Goal: Task Accomplishment & Management: Complete application form

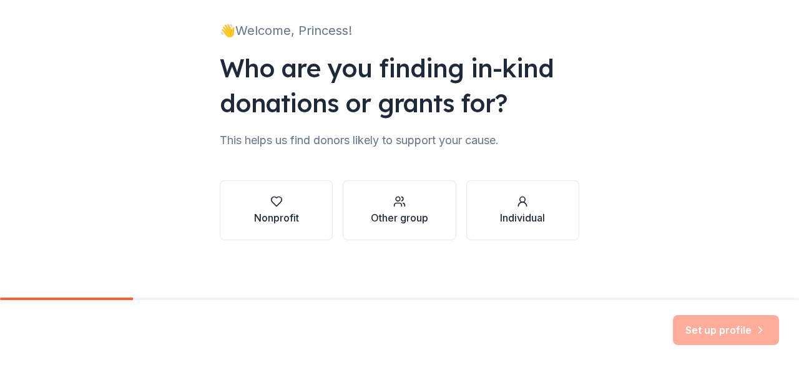
scroll to position [81, 0]
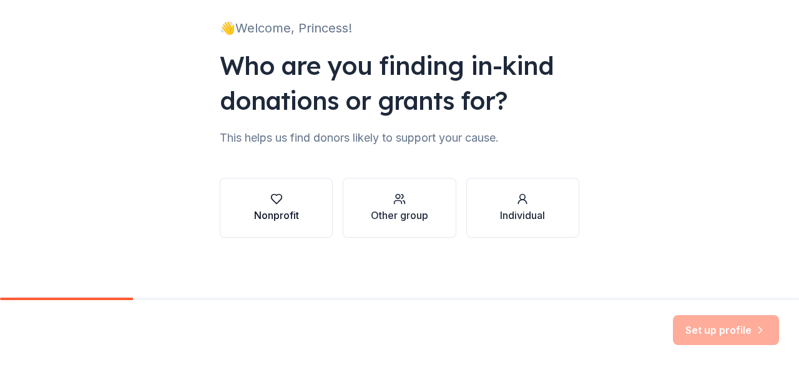
click at [275, 212] on div "Nonprofit" at bounding box center [276, 215] width 45 height 15
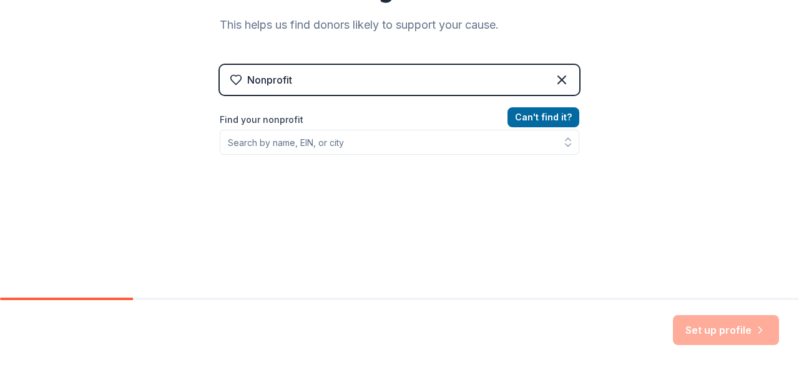
scroll to position [198, 0]
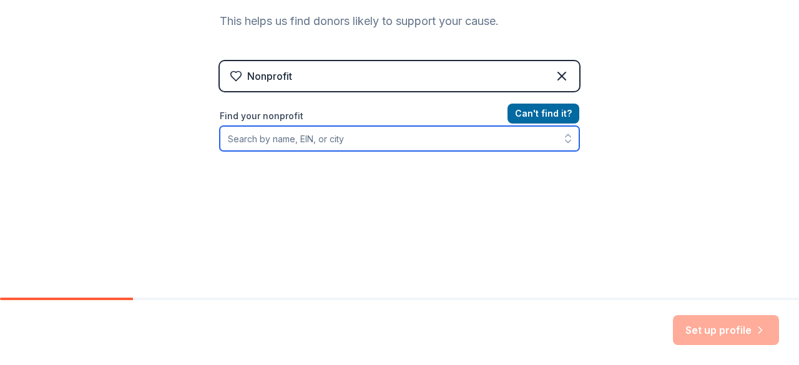
click at [411, 135] on input "Find your nonprofit" at bounding box center [400, 138] width 360 height 25
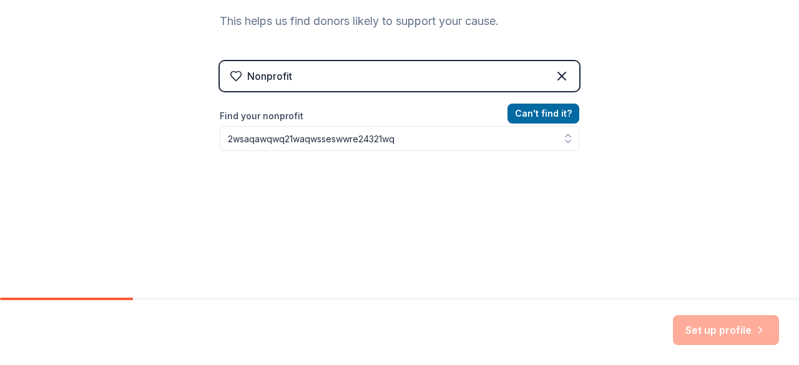
click at [694, 195] on div "👋 Welcome, Princess! Who are you finding in-kind donations or grants for? This …" at bounding box center [399, 69] width 799 height 534
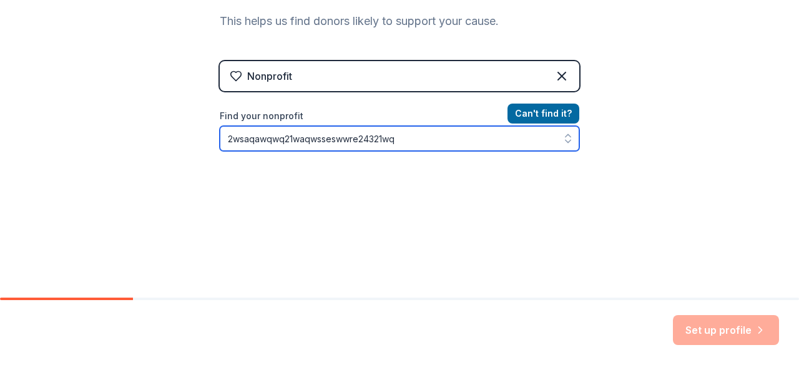
click at [423, 142] on input "2wsaqawqwq21waqwsseswwre24321wq" at bounding box center [400, 138] width 360 height 25
click at [426, 143] on input "2wsaqawqwq21waqwsseswwre243" at bounding box center [400, 138] width 360 height 25
type input "2"
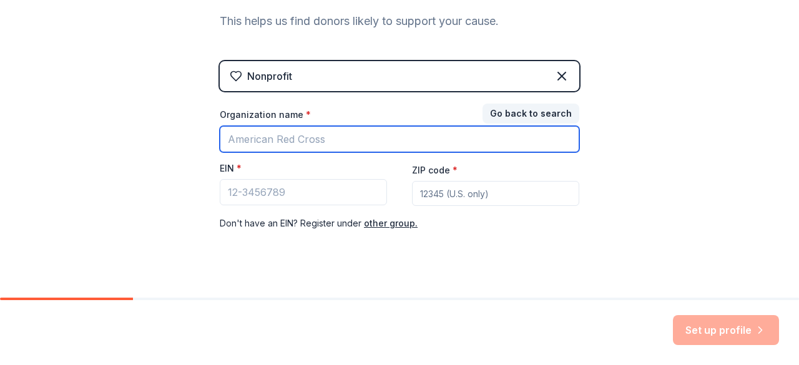
click at [240, 136] on input "Organization name *" at bounding box center [400, 139] width 360 height 26
type input "Royal Expressions"
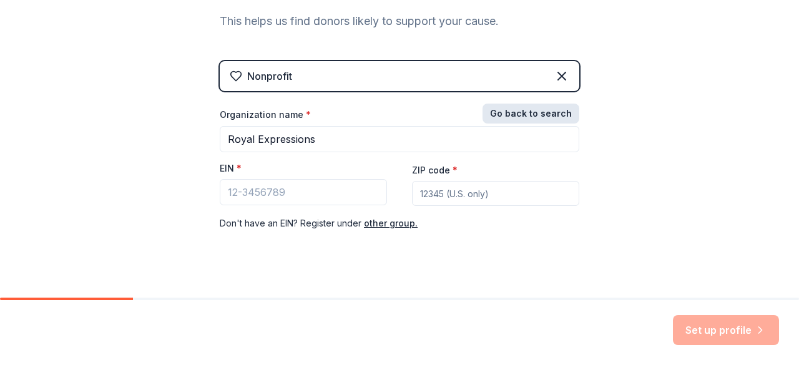
click at [526, 110] on button "Go back to search" at bounding box center [531, 114] width 97 height 20
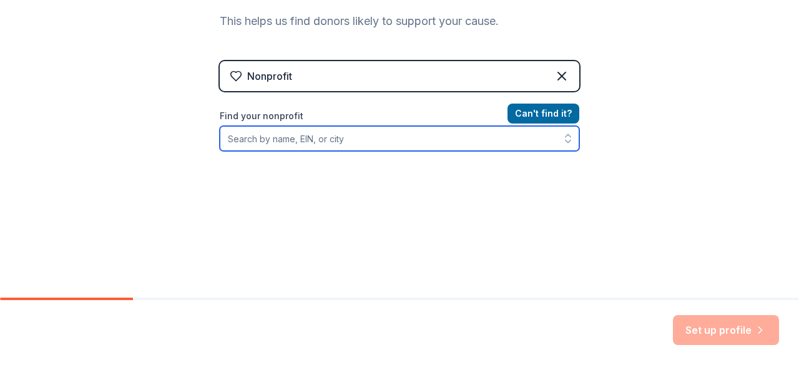
click at [320, 134] on input "Find your nonprofit" at bounding box center [400, 138] width 360 height 25
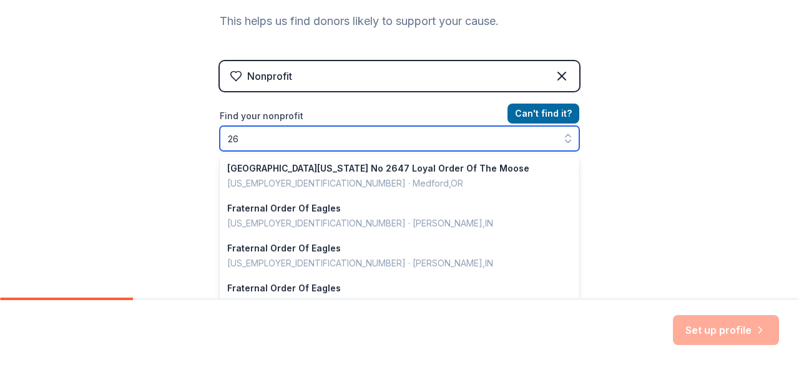
type input "2"
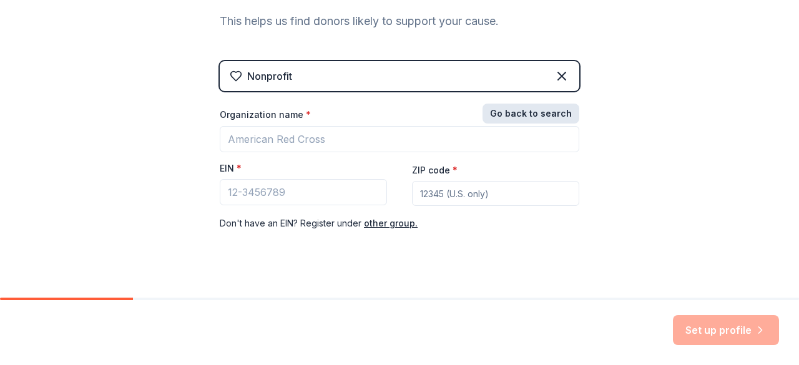
click at [525, 116] on button "Go back to search" at bounding box center [531, 114] width 97 height 20
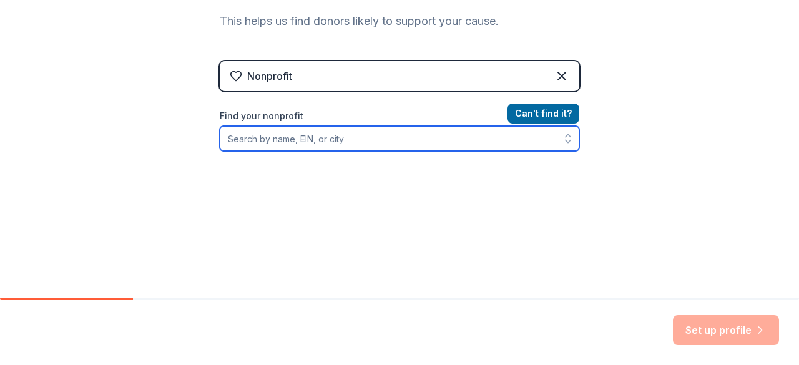
click at [345, 140] on input "Find your nonprofit" at bounding box center [400, 138] width 360 height 25
type input "264707077"
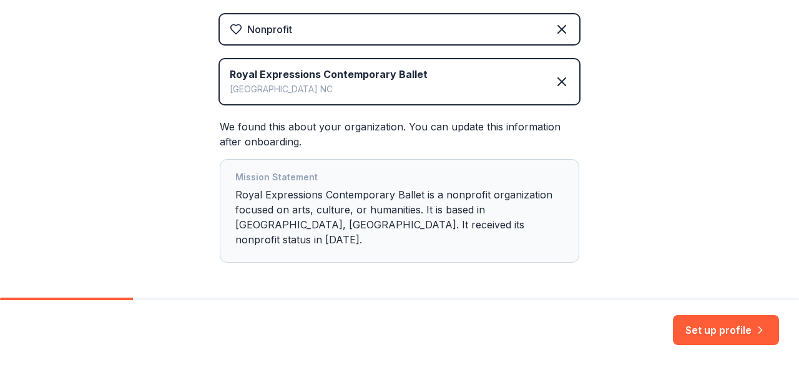
scroll to position [279, 0]
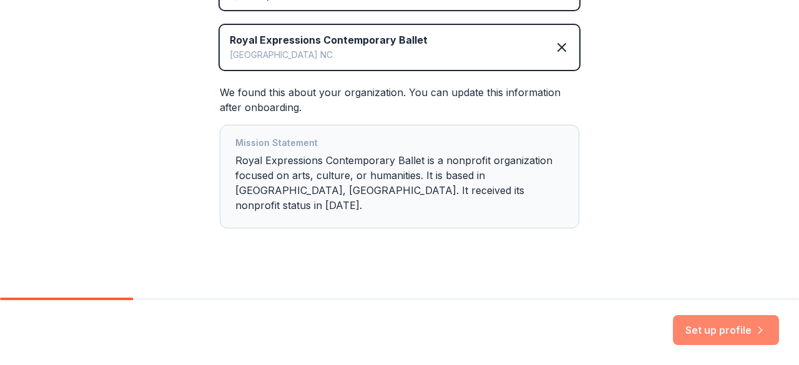
click at [719, 338] on button "Set up profile" at bounding box center [726, 330] width 106 height 30
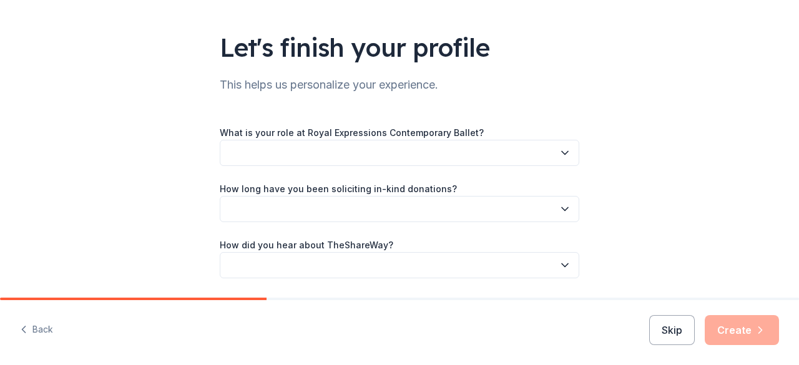
scroll to position [110, 0]
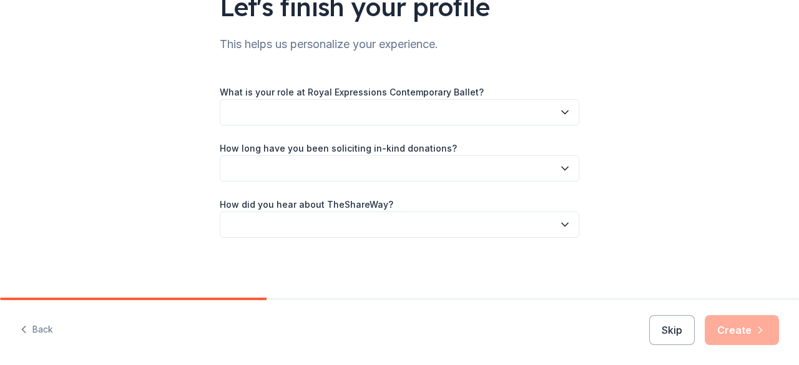
click at [536, 113] on button "button" at bounding box center [400, 112] width 360 height 26
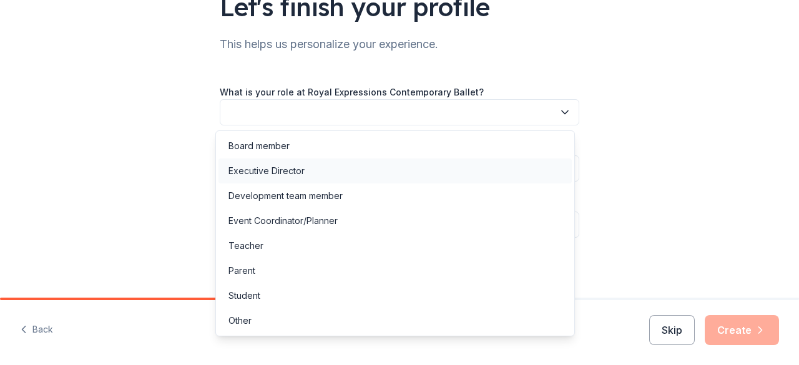
click at [330, 172] on div "Executive Director" at bounding box center [395, 171] width 353 height 25
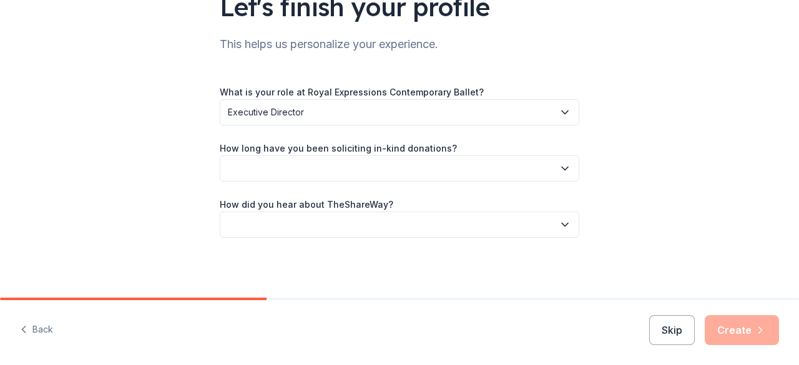
click at [400, 169] on button "button" at bounding box center [400, 168] width 360 height 26
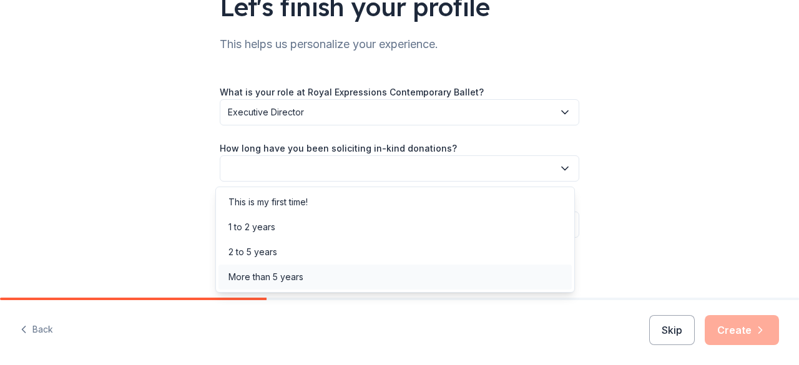
click at [318, 282] on div "More than 5 years" at bounding box center [395, 277] width 353 height 25
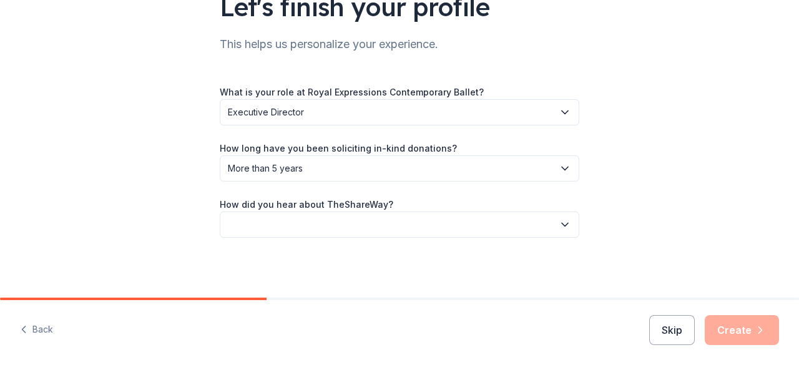
click at [363, 229] on button "button" at bounding box center [400, 225] width 360 height 26
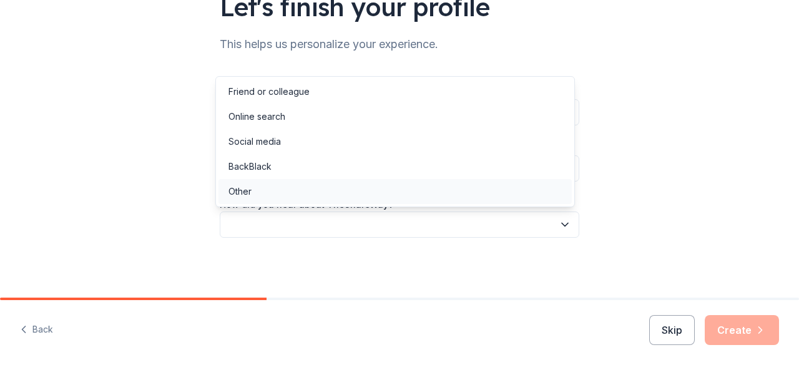
click at [318, 190] on div "Other" at bounding box center [395, 191] width 353 height 25
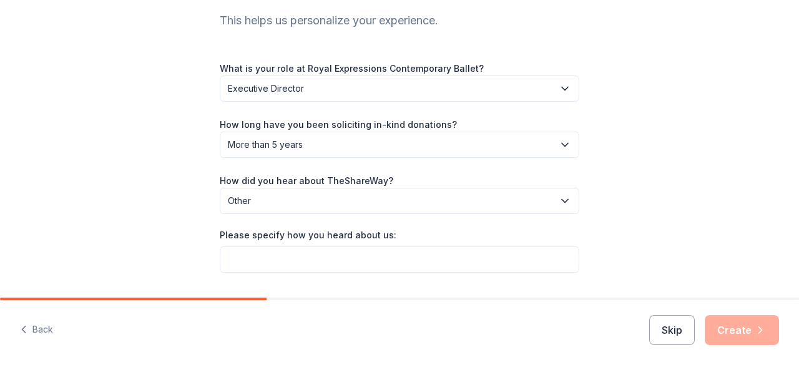
scroll to position [167, 0]
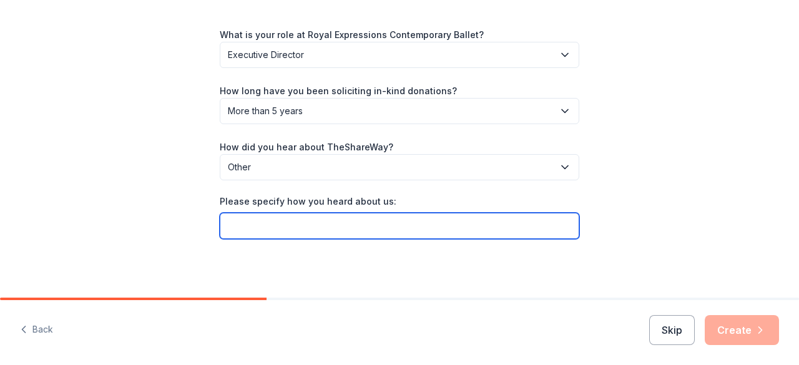
click at [350, 221] on input "Please specify how you heard about us:" at bounding box center [400, 226] width 360 height 26
type input "GiveButter"
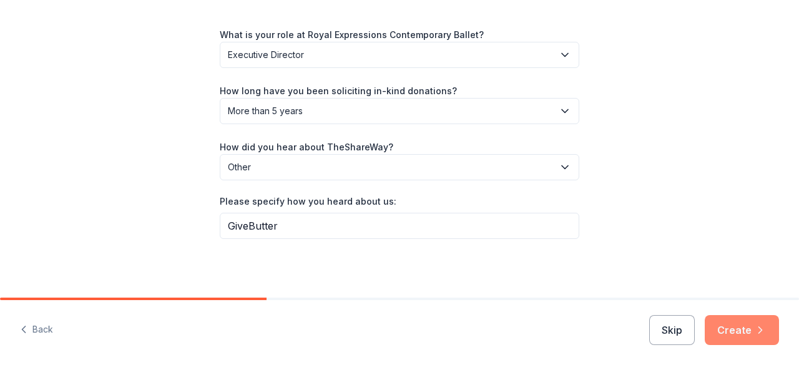
click at [744, 339] on button "Create" at bounding box center [742, 330] width 74 height 30
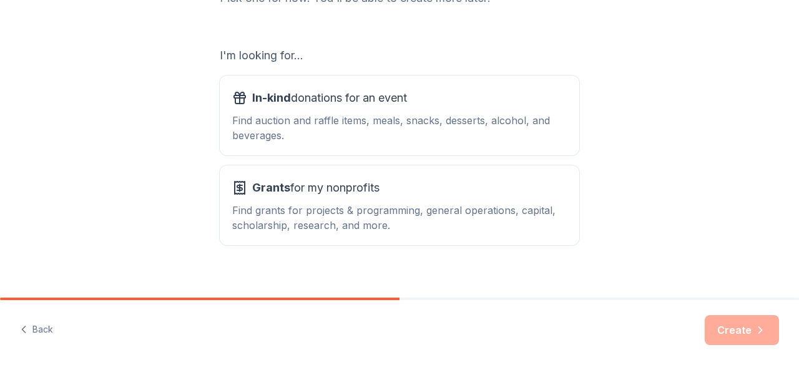
scroll to position [193, 0]
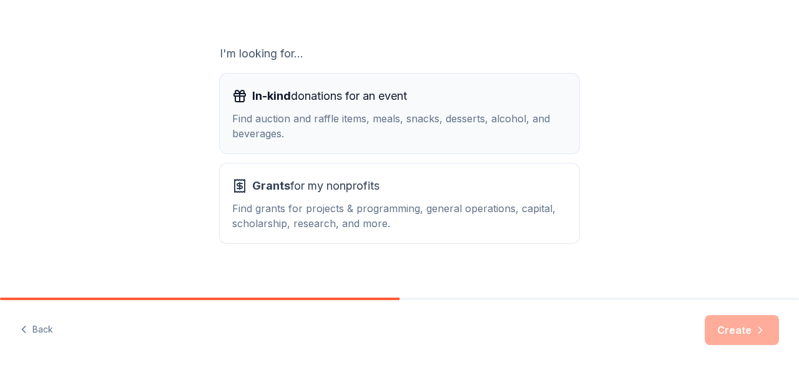
click at [511, 124] on div "Find auction and raffle items, meals, snacks, desserts, alcohol, and beverages." at bounding box center [399, 126] width 335 height 30
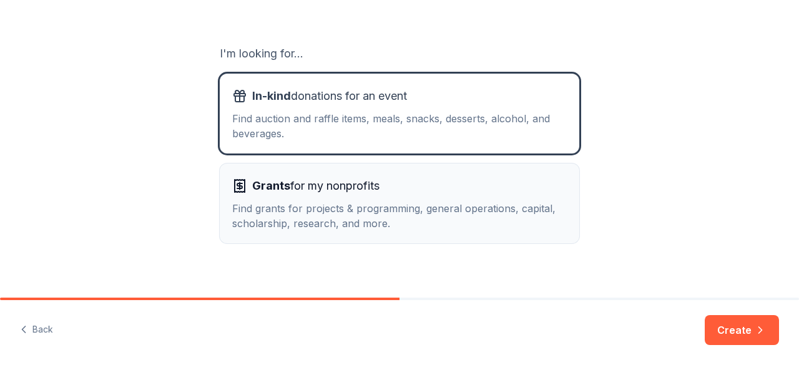
click at [497, 212] on div "Find grants for projects & programming, general operations, capital, scholarshi…" at bounding box center [399, 216] width 335 height 30
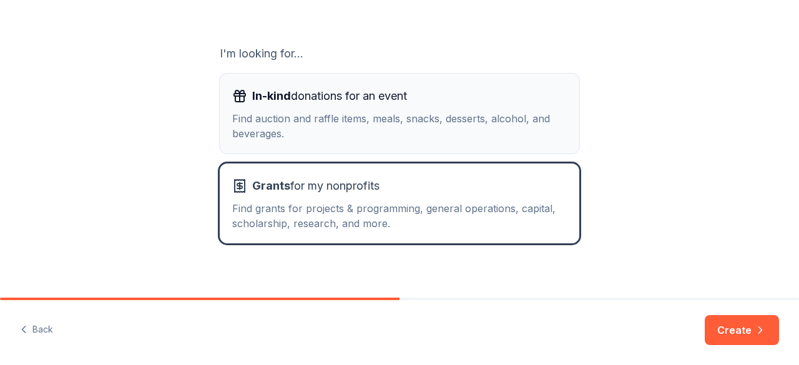
click at [508, 121] on div "Find auction and raffle items, meals, snacks, desserts, alcohol, and beverages." at bounding box center [399, 126] width 335 height 30
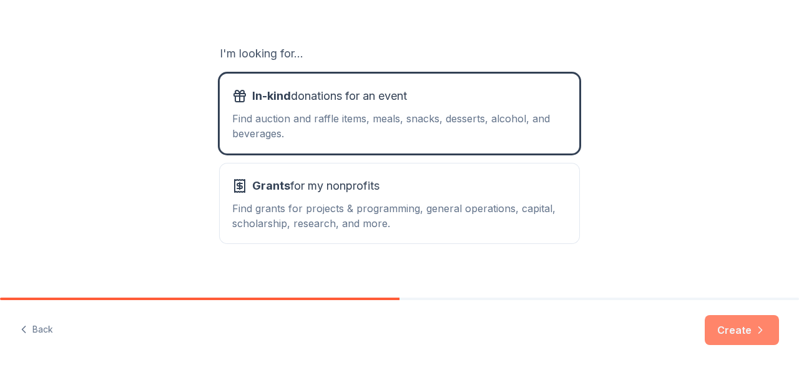
click at [742, 338] on button "Create" at bounding box center [742, 330] width 74 height 30
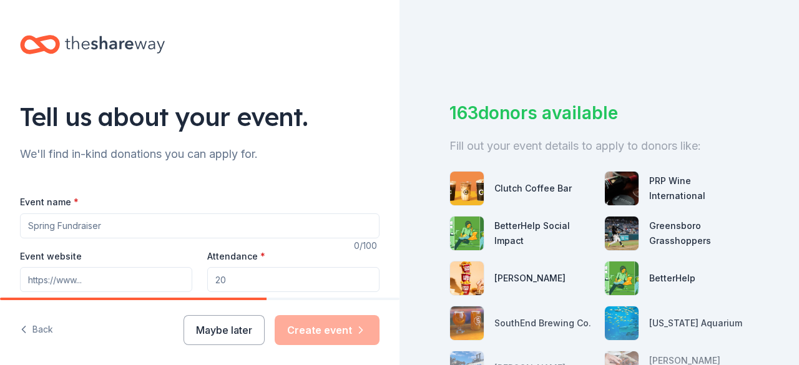
click at [42, 226] on input "Event name *" at bounding box center [200, 226] width 360 height 25
type input "R"
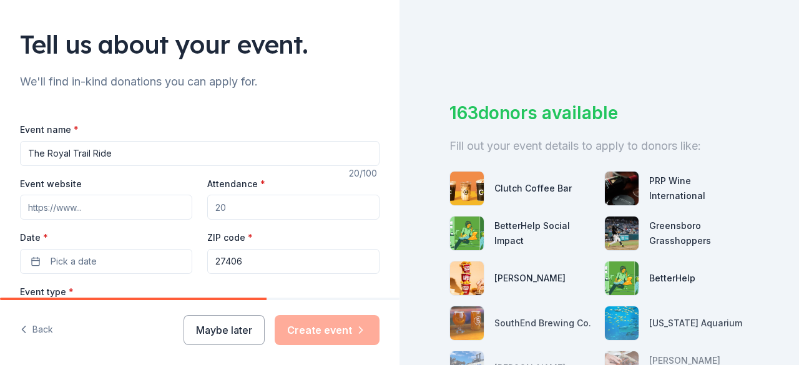
scroll to position [84, 0]
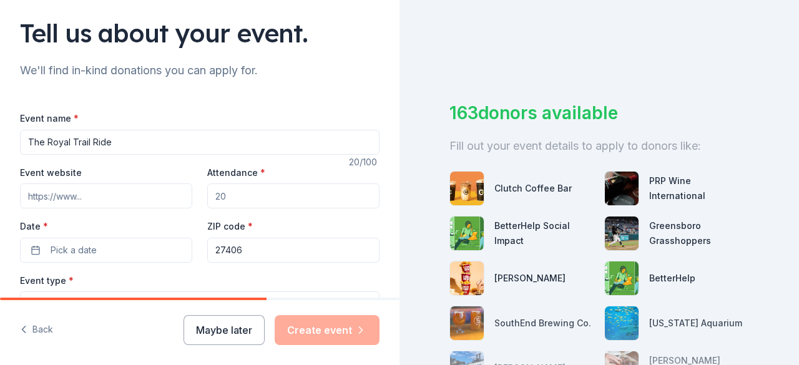
type input "The Royal Trail Ride"
click at [46, 195] on input "Event website" at bounding box center [106, 196] width 172 height 25
type input "http://givebutter.com/keepitgoingRE"
click at [225, 190] on input "Attendance *" at bounding box center [293, 196] width 172 height 25
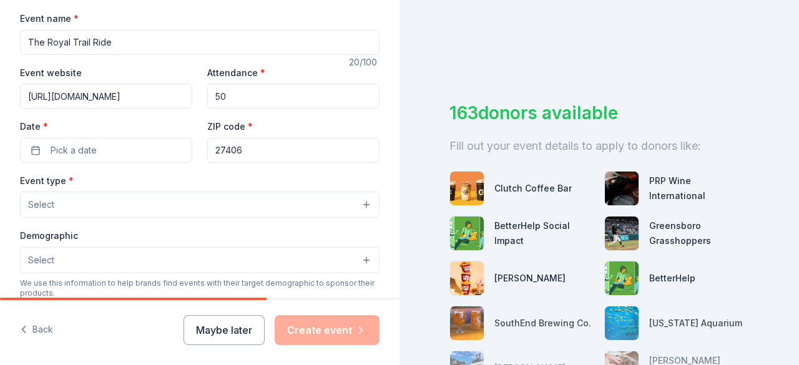
scroll to position [185, 0]
type input "5"
type input "100"
click at [84, 152] on span "Pick a date" at bounding box center [74, 149] width 46 height 15
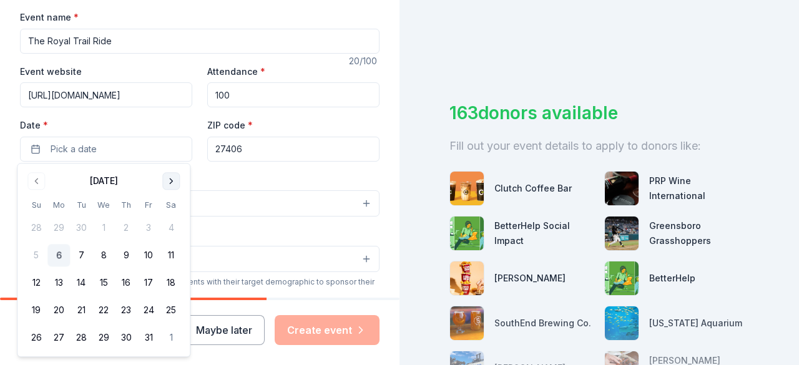
click at [175, 185] on button "Go to next month" at bounding box center [170, 180] width 17 height 17
click at [179, 257] on button "8" at bounding box center [171, 256] width 22 height 22
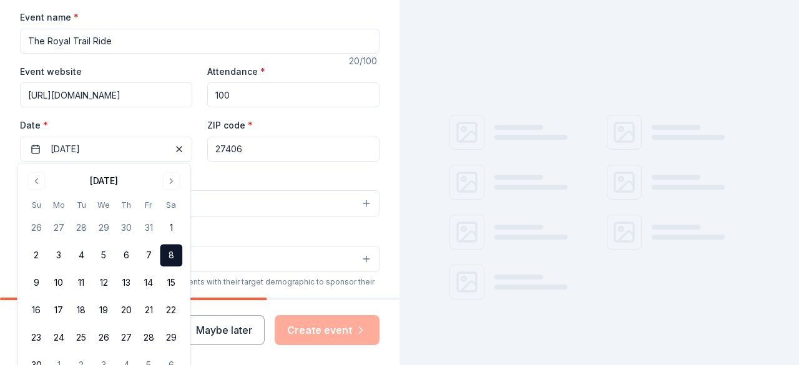
click at [231, 152] on input "27406" at bounding box center [293, 149] width 172 height 25
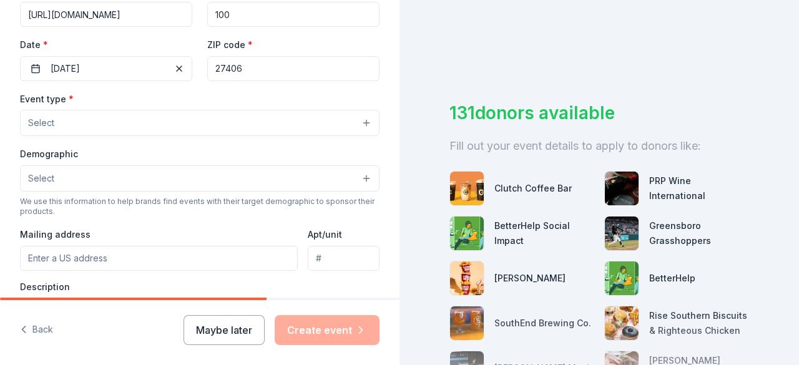
scroll to position [266, 0]
click at [43, 120] on span "Select" at bounding box center [41, 122] width 26 height 15
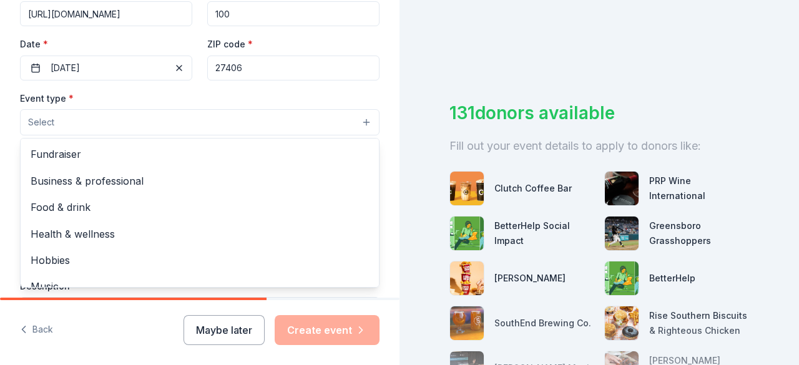
click at [41, 152] on span "Fundraiser" at bounding box center [200, 154] width 338 height 16
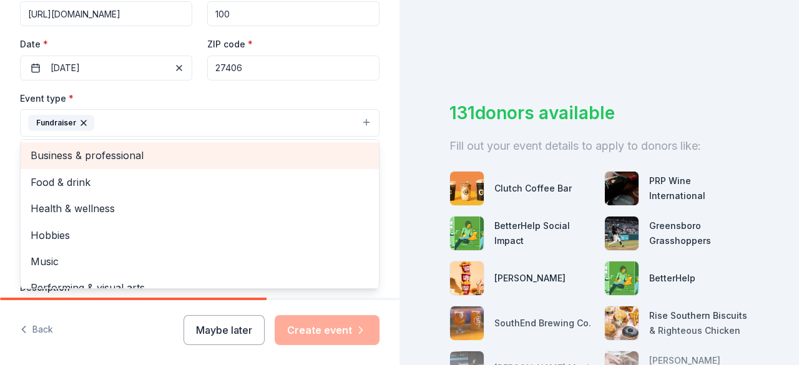
click at [35, 211] on span "Health & wellness" at bounding box center [200, 208] width 338 height 16
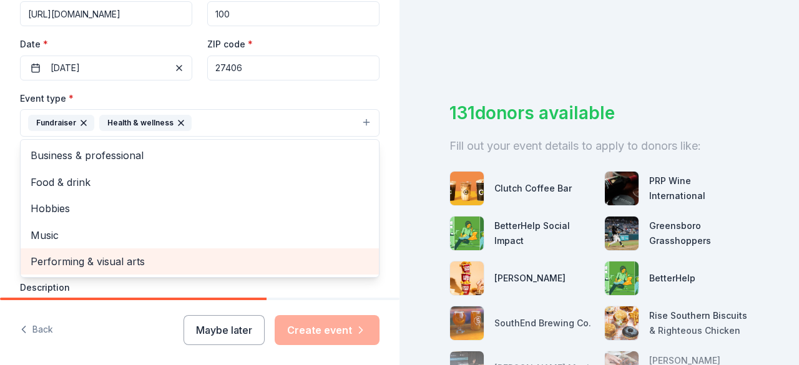
click at [34, 263] on span "Performing & visual arts" at bounding box center [200, 262] width 338 height 16
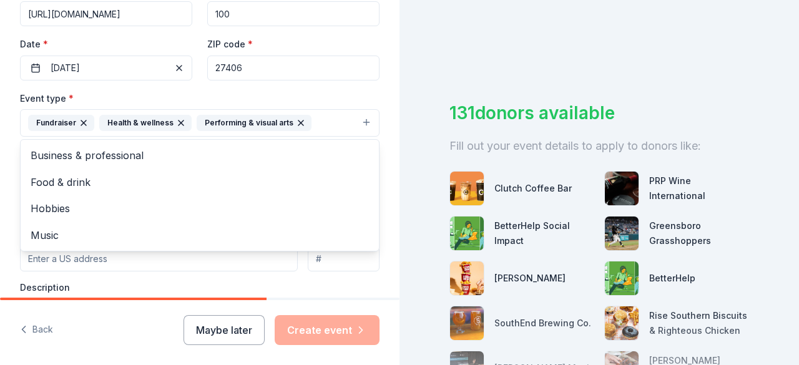
click at [36, 236] on span "Music" at bounding box center [200, 235] width 338 height 16
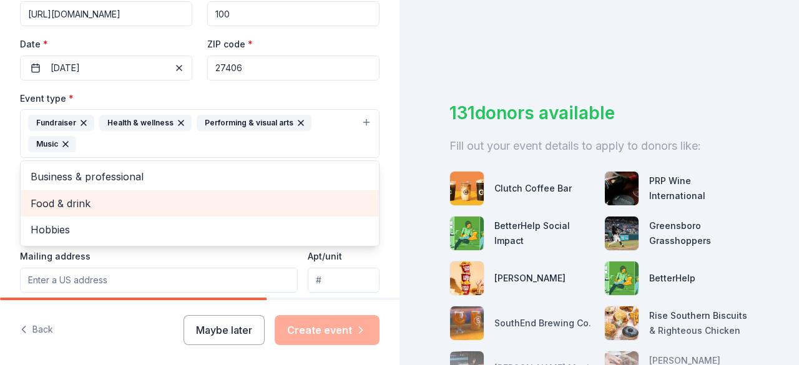
click at [41, 204] on span "Food & drink" at bounding box center [200, 203] width 338 height 16
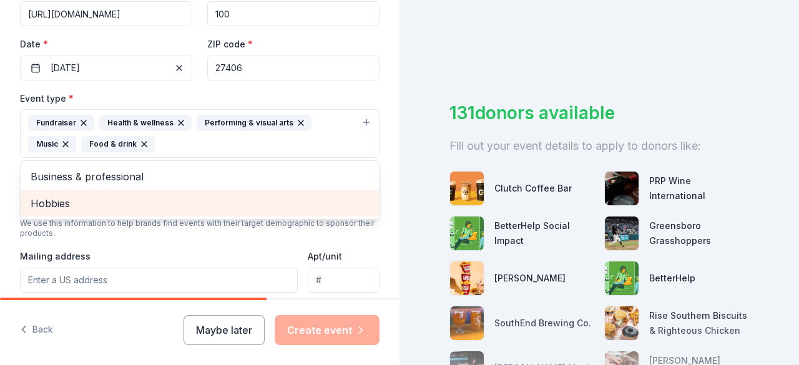
click at [38, 172] on span "Business & professional" at bounding box center [200, 177] width 338 height 16
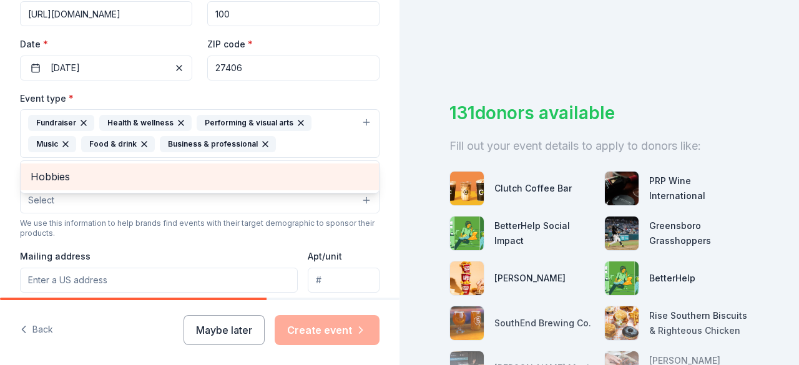
click at [44, 176] on span "Hobbies" at bounding box center [200, 177] width 338 height 16
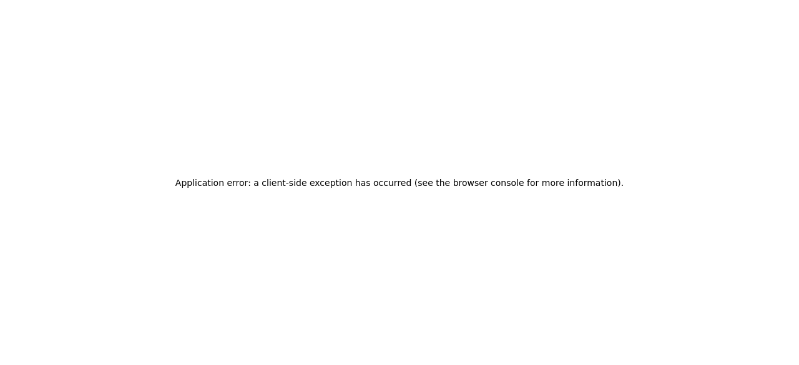
click at [41, 90] on div "Application error: a client-side exception has occurred (see the browser consol…" at bounding box center [399, 182] width 799 height 365
click at [131, 204] on div "Application error: a client-side exception has occurred (see the browser consol…" at bounding box center [399, 182] width 799 height 365
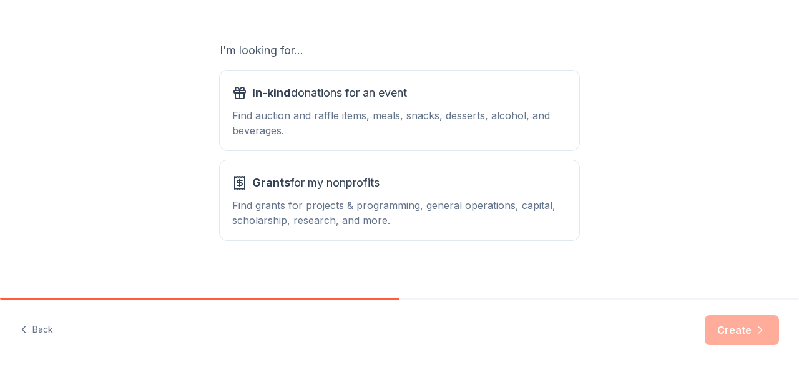
scroll to position [197, 0]
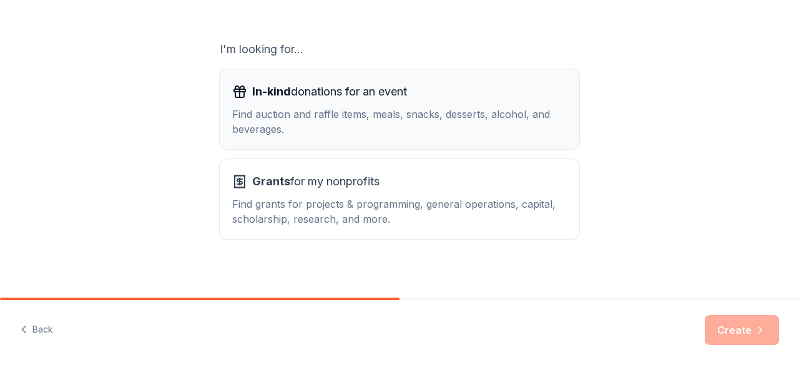
click at [262, 91] on span "In-kind" at bounding box center [271, 91] width 39 height 13
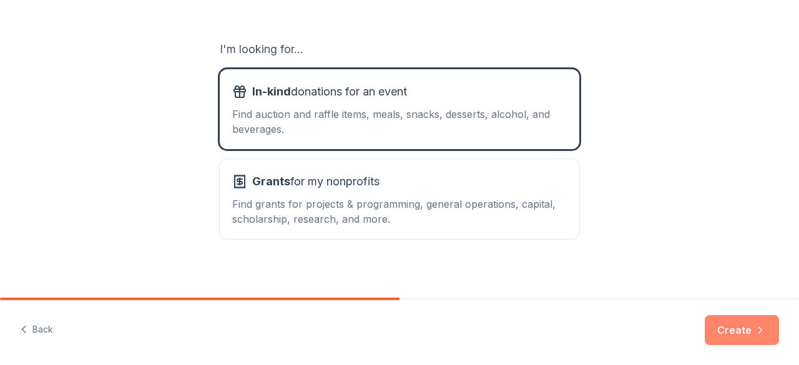
click at [713, 335] on button "Create" at bounding box center [742, 330] width 74 height 30
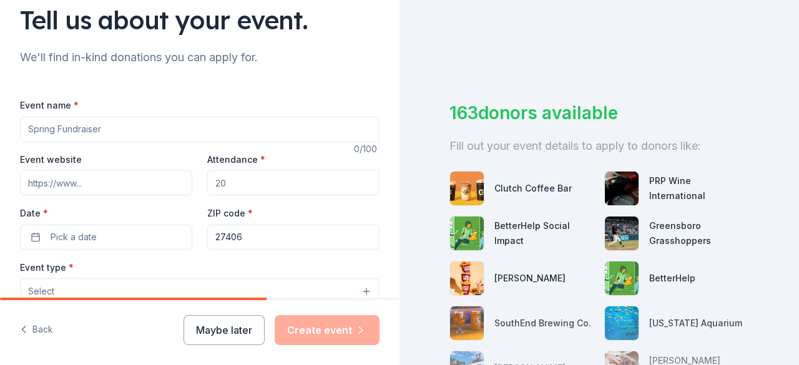
scroll to position [100, 0]
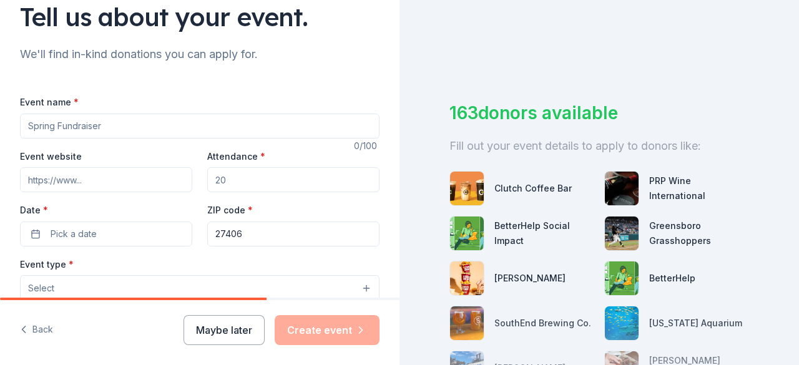
click at [74, 127] on input "Event name *" at bounding box center [200, 126] width 360 height 25
type input "The Royal Trail Ride"
type input "http://givebutter.com/keepitgoingRE"
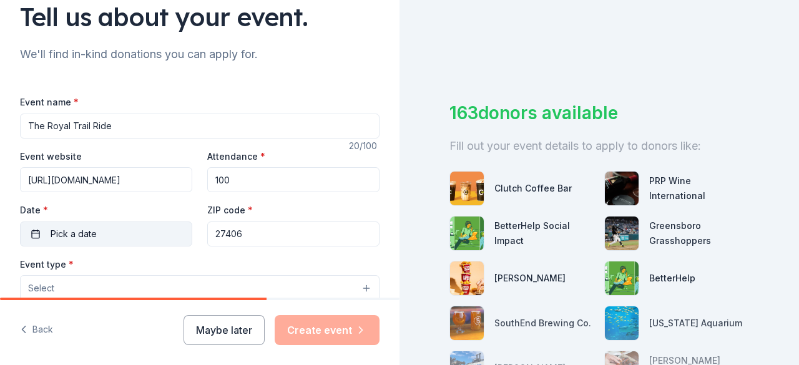
type input "100"
click at [57, 236] on span "Pick a date" at bounding box center [74, 234] width 46 height 15
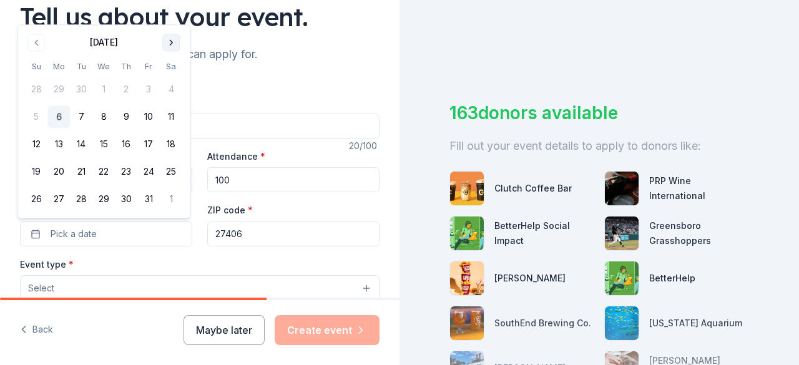
click at [170, 45] on button "Go to next month" at bounding box center [170, 42] width 17 height 17
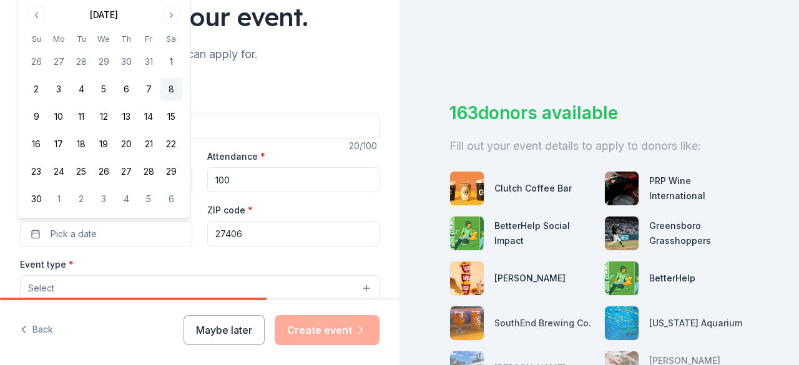
click at [175, 91] on button "8" at bounding box center [171, 90] width 22 height 22
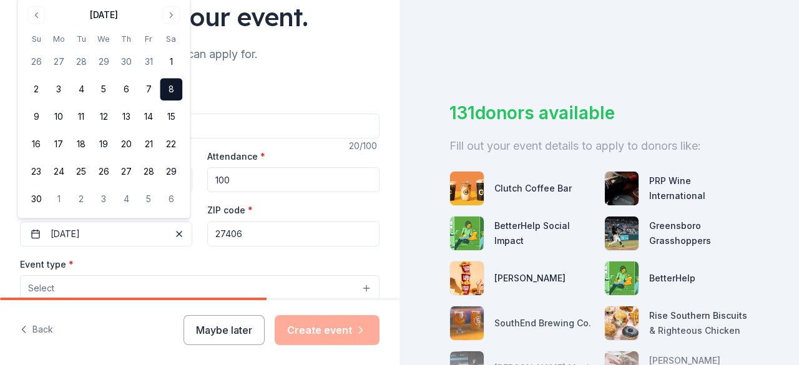
click at [288, 202] on div "ZIP code * 27406" at bounding box center [293, 224] width 172 height 44
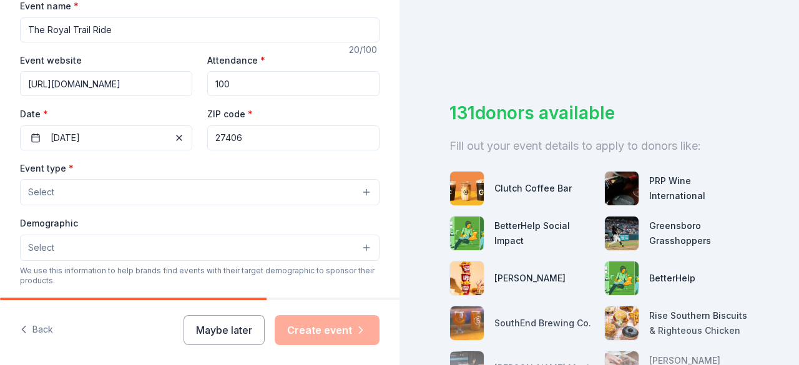
scroll to position [200, 0]
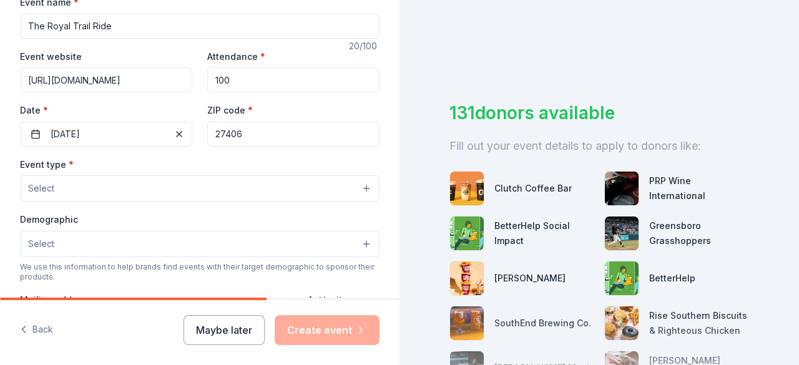
click at [59, 194] on button "Select" at bounding box center [200, 188] width 360 height 26
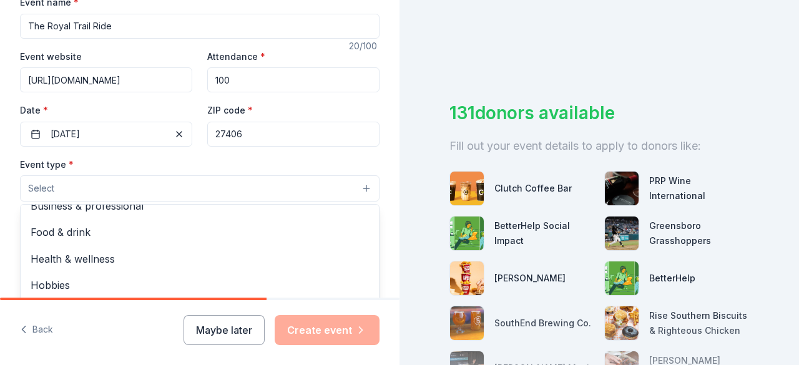
scroll to position [0, 0]
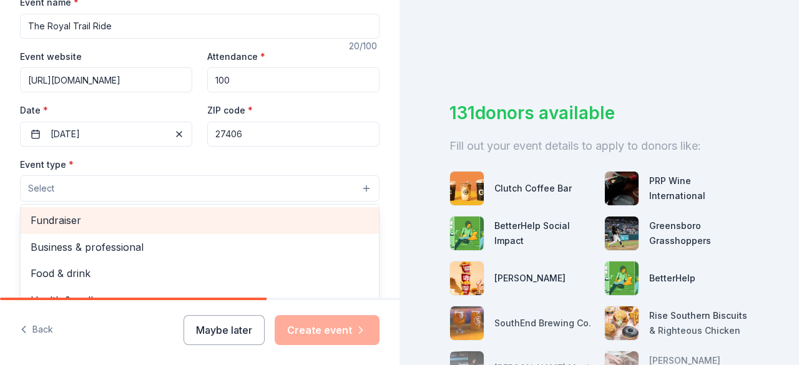
click at [41, 217] on span "Fundraiser" at bounding box center [200, 220] width 338 height 16
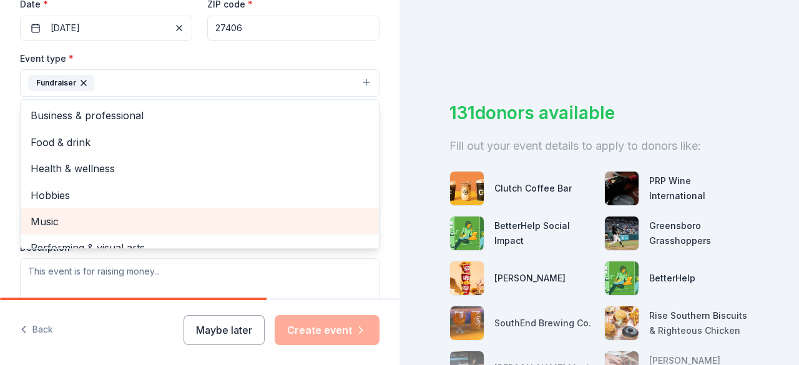
scroll to position [15, 0]
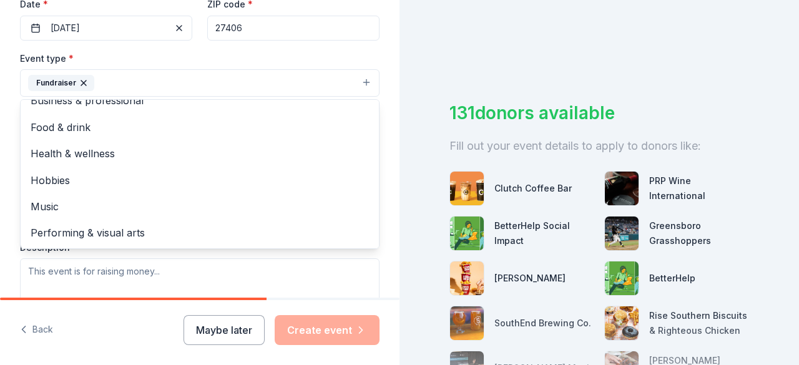
click at [37, 235] on span "Performing & visual arts" at bounding box center [200, 233] width 338 height 16
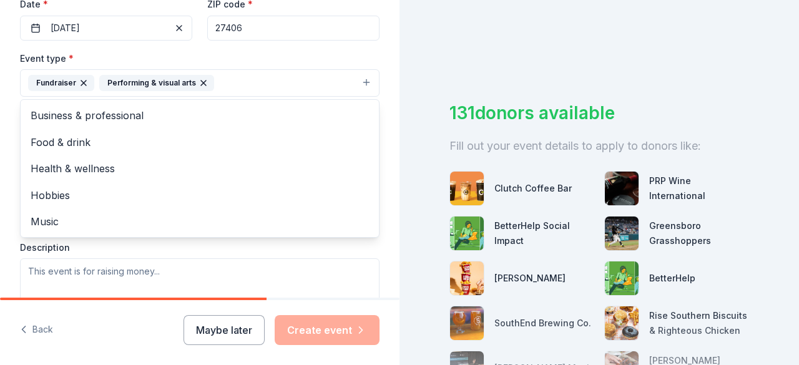
click at [51, 165] on span "Health & wellness" at bounding box center [200, 168] width 338 height 16
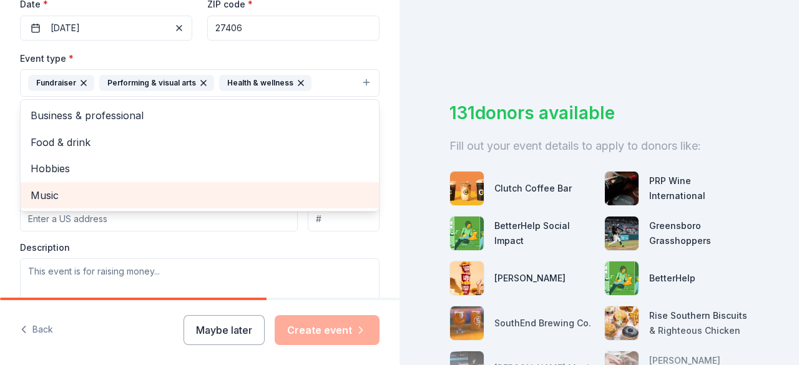
click at [109, 197] on span "Music" at bounding box center [200, 195] width 338 height 16
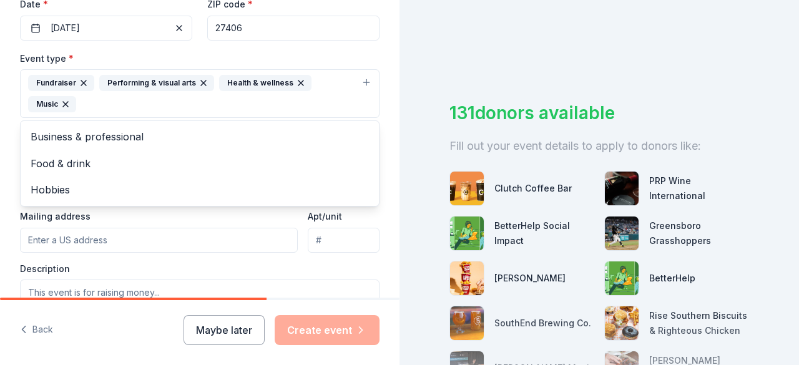
click at [109, 159] on span "Food & drink" at bounding box center [200, 163] width 338 height 16
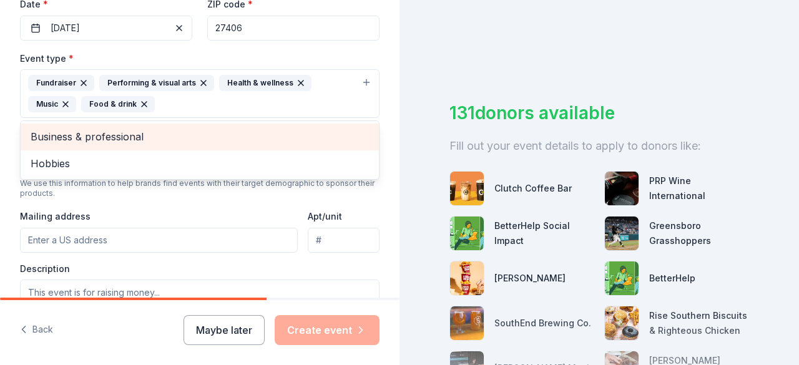
click at [160, 134] on span "Business & professional" at bounding box center [200, 137] width 338 height 16
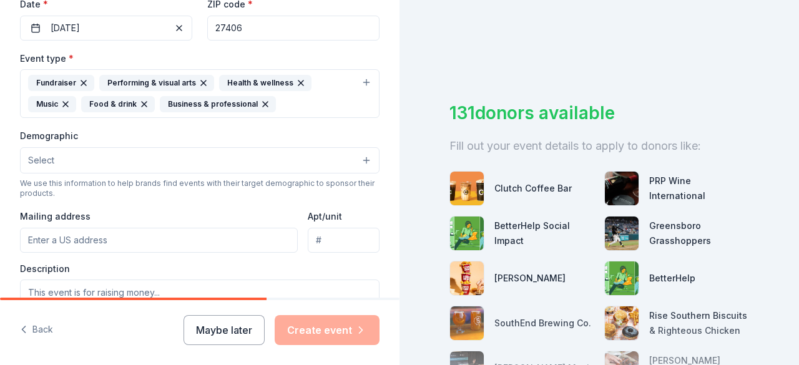
click at [178, 157] on button "Select" at bounding box center [200, 160] width 360 height 26
click at [310, 107] on div "Fundraiser Performing & visual arts Health & wellness Music Food & drink Busine…" at bounding box center [192, 93] width 328 height 37
click at [194, 135] on span "Hobbies" at bounding box center [200, 137] width 338 height 16
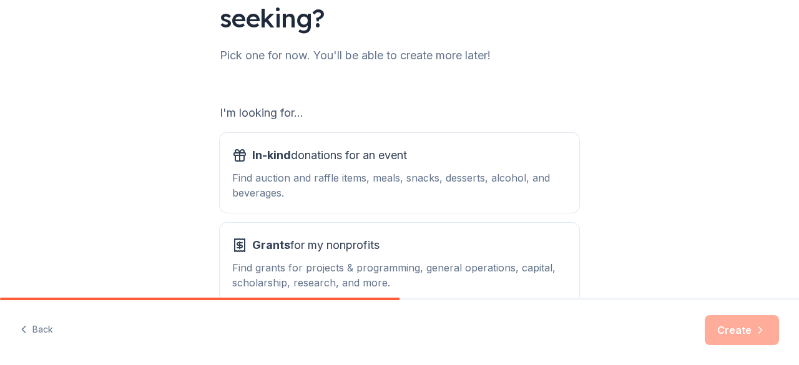
scroll to position [135, 0]
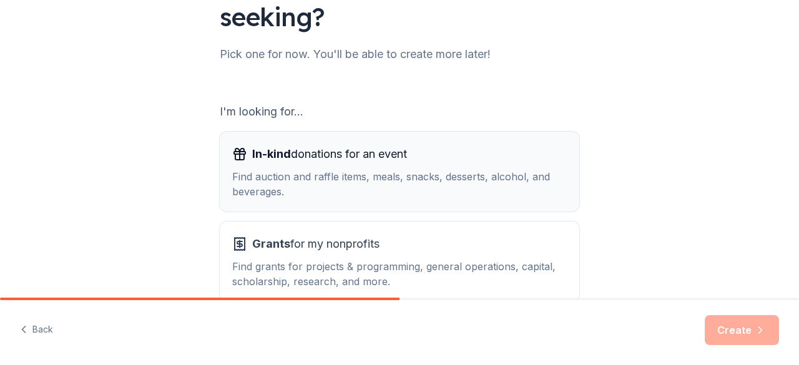
click at [544, 170] on div "Find auction and raffle items, meals, snacks, desserts, alcohol, and beverages." at bounding box center [399, 184] width 335 height 30
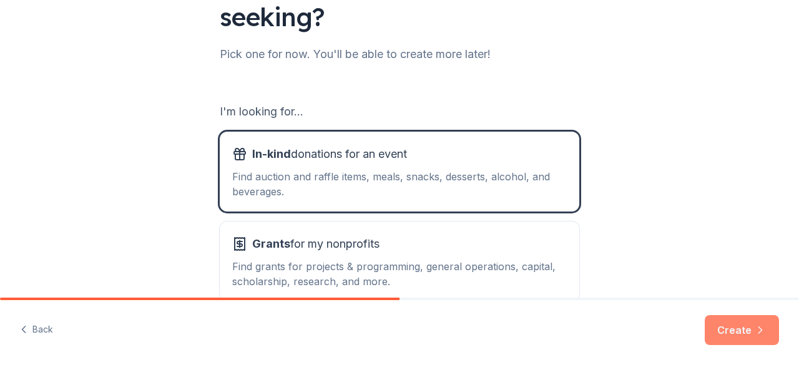
click at [728, 322] on button "Create" at bounding box center [742, 330] width 74 height 30
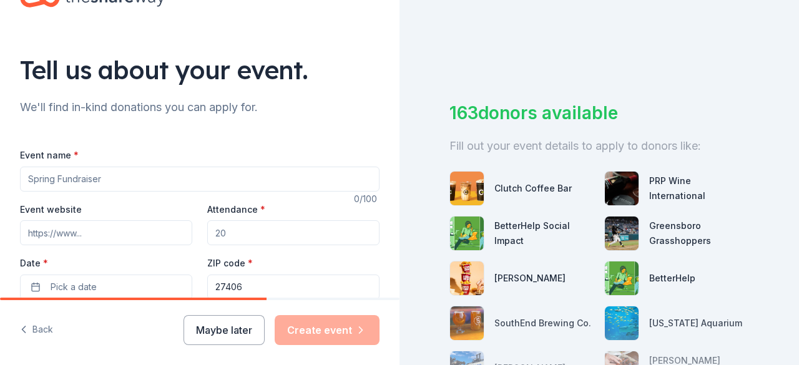
scroll to position [47, 0]
click at [164, 175] on input "Event name *" at bounding box center [200, 178] width 360 height 25
type input "The Royal Trail Ride"
click at [36, 235] on input "Event website" at bounding box center [106, 232] width 172 height 25
type input "http://givebutter.com/keepitgoingRE"
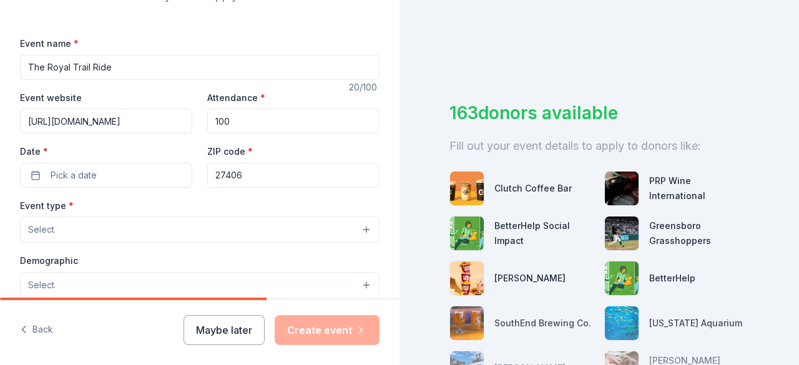
scroll to position [161, 0]
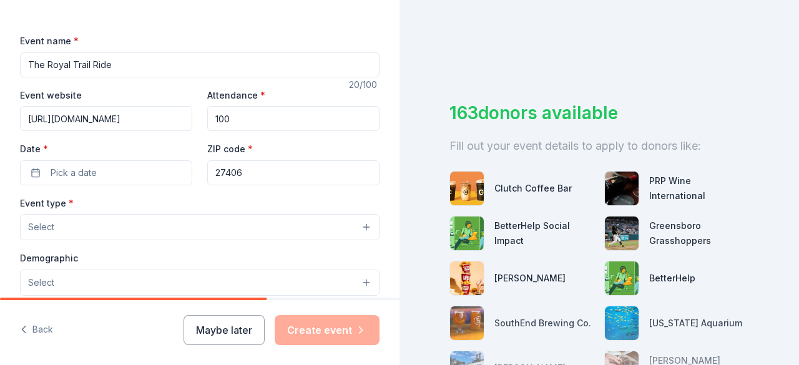
type input "100"
click at [114, 170] on button "Pick a date" at bounding box center [106, 172] width 172 height 25
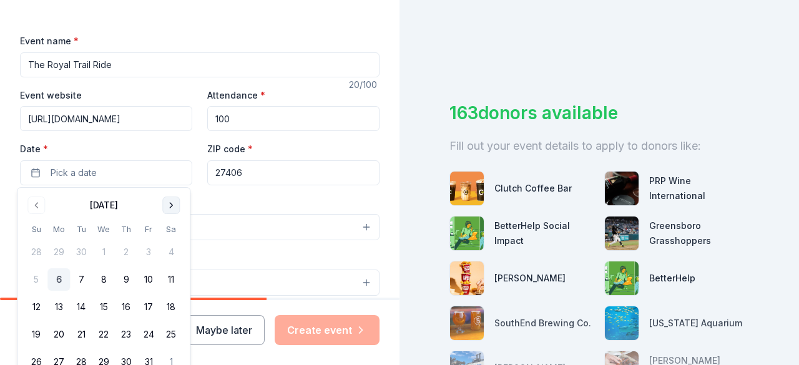
click at [174, 201] on button "Go to next month" at bounding box center [170, 205] width 17 height 17
click at [175, 287] on button "8" at bounding box center [171, 279] width 22 height 22
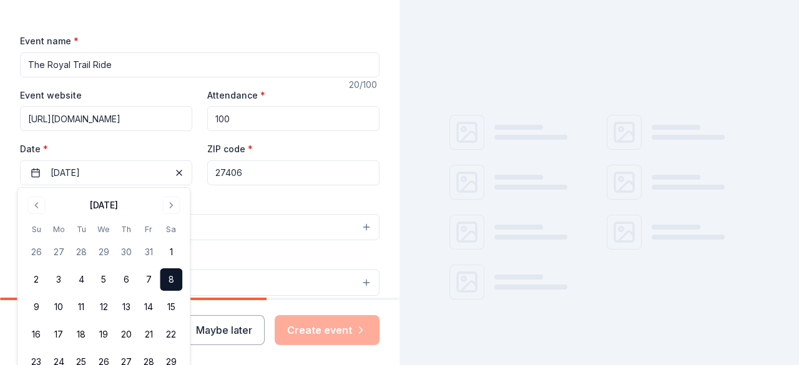
click at [271, 199] on div "Event type * Select" at bounding box center [200, 218] width 360 height 46
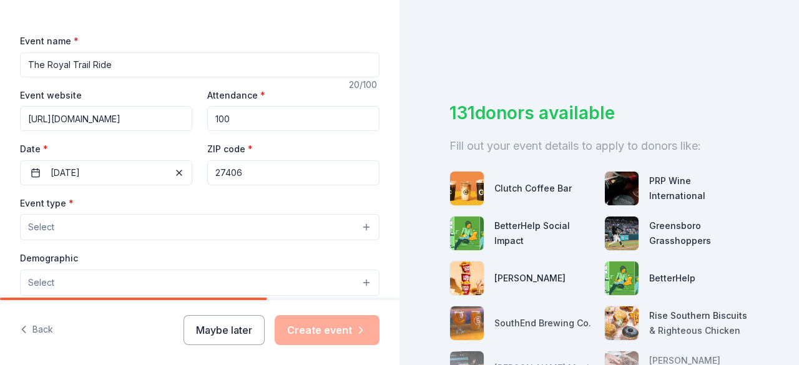
click at [146, 231] on button "Select" at bounding box center [200, 227] width 360 height 26
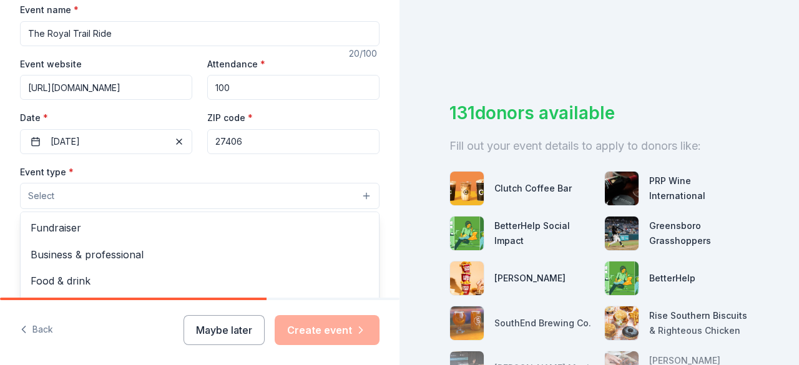
scroll to position [210, 0]
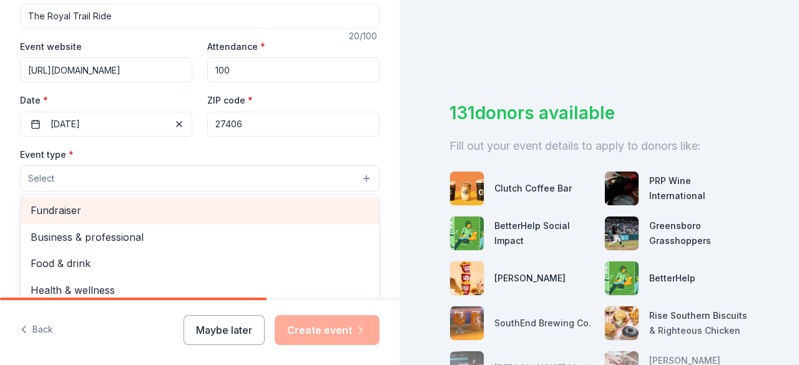
click at [40, 214] on span "Fundraiser" at bounding box center [200, 210] width 338 height 16
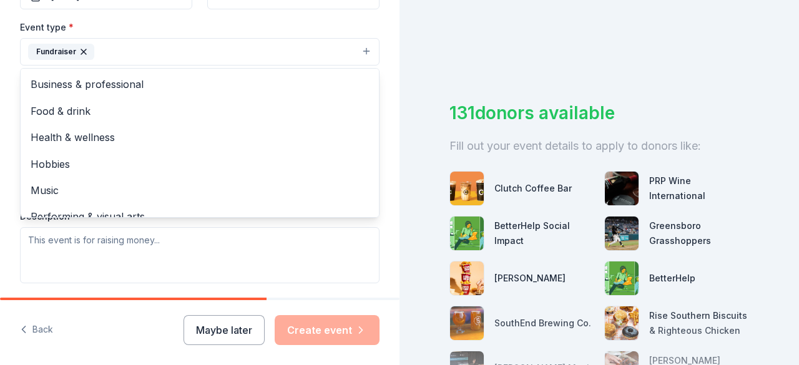
scroll to position [15, 0]
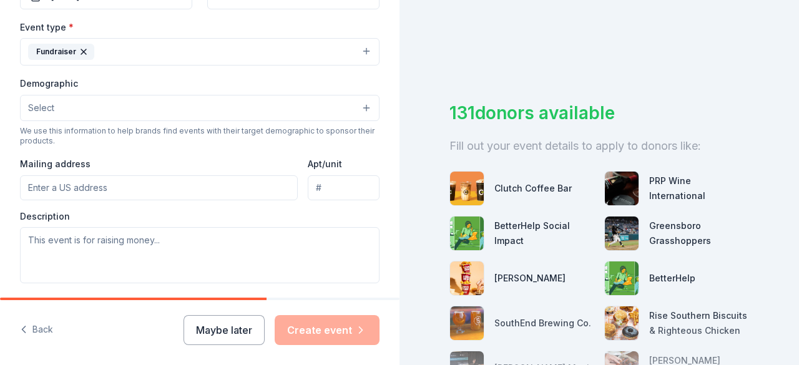
click at [32, 110] on span "Select" at bounding box center [41, 108] width 26 height 15
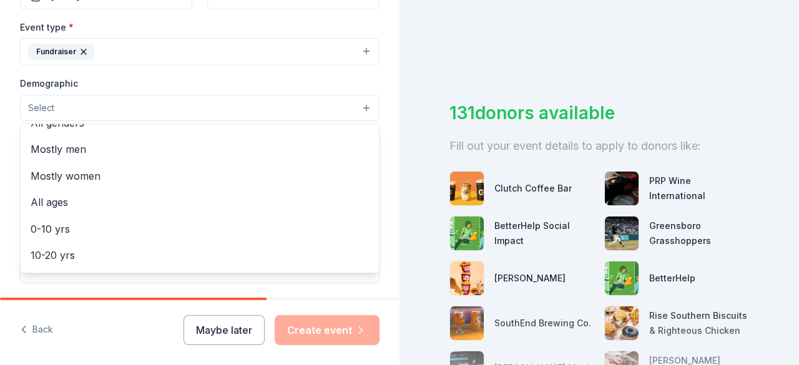
scroll to position [29, 0]
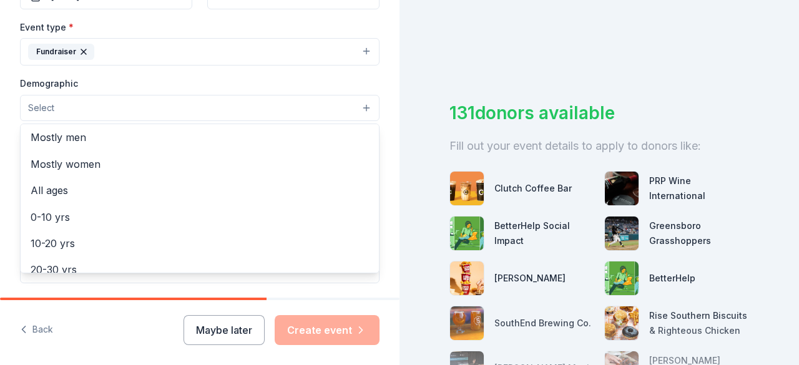
click at [34, 165] on span "Mostly women" at bounding box center [200, 164] width 338 height 16
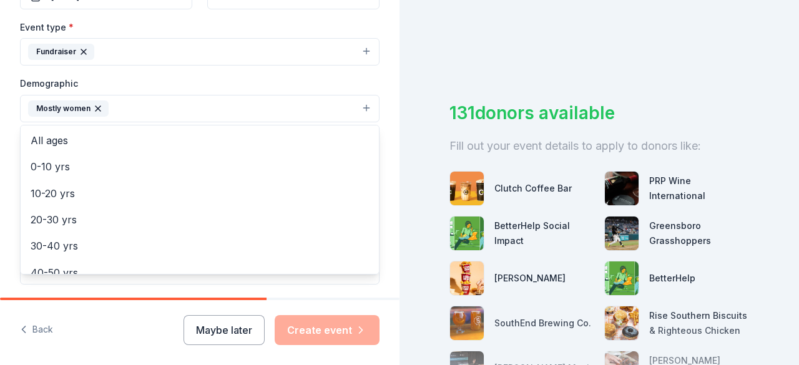
scroll to position [82, 0]
click at [36, 217] on span "30-40 yrs" at bounding box center [200, 217] width 338 height 16
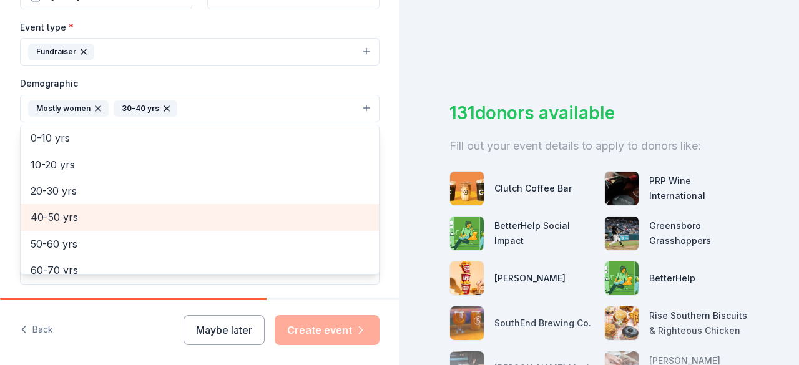
click at [32, 217] on span "40-50 yrs" at bounding box center [200, 217] width 338 height 16
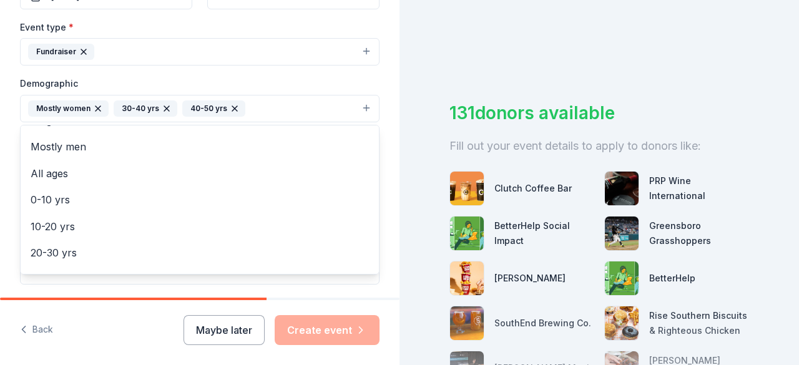
scroll to position [0, 0]
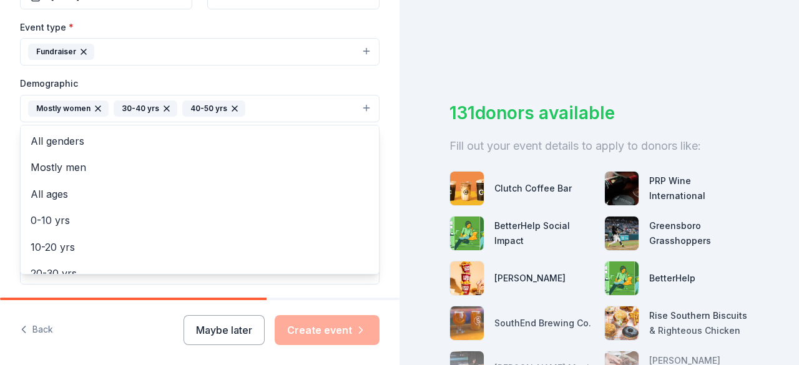
click at [39, 139] on span "All genders" at bounding box center [200, 141] width 338 height 16
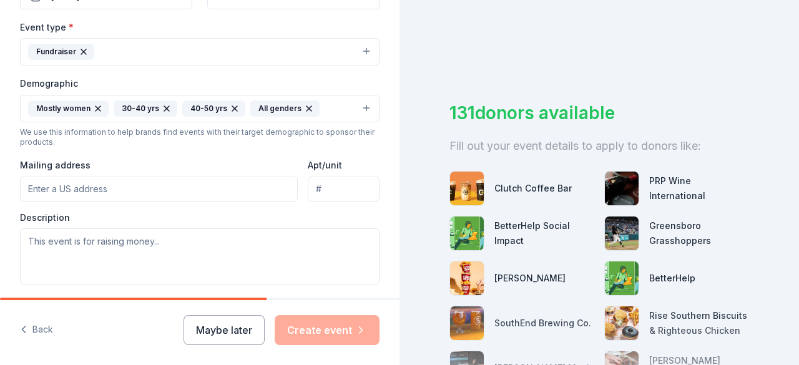
click at [33, 187] on input "Mailing address" at bounding box center [159, 189] width 278 height 25
type input "107 West Whittington Street, Greensboro, NC, 27406"
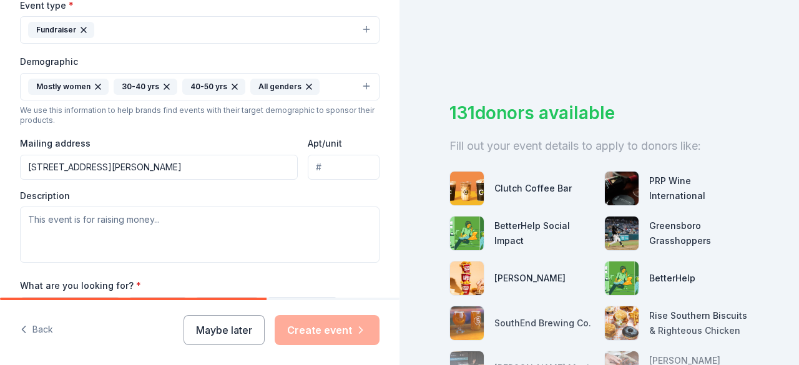
scroll to position [365, 0]
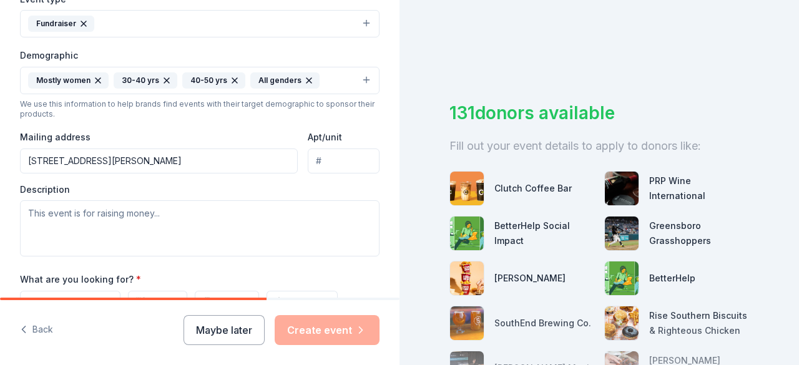
click at [342, 157] on input "Apt/unit" at bounding box center [344, 161] width 72 height 25
type input "Unit B"
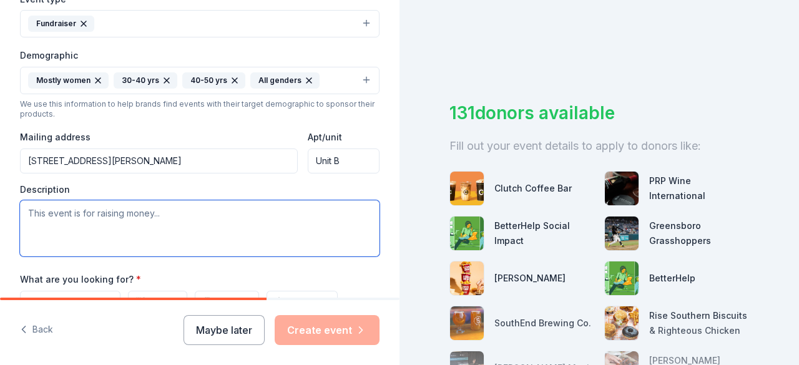
click at [33, 216] on textarea at bounding box center [200, 228] width 360 height 56
paste textarea "🤠 It's time for some Southern Soul the RE way! Join us for our first ever Royal…"
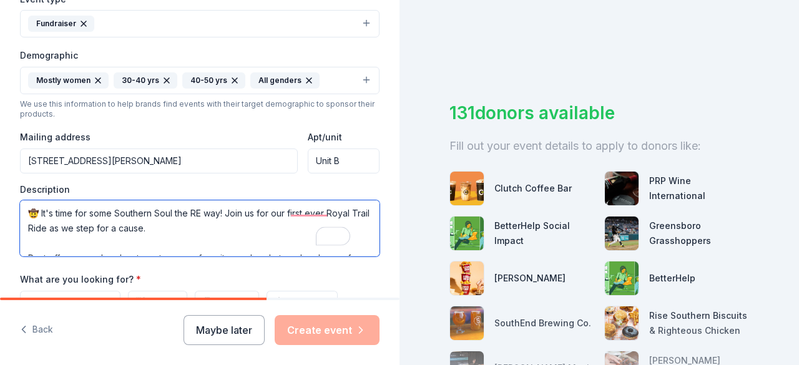
scroll to position [89, 0]
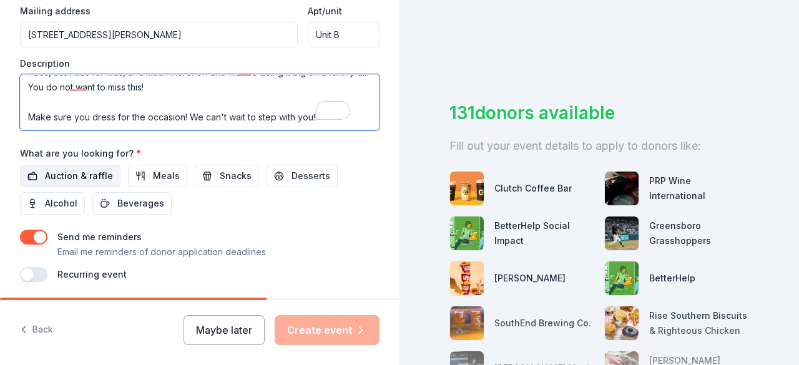
type textarea "🤠 It's time for some Southern Soul the RE way! Join us for our first ever Royal…"
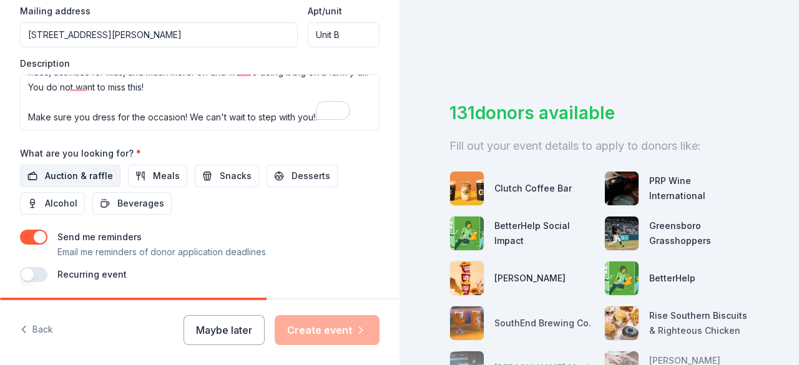
click at [90, 170] on span "Auction & raffle" at bounding box center [79, 176] width 68 height 15
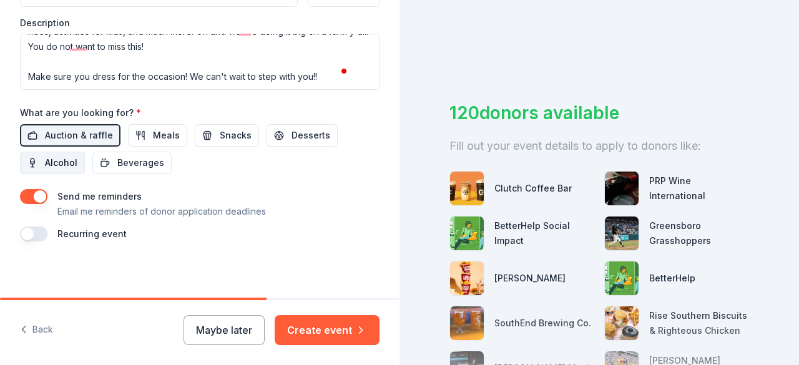
click at [58, 156] on span "Alcohol" at bounding box center [61, 162] width 32 height 15
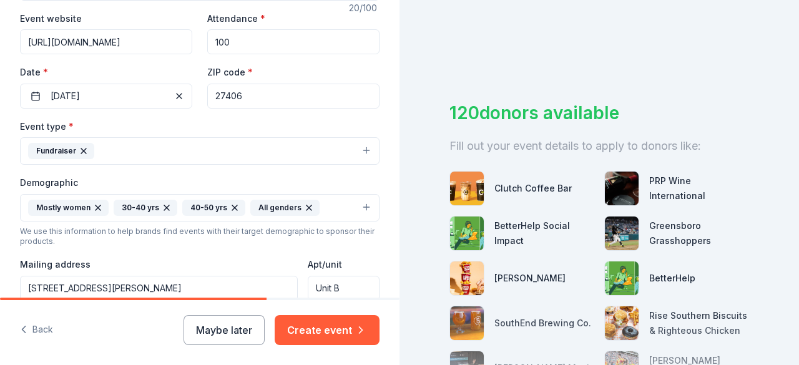
click at [286, 100] on input "27406" at bounding box center [293, 96] width 172 height 25
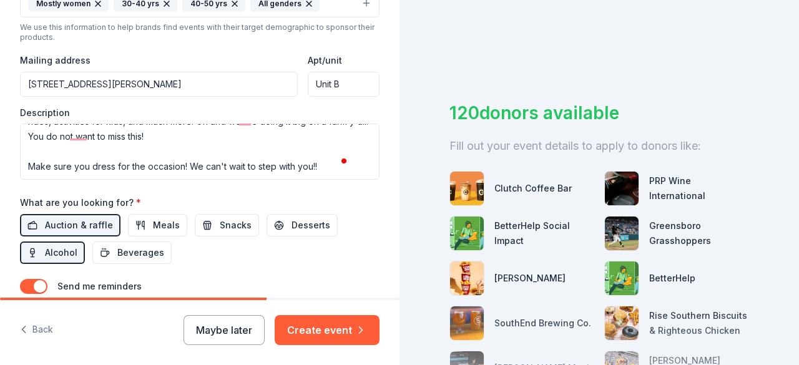
scroll to position [157, 0]
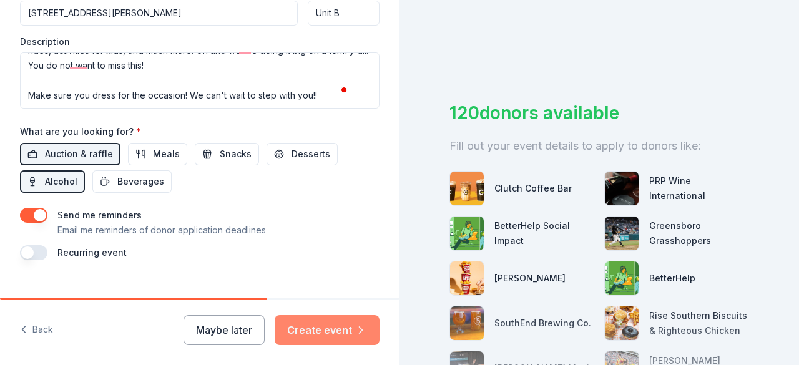
click at [337, 332] on button "Create event" at bounding box center [327, 330] width 105 height 30
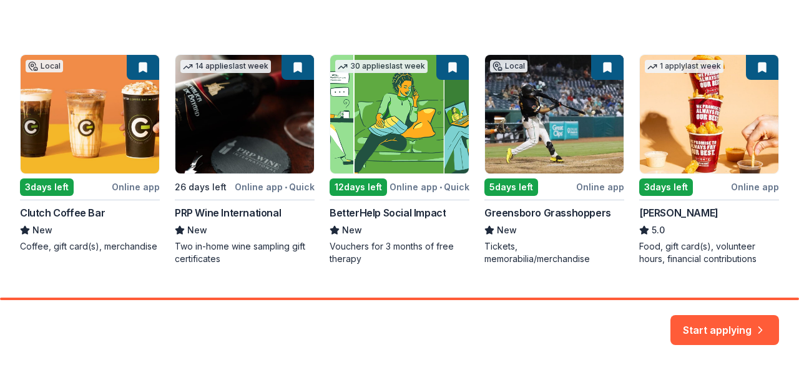
click at [31, 194] on div "Local 3 days left Online app Clutch Coffee Bar New Coffee, gift card(s), mercha…" at bounding box center [399, 159] width 759 height 211
click at [726, 332] on button "Start applying" at bounding box center [725, 325] width 109 height 30
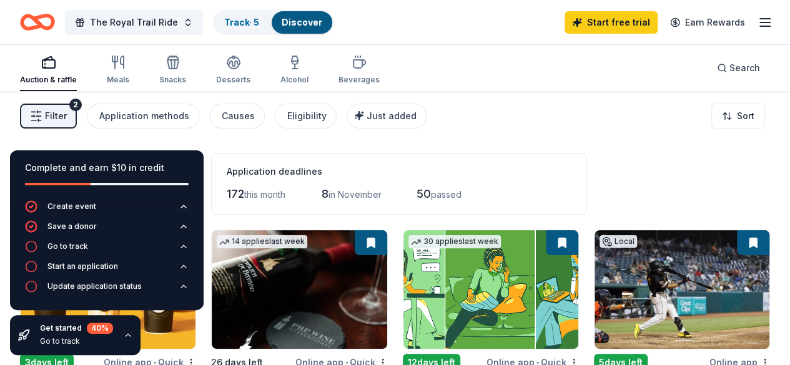
click at [86, 337] on div "Go to track" at bounding box center [76, 342] width 73 height 10
click at [79, 342] on div "Go to track" at bounding box center [76, 342] width 73 height 10
click at [102, 237] on button "Save a donor" at bounding box center [107, 230] width 164 height 20
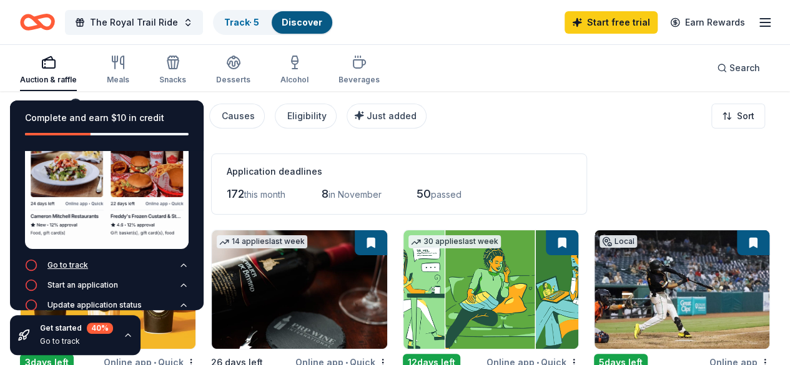
click at [93, 263] on button "Go to track" at bounding box center [107, 269] width 164 height 20
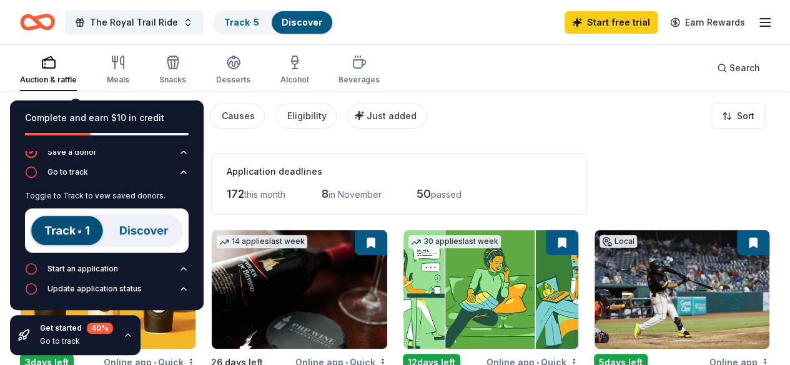
click at [70, 230] on img at bounding box center [107, 231] width 164 height 44
click at [126, 234] on img at bounding box center [107, 231] width 164 height 44
click at [72, 234] on img at bounding box center [107, 231] width 164 height 44
click at [81, 268] on div "Start an application" at bounding box center [82, 269] width 71 height 10
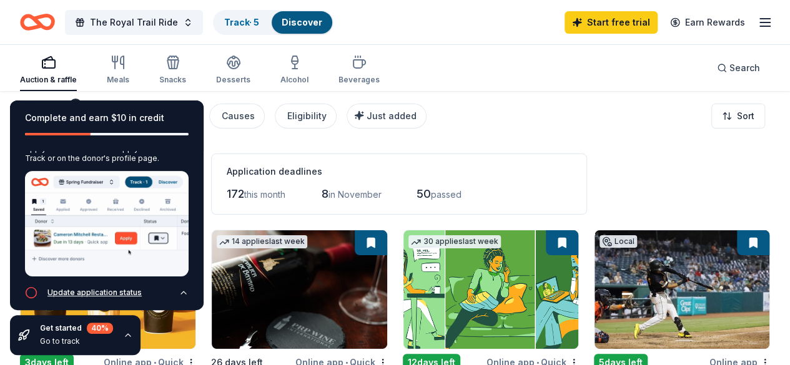
click at [142, 287] on button "Update application status" at bounding box center [107, 297] width 164 height 20
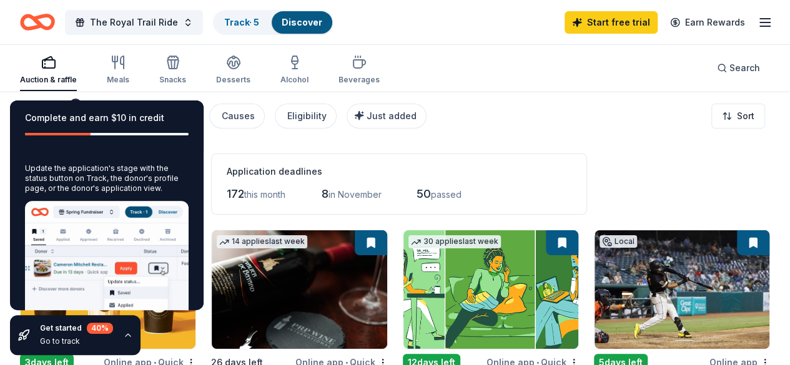
click at [126, 335] on icon "button" at bounding box center [128, 335] width 10 height 10
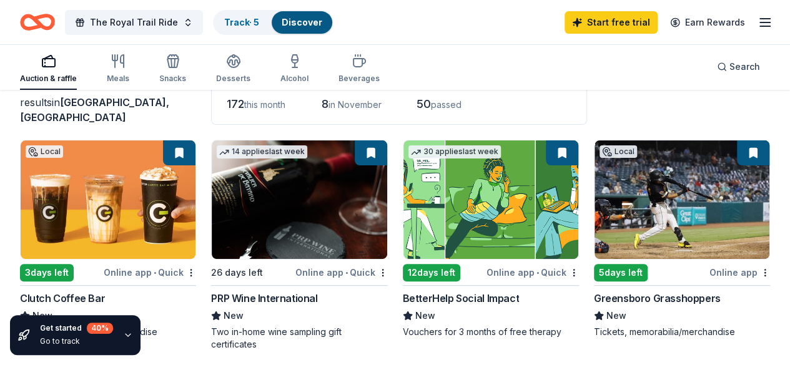
scroll to position [96, 0]
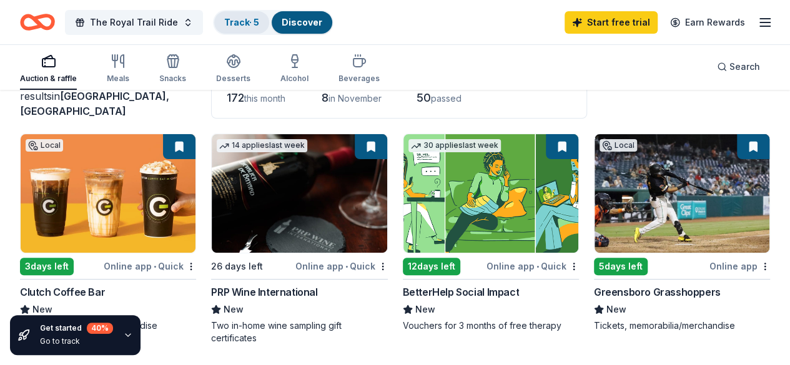
click at [254, 17] on link "Track · 5" at bounding box center [241, 22] width 35 height 11
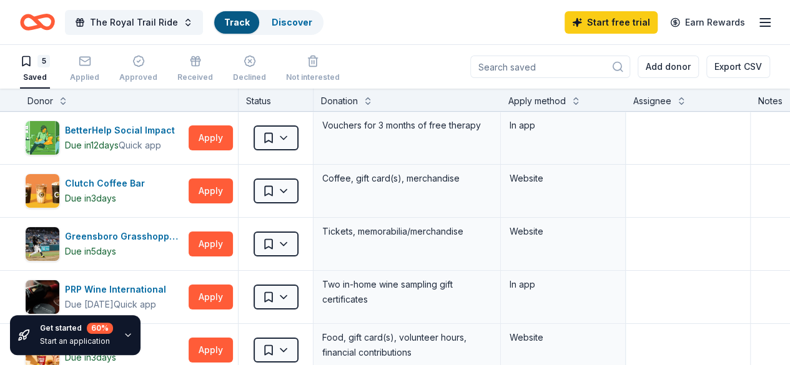
click at [247, 21] on link "Track" at bounding box center [236, 22] width 25 height 11
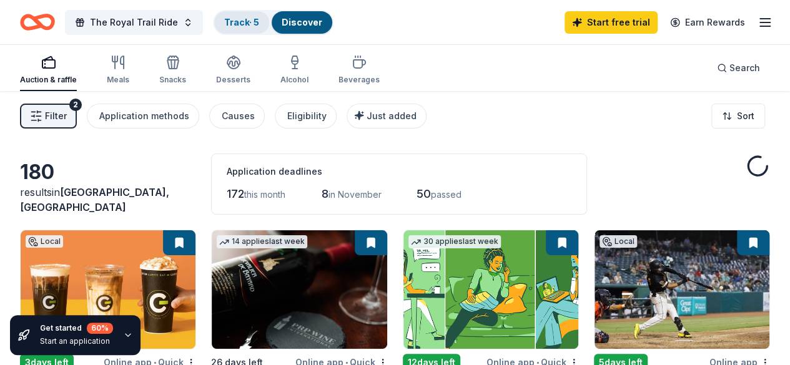
click at [250, 24] on link "Track · 5" at bounding box center [241, 22] width 35 height 11
click at [249, 22] on link "Track · 5" at bounding box center [241, 22] width 35 height 11
click at [246, 22] on link "Track · 5" at bounding box center [241, 22] width 35 height 11
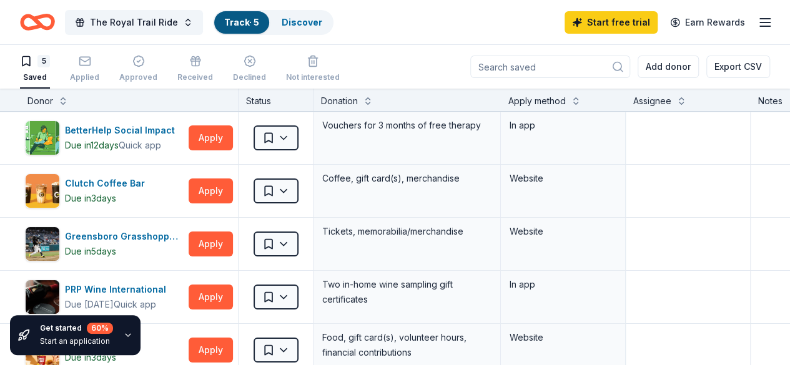
click at [245, 17] on link "Track · 5" at bounding box center [241, 22] width 35 height 11
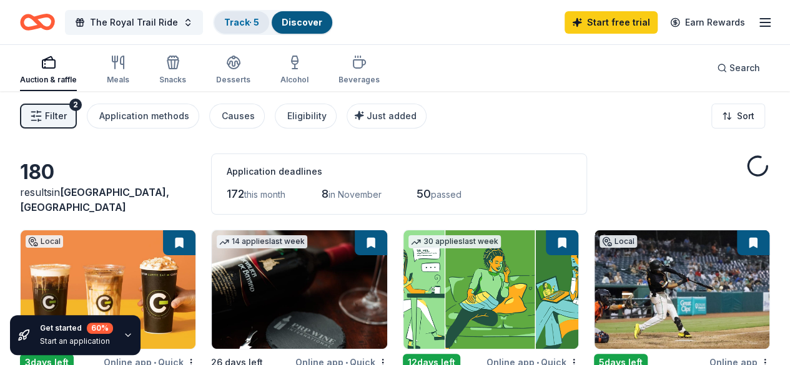
click at [244, 25] on link "Track · 5" at bounding box center [241, 22] width 35 height 11
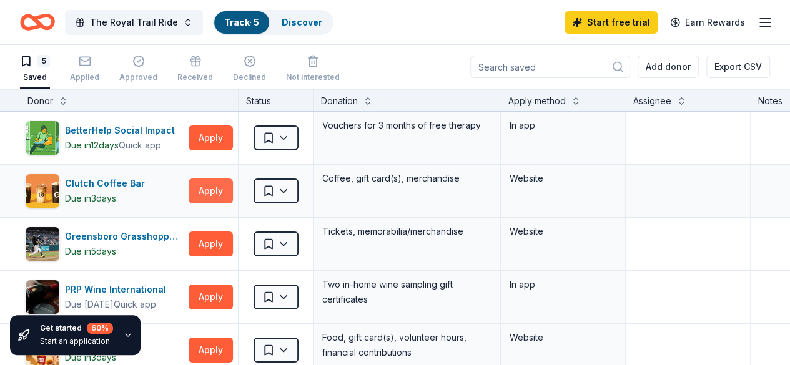
click at [220, 194] on button "Apply" at bounding box center [211, 191] width 44 height 25
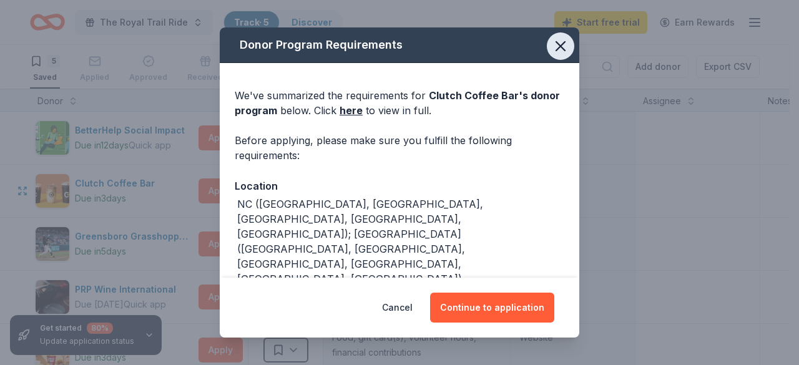
click at [555, 45] on icon "button" at bounding box center [560, 45] width 17 height 17
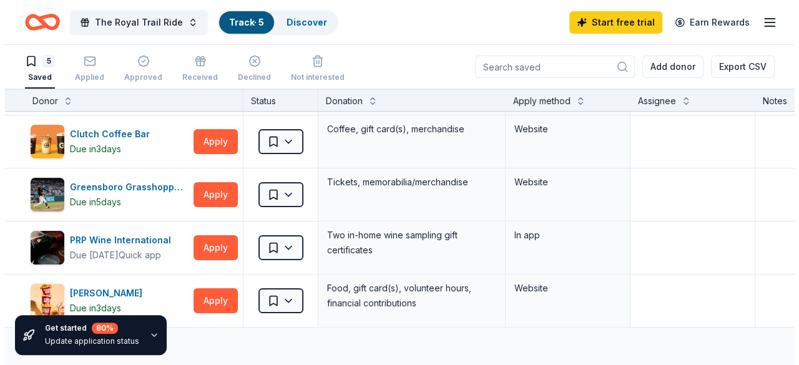
scroll to position [48, 0]
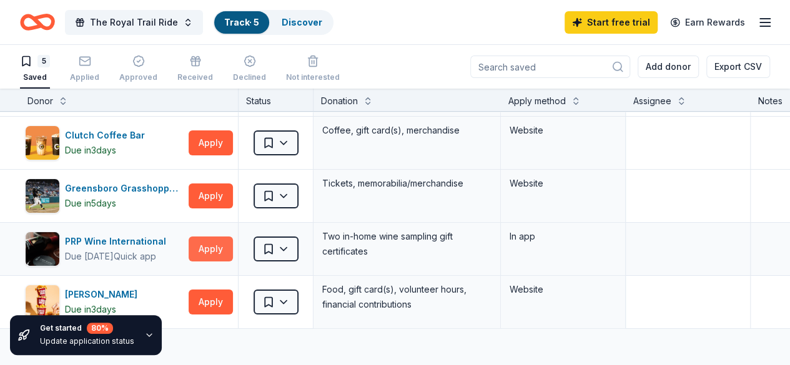
click at [216, 250] on button "Apply" at bounding box center [211, 249] width 44 height 25
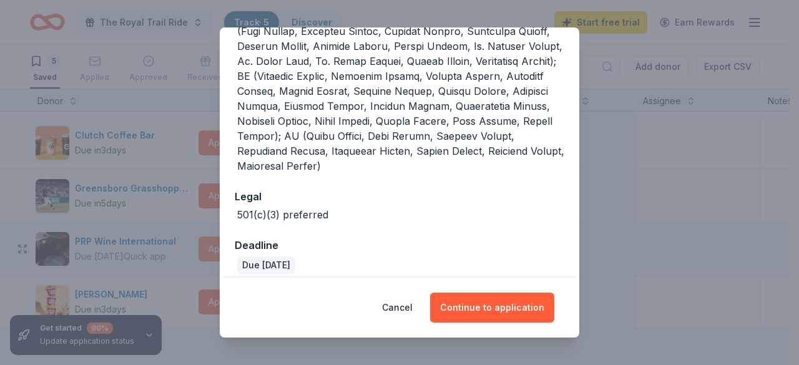
scroll to position [483, 0]
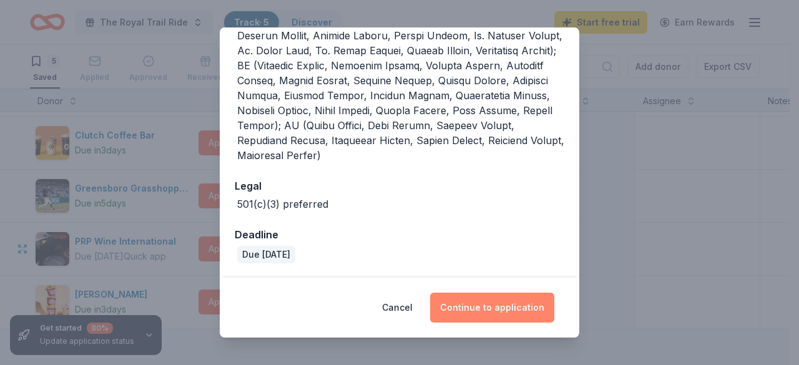
click at [510, 297] on button "Continue to application" at bounding box center [492, 308] width 124 height 30
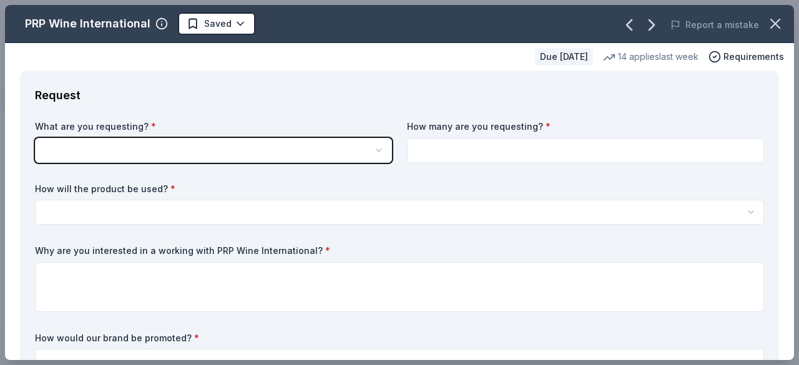
click at [288, 152] on button "button" at bounding box center [213, 150] width 357 height 25
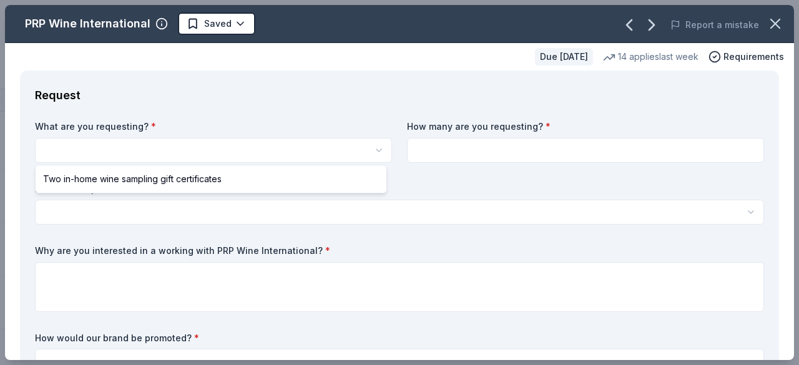
scroll to position [0, 0]
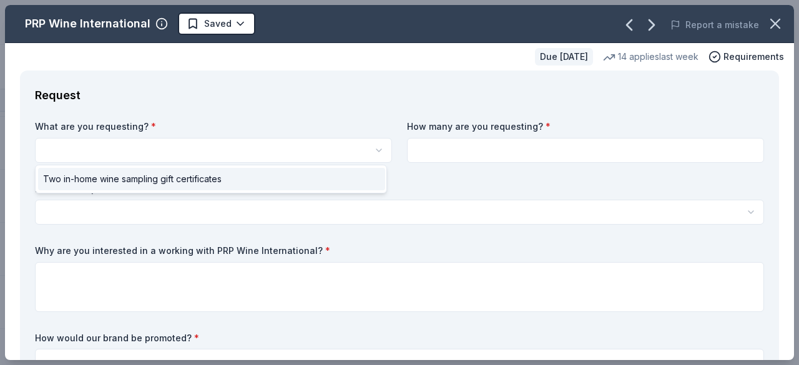
click at [51, 181] on span "Two in-home wine sampling gift certificates" at bounding box center [132, 179] width 179 height 15
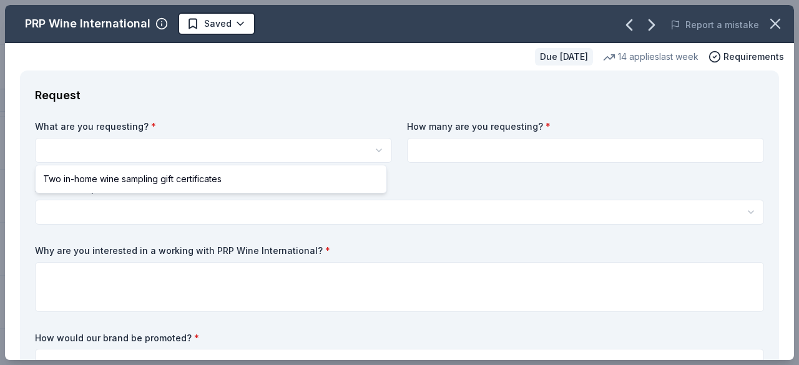
select select "Two in-home wine sampling gift certificates"
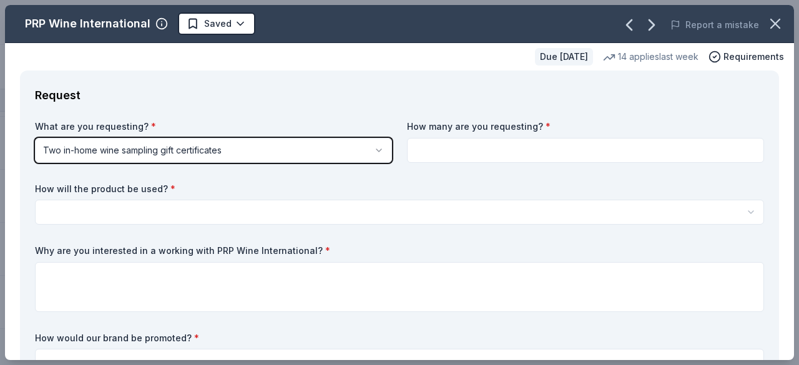
click at [49, 156] on button "Two in-home wine sampling gift certificates" at bounding box center [213, 150] width 357 height 25
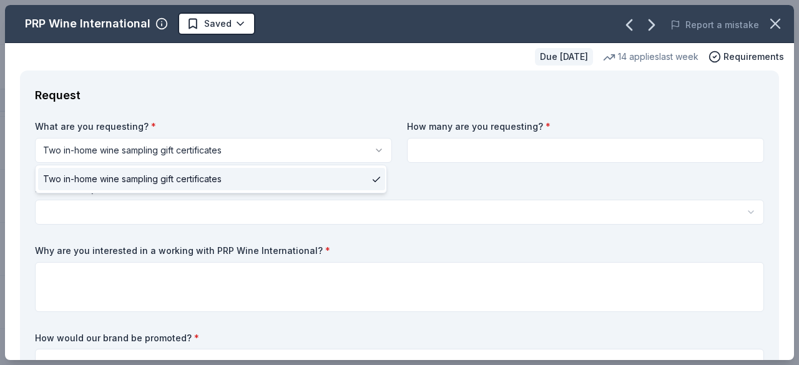
click at [50, 186] on span "Two in-home wine sampling gift certificates" at bounding box center [132, 179] width 179 height 15
click at [425, 147] on input at bounding box center [585, 150] width 357 height 25
click at [428, 152] on input at bounding box center [585, 150] width 357 height 25
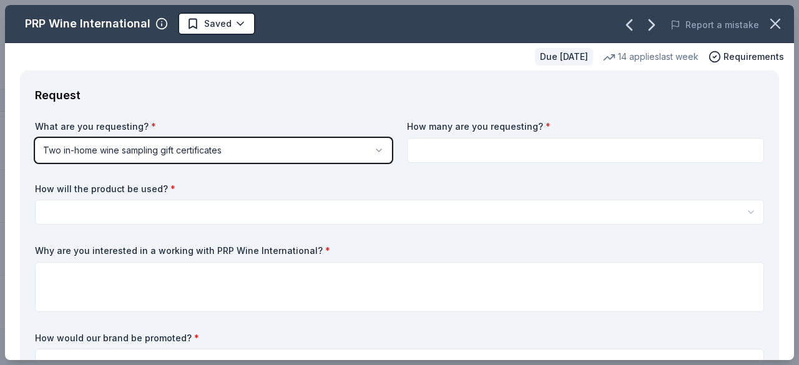
click at [49, 147] on button "Two in-home wine sampling gift certificates" at bounding box center [213, 150] width 357 height 25
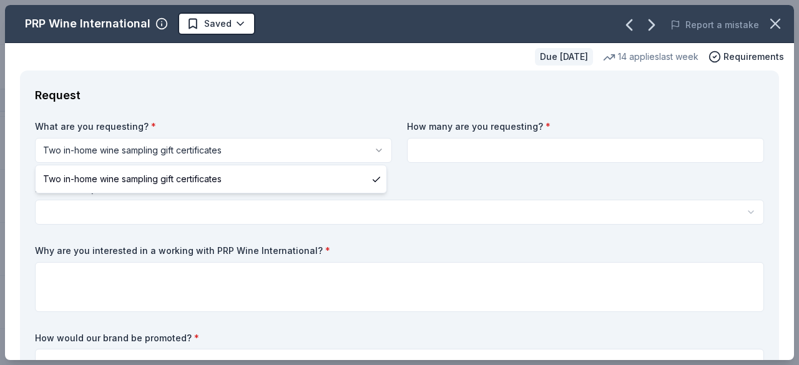
click at [47, 165] on div "Two in-home wine sampling gift certificates" at bounding box center [212, 178] width 352 height 27
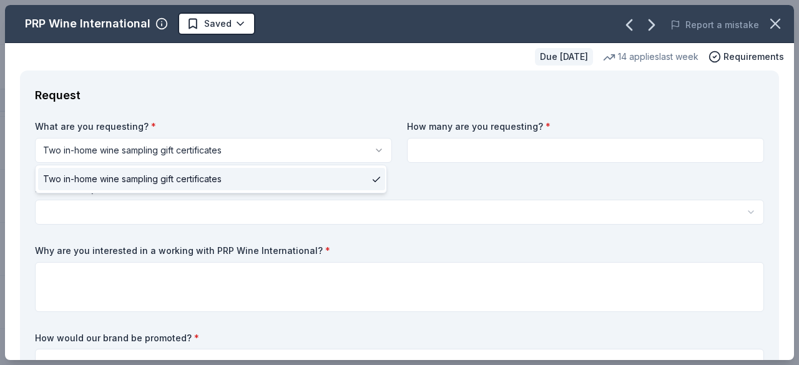
click at [269, 180] on div "Two in-home wine sampling gift certificates" at bounding box center [211, 179] width 347 height 22
click at [416, 152] on input at bounding box center [585, 150] width 357 height 25
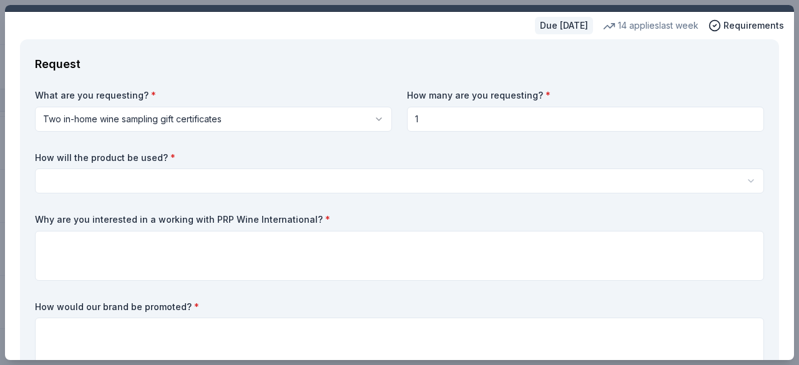
scroll to position [37, 0]
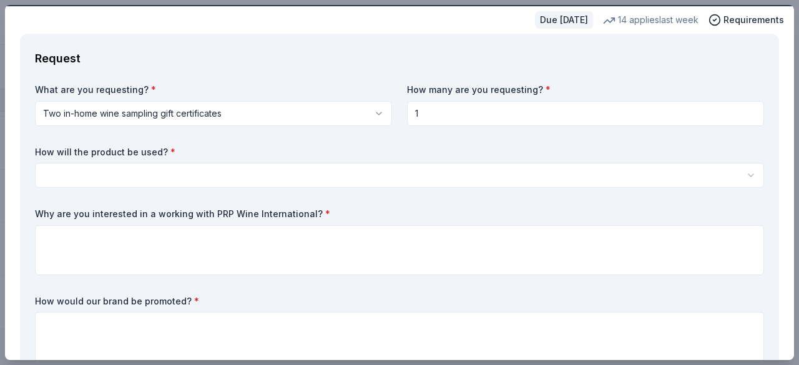
type input "1"
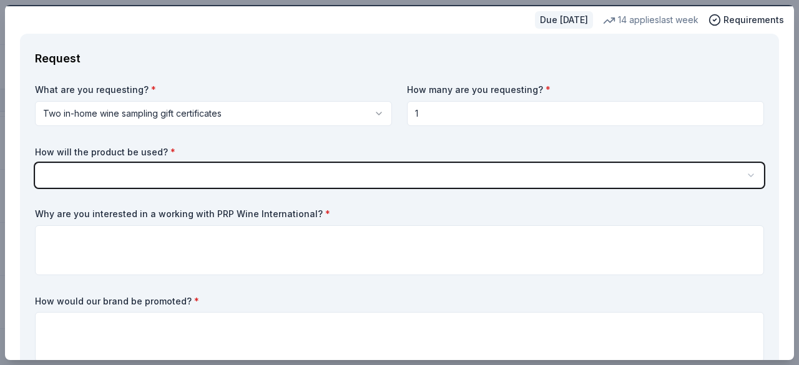
click at [50, 172] on button "button" at bounding box center [399, 175] width 729 height 25
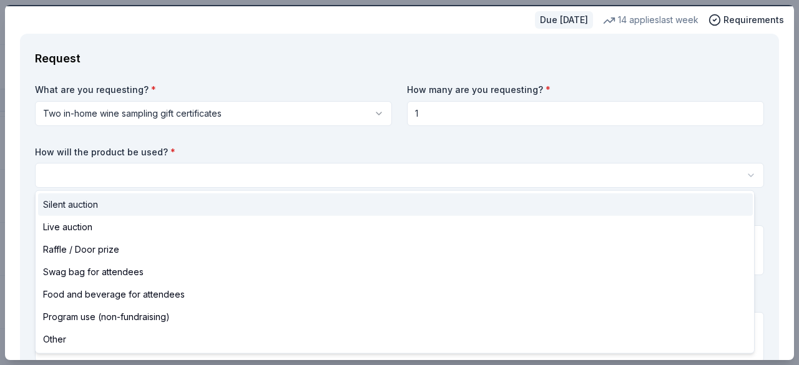
click at [45, 205] on span "Silent auction" at bounding box center [70, 204] width 55 height 15
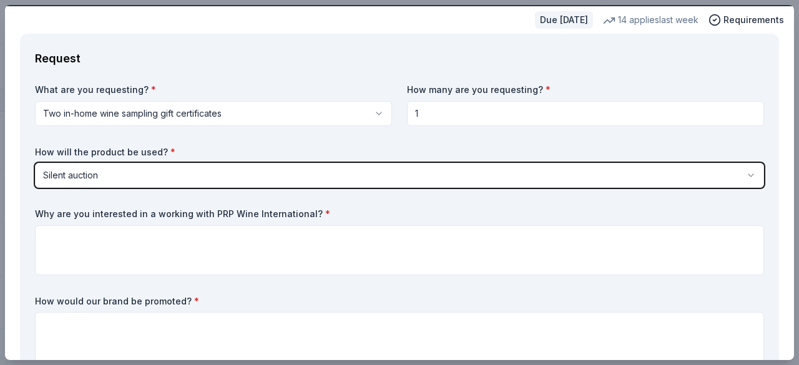
click at [51, 182] on button "Silent auction" at bounding box center [399, 175] width 729 height 25
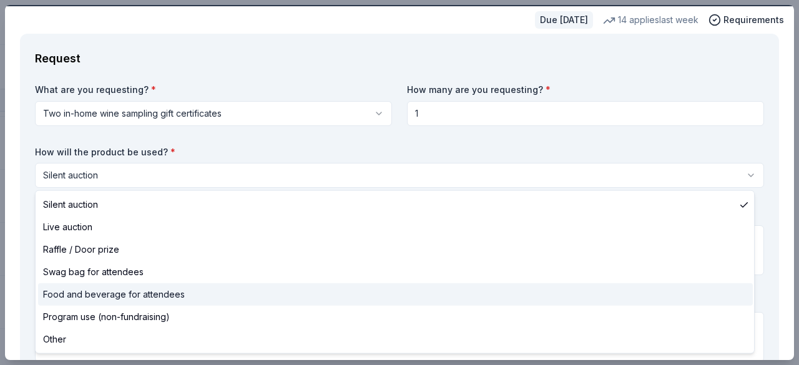
click at [129, 303] on div "Food and beverage for attendees" at bounding box center [395, 294] width 715 height 22
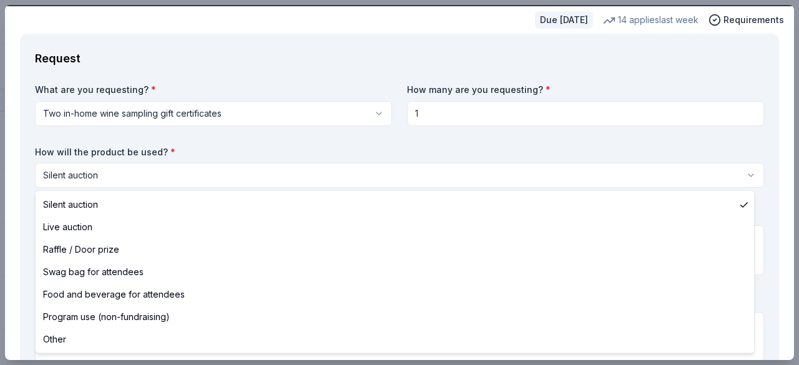
select select "foodAndBeverage"
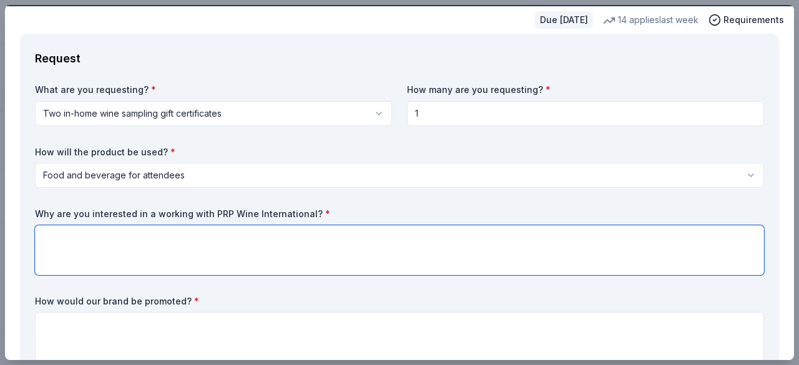
click at [144, 244] on textarea at bounding box center [399, 250] width 729 height 50
type textarea "T"
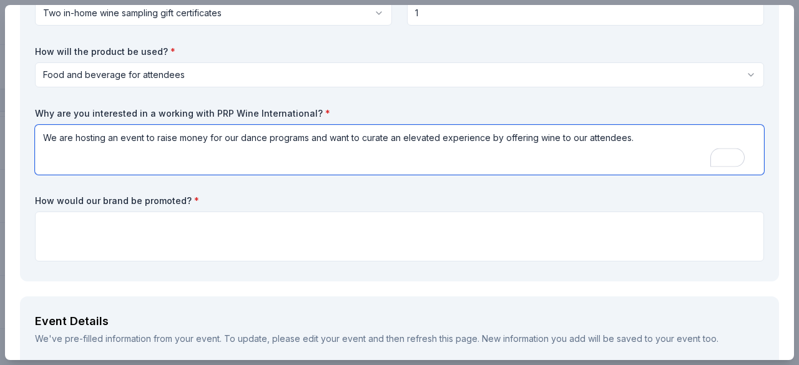
scroll to position [157, 0]
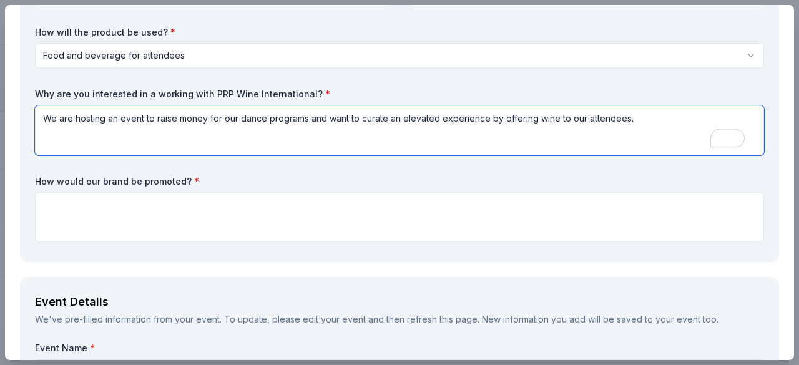
type textarea "We are hosting an event to raise money for our dance programs and want to curat…"
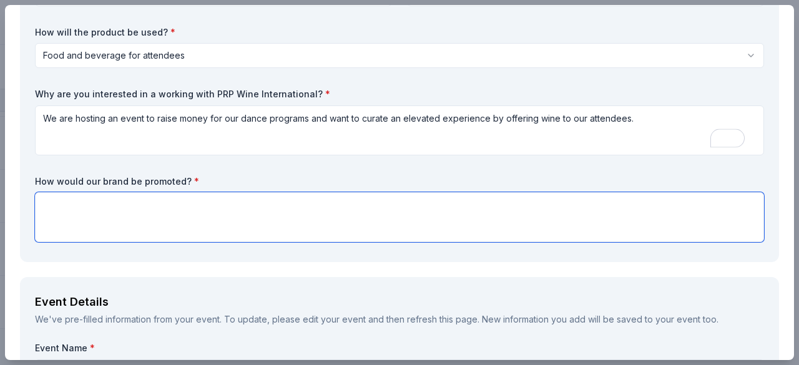
click at [235, 212] on textarea at bounding box center [399, 217] width 729 height 50
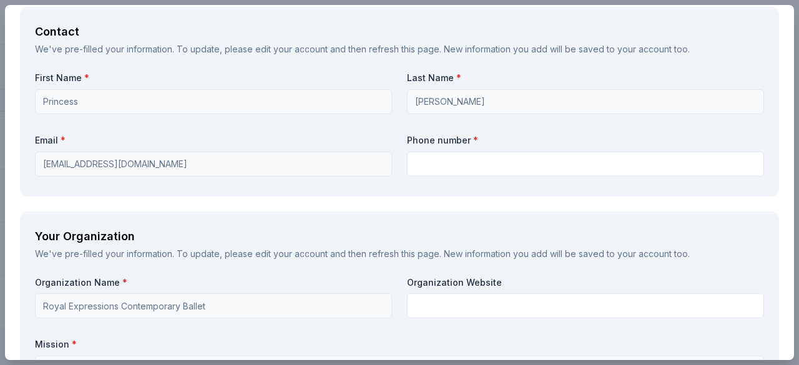
scroll to position [902, 0]
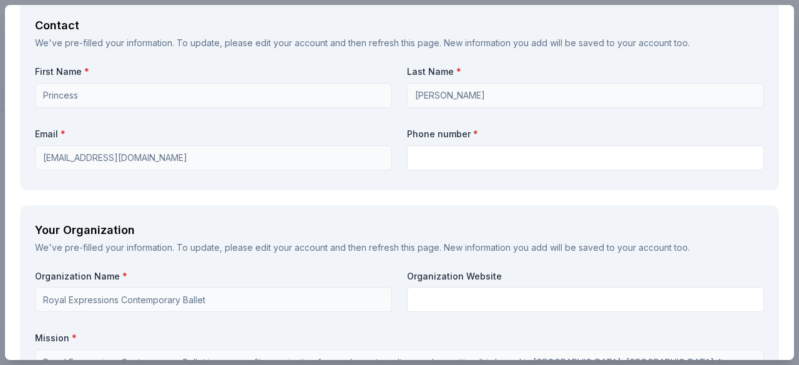
type textarea "We will put up signage at our bar the PRP Wine International acknowledged as ou…"
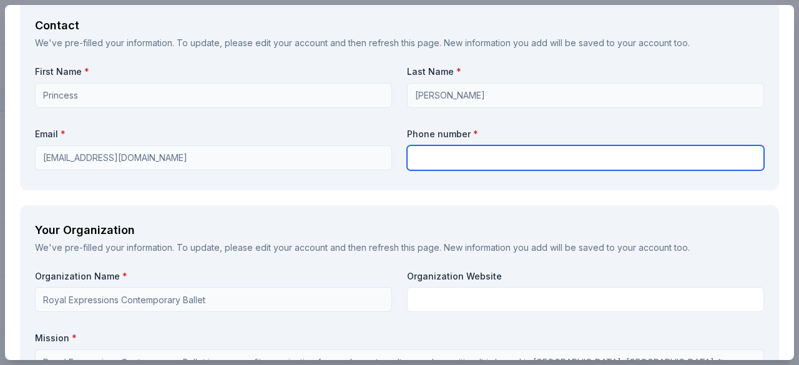
click at [465, 167] on input "text" at bounding box center [585, 157] width 357 height 25
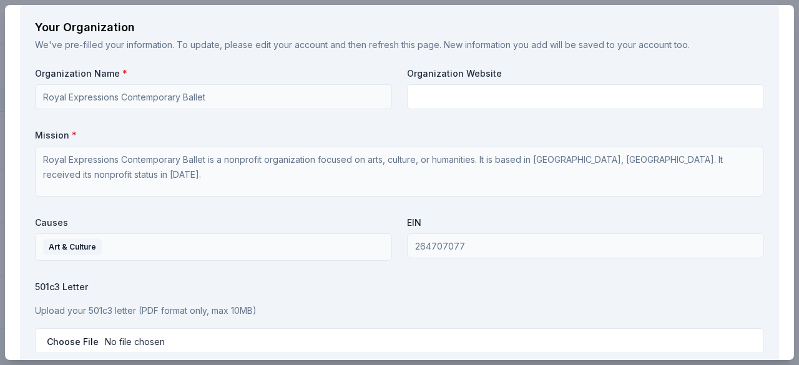
scroll to position [1120, 0]
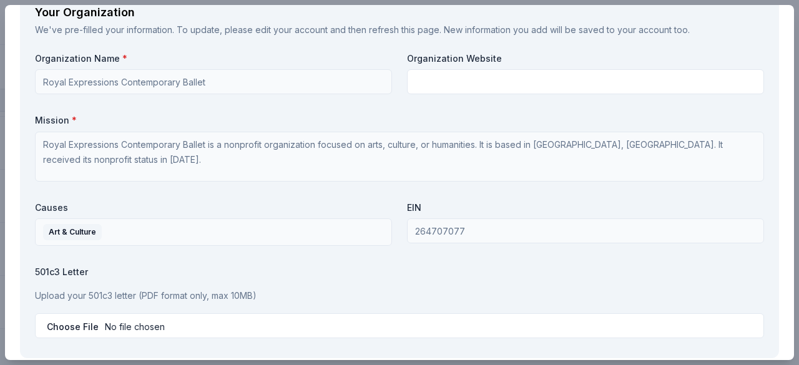
type input "3369446146"
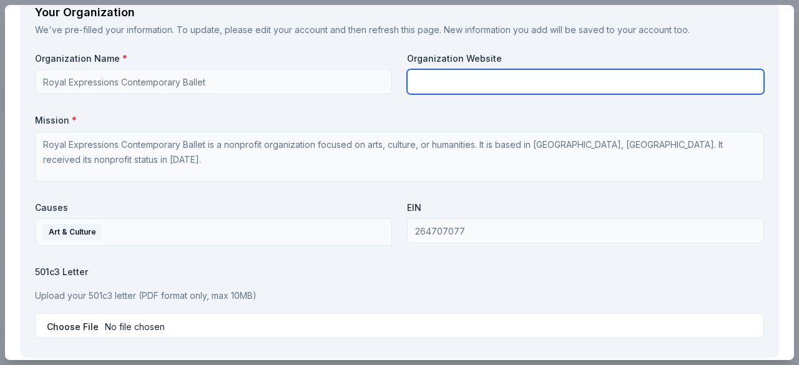
click at [431, 77] on input "text" at bounding box center [585, 81] width 357 height 25
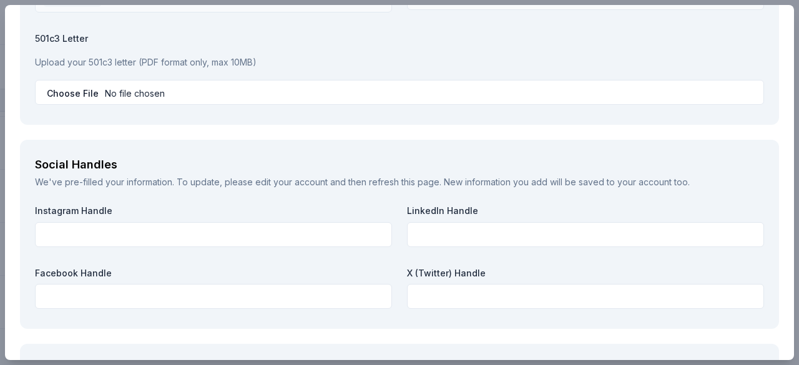
scroll to position [1372, 0]
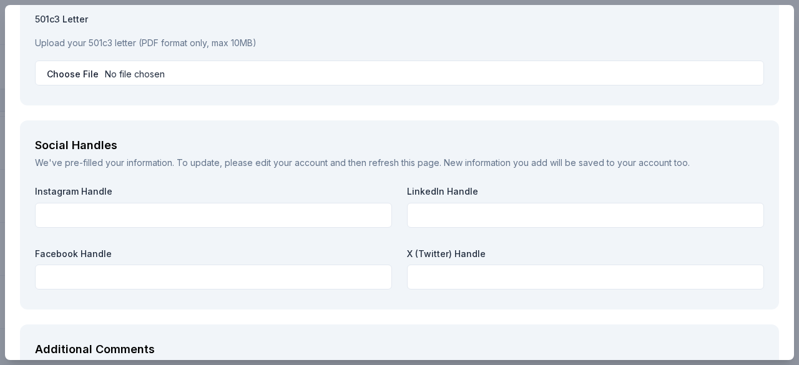
type input "www.royalexpressions.org"
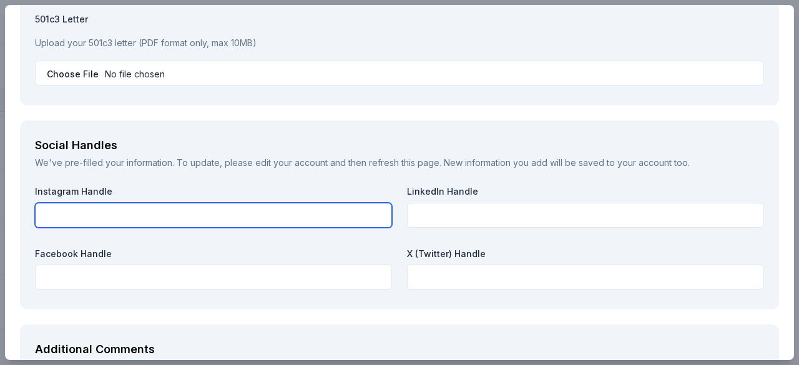
click at [50, 217] on input "text" at bounding box center [213, 215] width 357 height 25
type input "@royalexpressions"
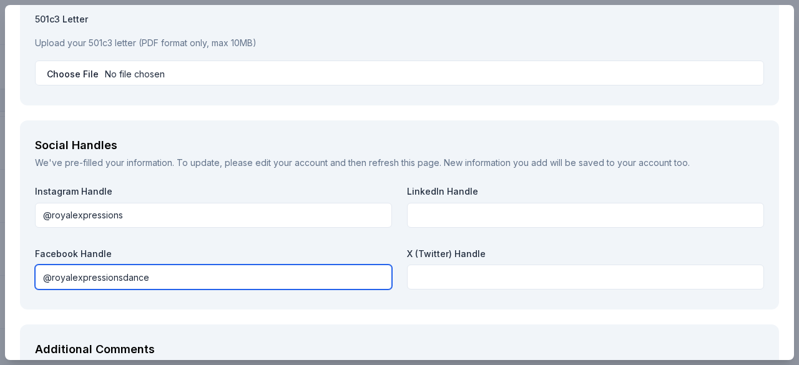
type input "@royalexpressionsdance"
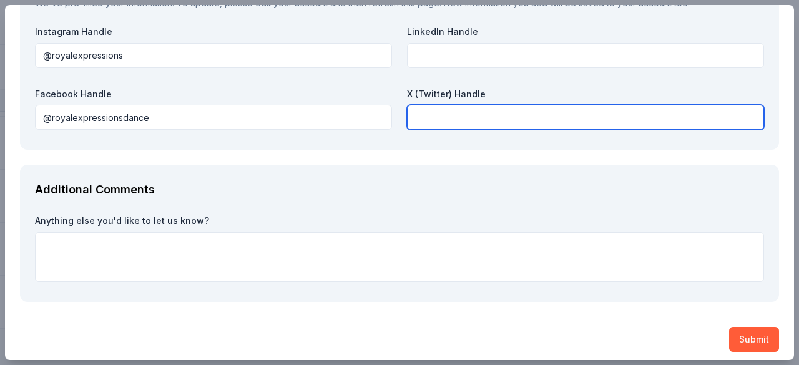
scroll to position [1537, 0]
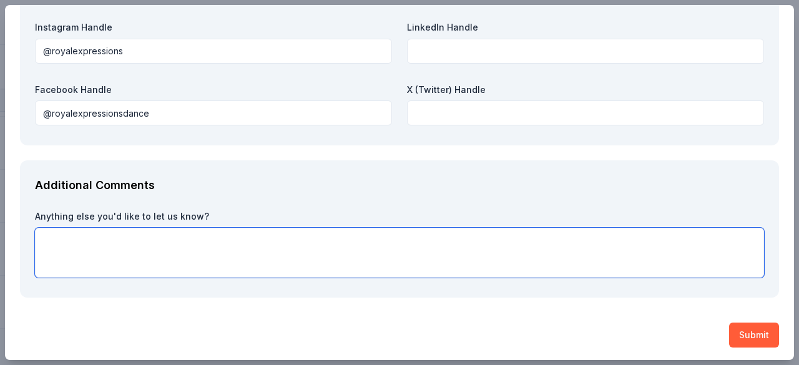
click at [46, 234] on textarea at bounding box center [399, 253] width 729 height 50
click at [173, 241] on textarea "Thank you for this offer!" at bounding box center [399, 253] width 729 height 50
type textarea "T"
paste textarea "Last year, we moved to a new location—across the tracks, from midtown to the So…"
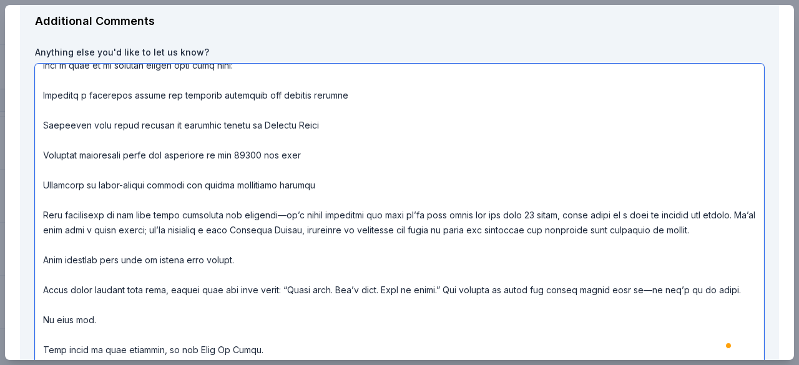
scroll to position [115, 0]
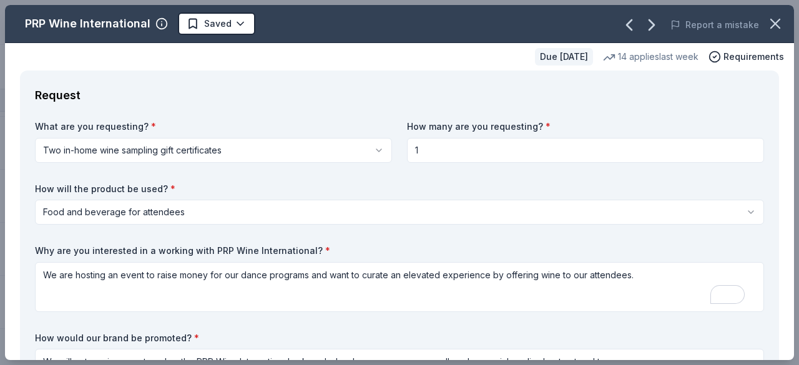
type textarea "Last year, we moved to a new location—across the tracks, from midtown to the So…"
click at [475, 150] on input "1" at bounding box center [585, 150] width 357 height 25
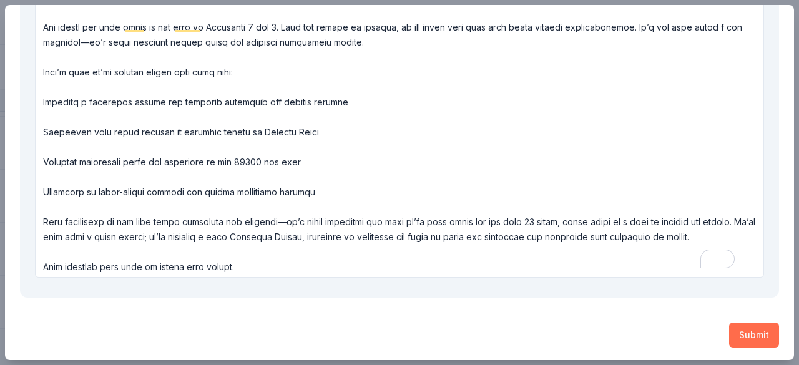
type input "10"
click at [746, 336] on button "Submit" at bounding box center [754, 335] width 50 height 25
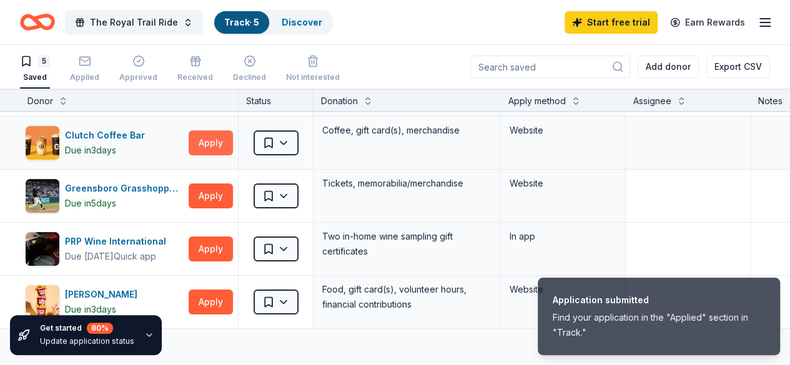
click at [223, 137] on button "Apply" at bounding box center [211, 143] width 44 height 25
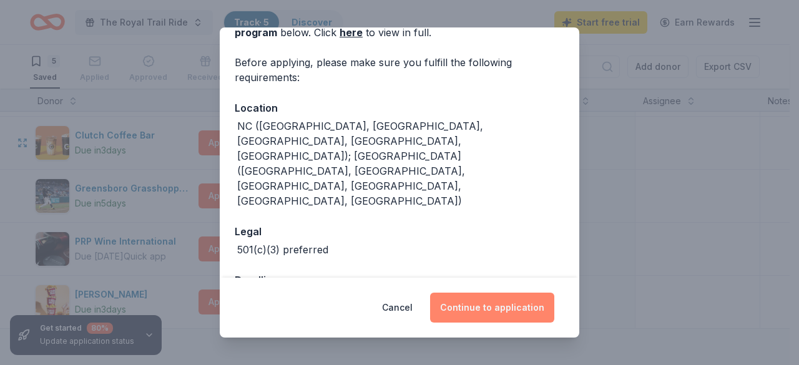
click at [484, 317] on button "Continue to application" at bounding box center [492, 308] width 124 height 30
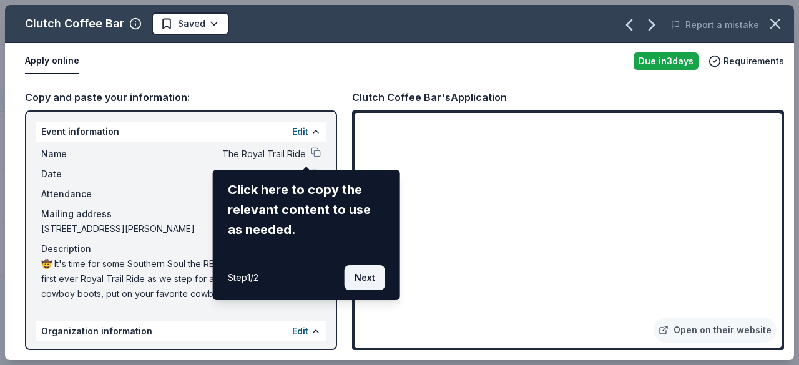
click at [368, 278] on button "Next" at bounding box center [365, 277] width 41 height 25
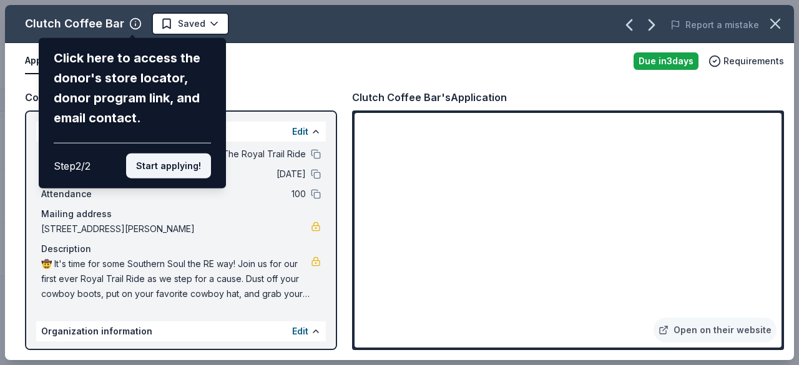
click at [175, 169] on button "Start applying!" at bounding box center [168, 166] width 85 height 25
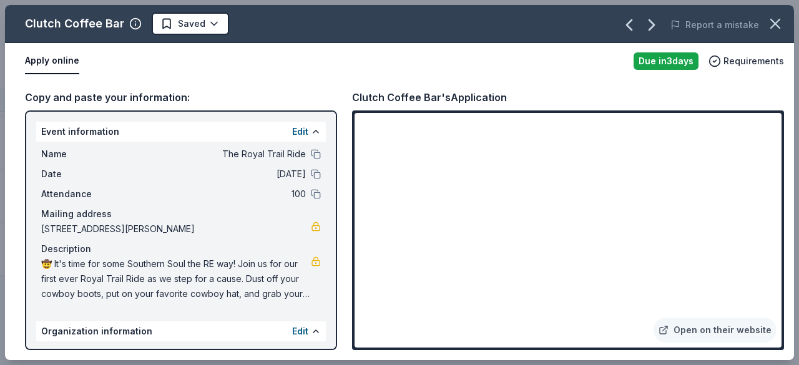
click at [304, 155] on div "Clutch Coffee Bar Saved Report a mistake Apply online Due in 3 days Requirement…" at bounding box center [399, 182] width 789 height 355
click at [311, 177] on button at bounding box center [316, 174] width 10 height 10
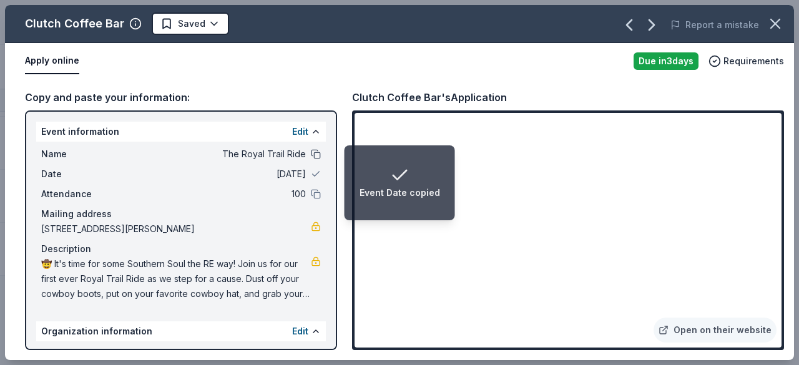
click at [311, 154] on button at bounding box center [316, 154] width 10 height 10
click at [311, 196] on button at bounding box center [316, 194] width 10 height 10
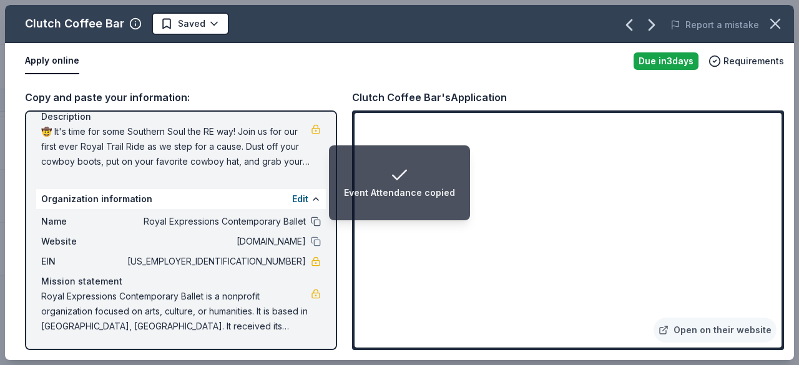
click at [311, 224] on button at bounding box center [316, 222] width 10 height 10
click at [311, 242] on button at bounding box center [316, 242] width 10 height 10
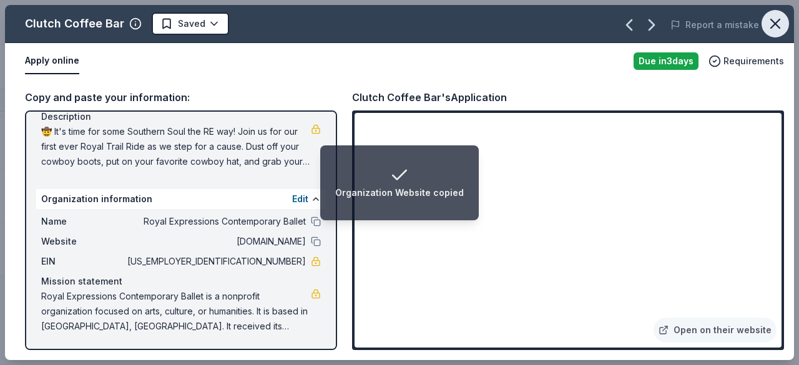
click at [774, 24] on icon "button" at bounding box center [775, 23] width 9 height 9
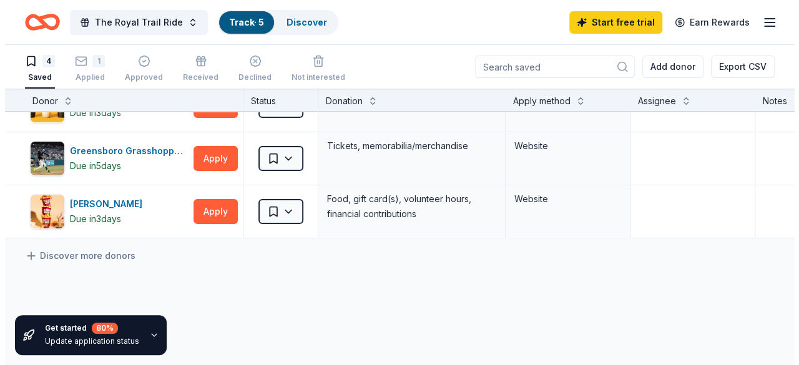
scroll to position [86, 0]
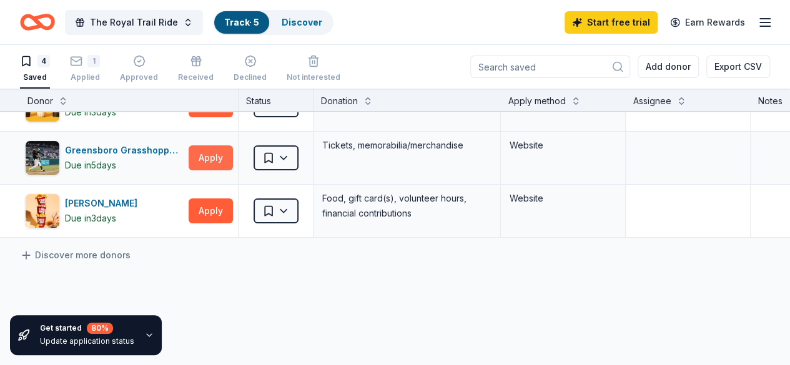
click at [220, 159] on button "Apply" at bounding box center [211, 157] width 44 height 25
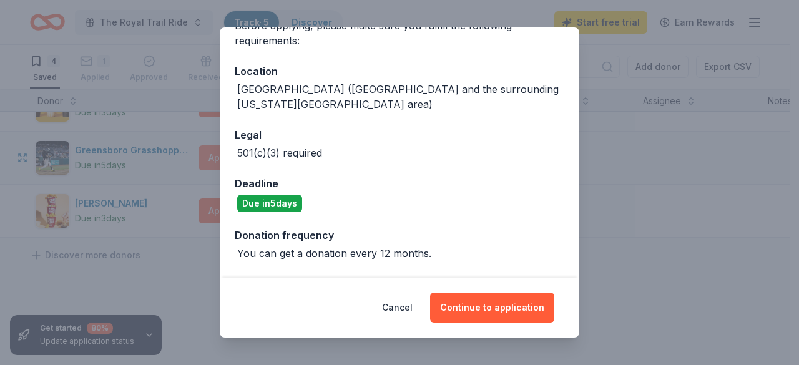
scroll to position [146, 0]
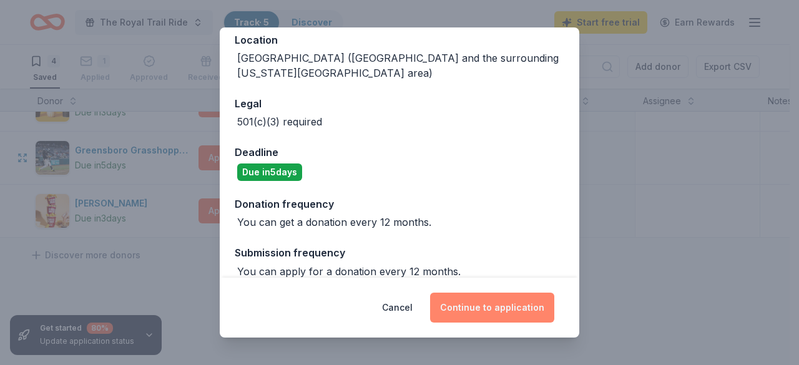
click at [477, 310] on button "Continue to application" at bounding box center [492, 308] width 124 height 30
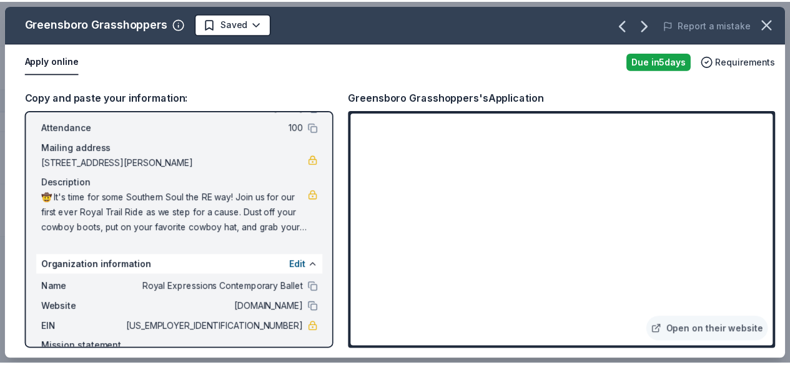
scroll to position [132, 0]
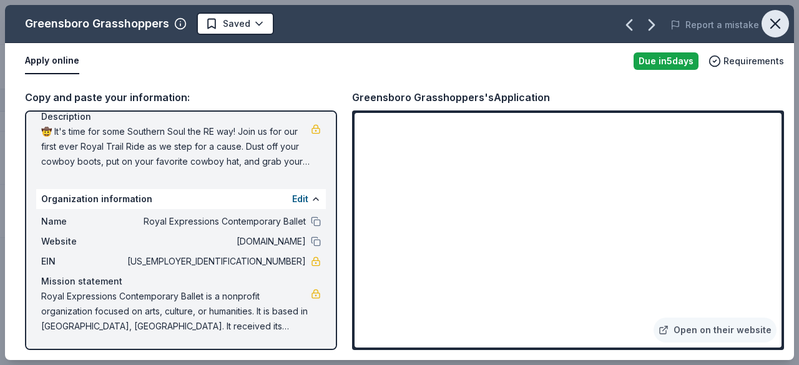
click at [773, 27] on icon "button" at bounding box center [775, 23] width 17 height 17
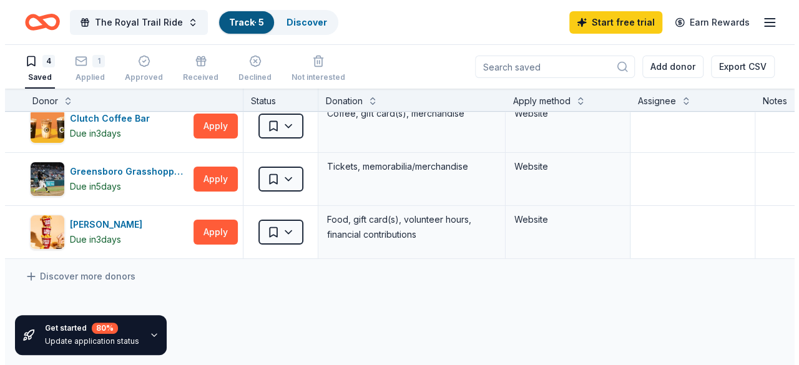
scroll to position [56, 0]
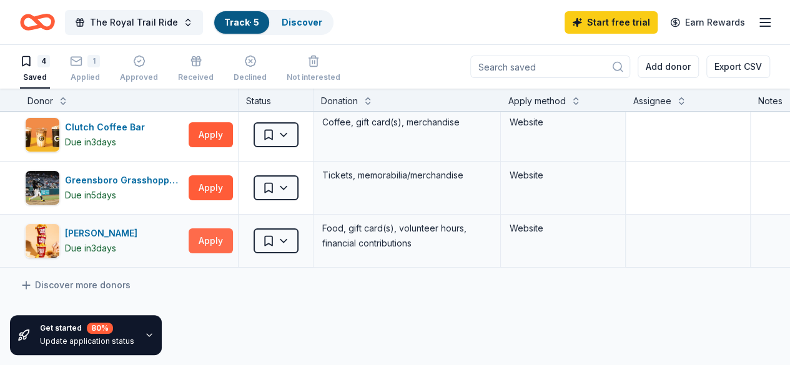
click at [211, 245] on button "Apply" at bounding box center [211, 241] width 44 height 25
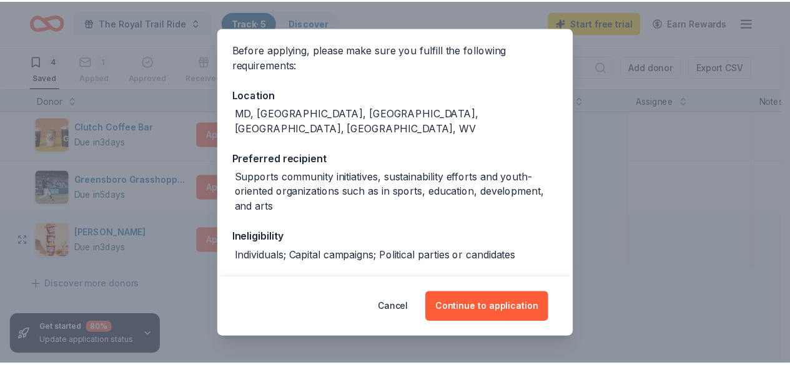
scroll to position [91, 0]
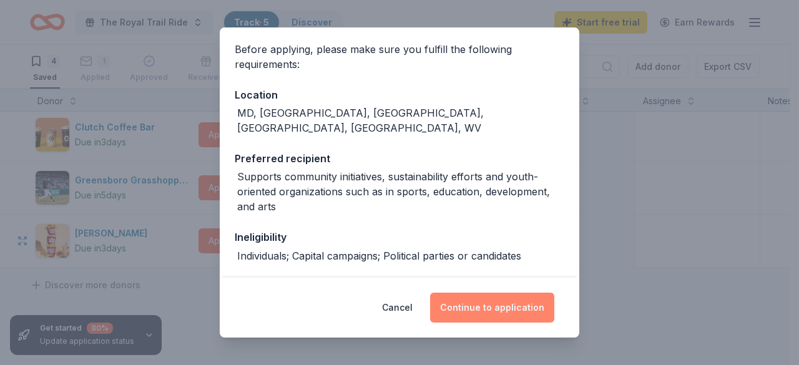
click at [499, 313] on button "Continue to application" at bounding box center [492, 308] width 124 height 30
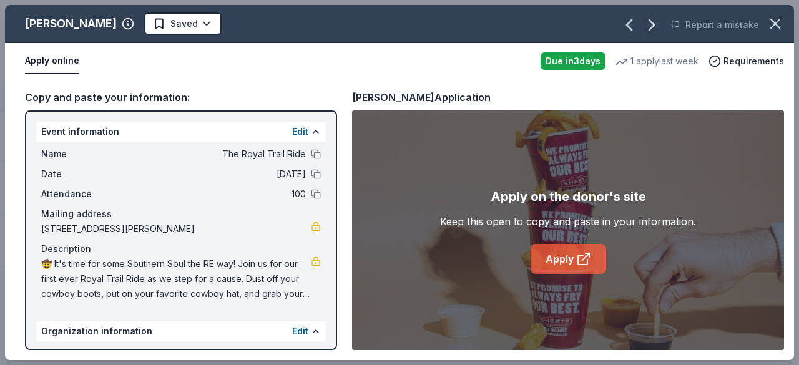
click at [566, 265] on link "Apply" at bounding box center [569, 259] width 76 height 30
click at [781, 19] on icon "button" at bounding box center [775, 23] width 17 height 17
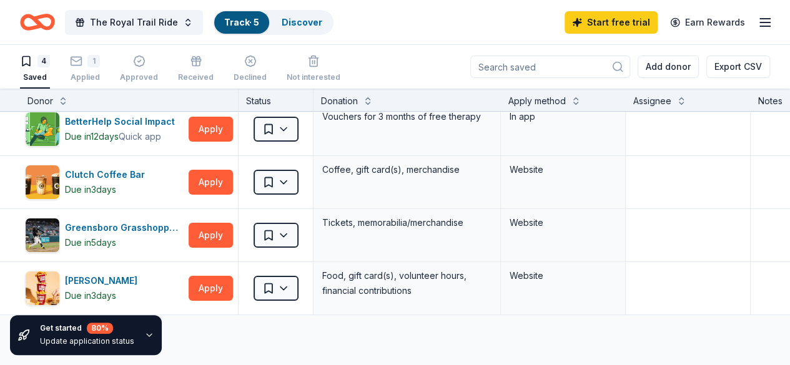
scroll to position [0, 0]
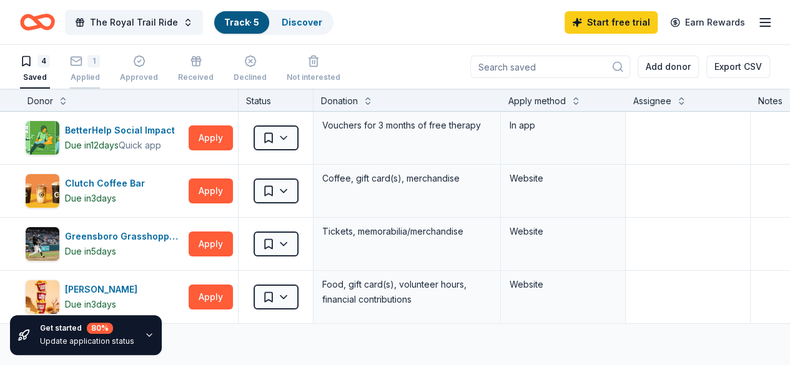
click at [94, 70] on div "1 Applied" at bounding box center [85, 68] width 30 height 27
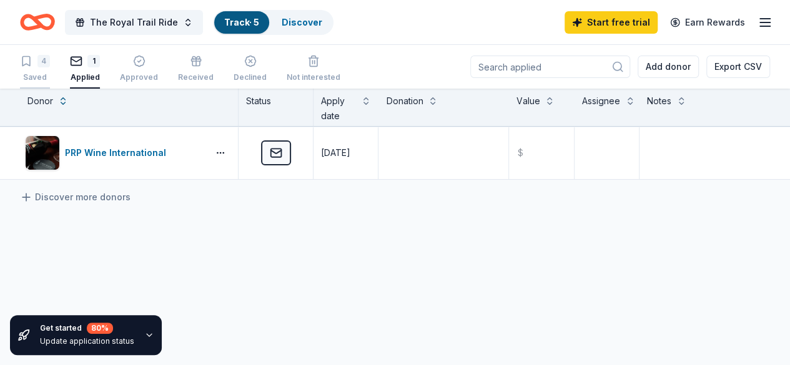
click at [44, 77] on div "Saved" at bounding box center [35, 77] width 30 height 10
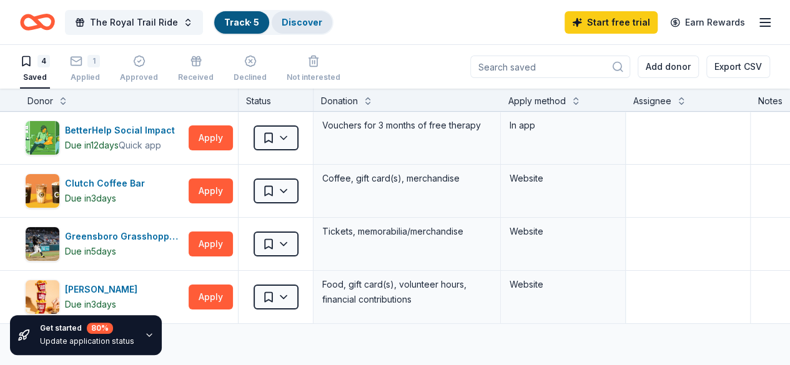
click at [318, 17] on link "Discover" at bounding box center [302, 22] width 41 height 11
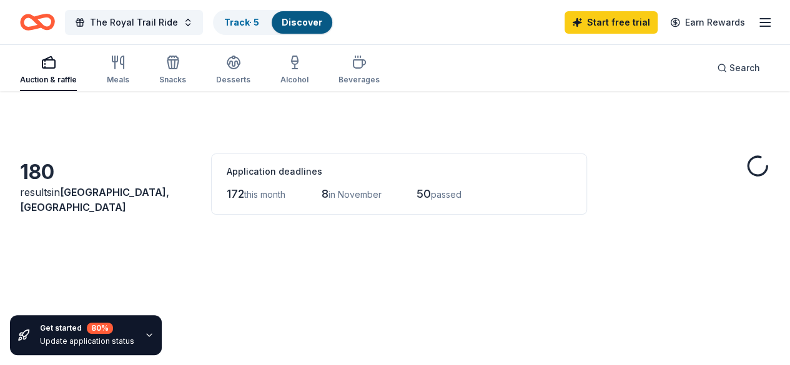
click at [320, 25] on link "Discover" at bounding box center [302, 22] width 41 height 11
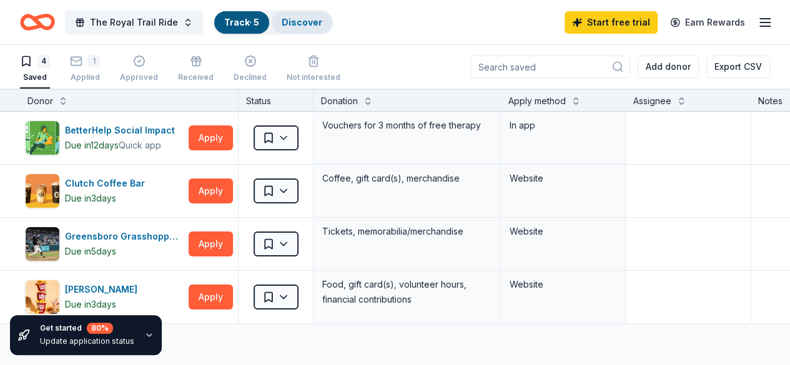
click at [322, 22] on link "Discover" at bounding box center [302, 22] width 41 height 11
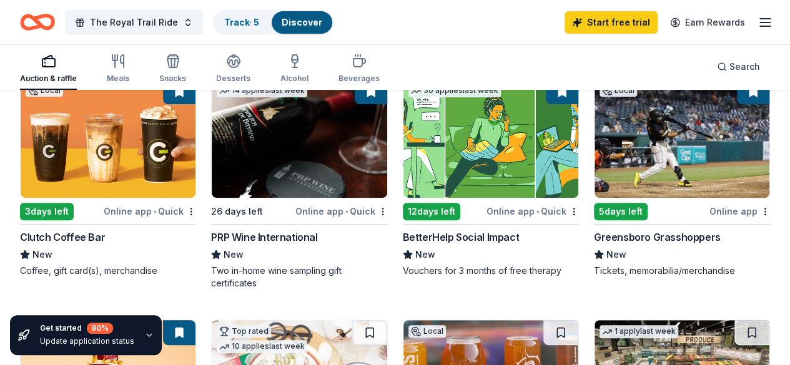
scroll to position [152, 0]
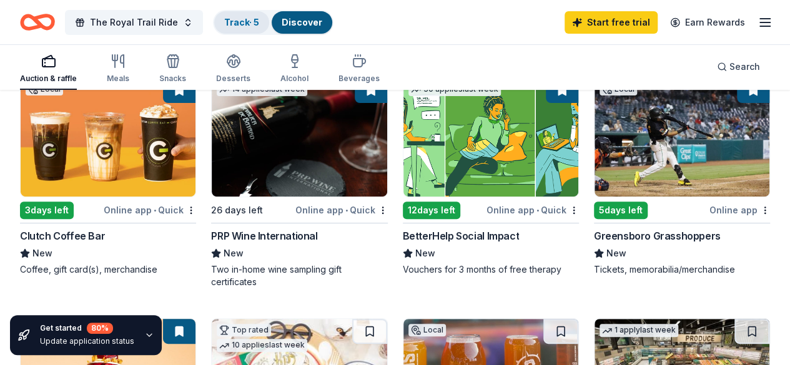
click at [254, 22] on link "Track · 5" at bounding box center [241, 22] width 35 height 11
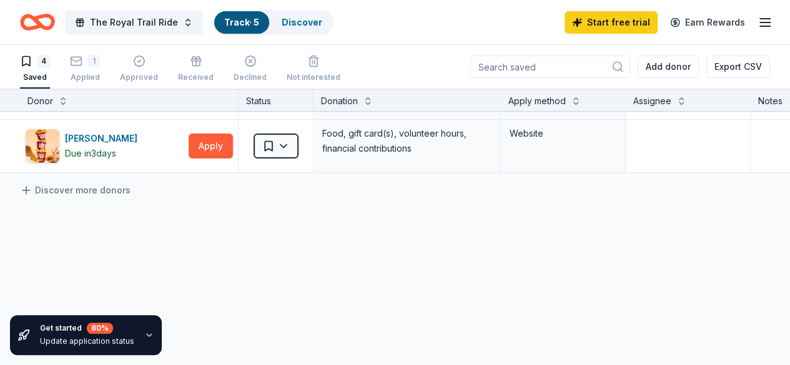
scroll to position [201, 0]
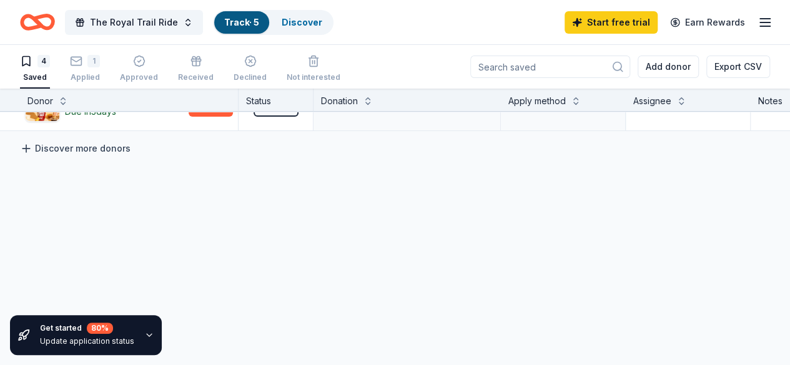
click at [124, 141] on link "Discover more donors" at bounding box center [75, 148] width 111 height 15
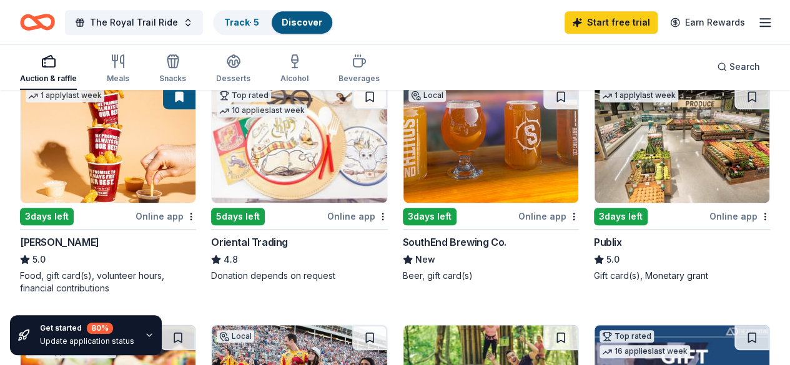
scroll to position [385, 0]
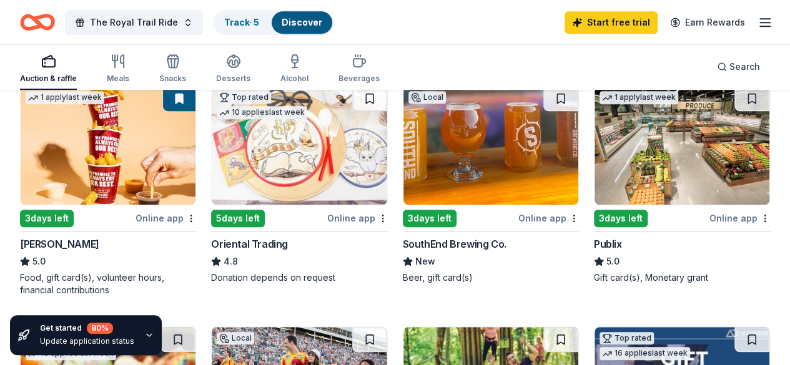
click at [403, 175] on img at bounding box center [490, 145] width 175 height 119
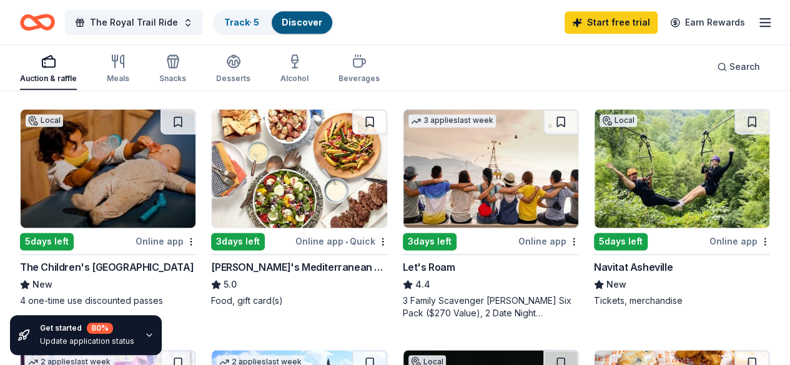
scroll to position [845, 0]
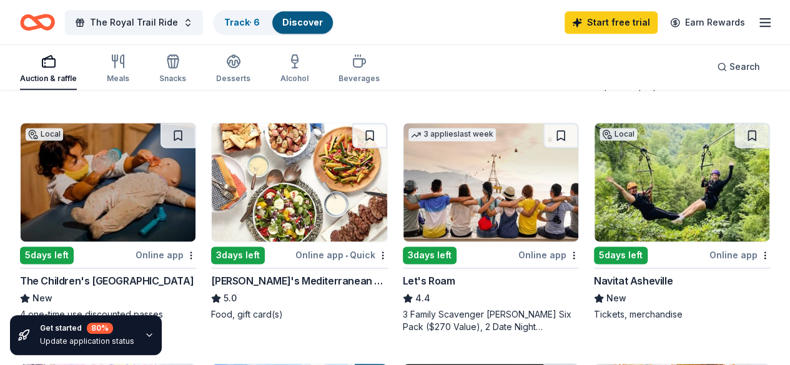
scroll to position [834, 0]
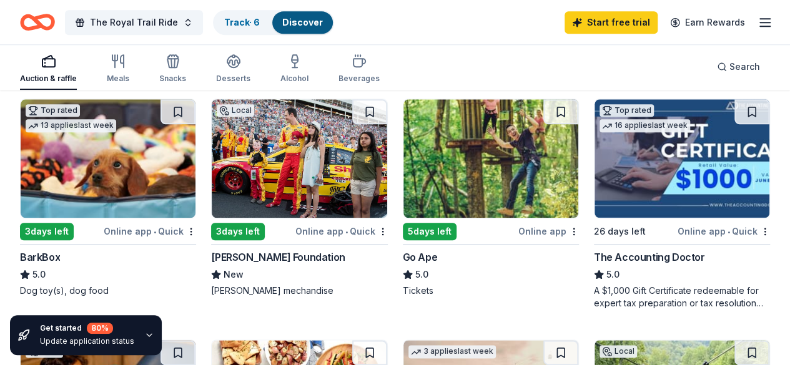
scroll to position [621, 0]
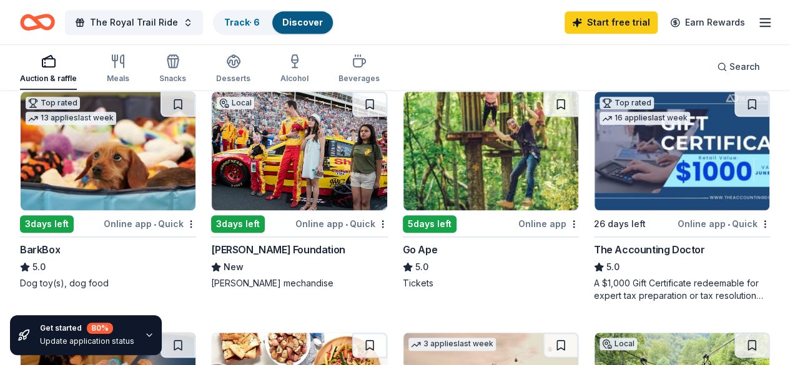
click at [614, 19] on link "Start free trial" at bounding box center [610, 22] width 93 height 22
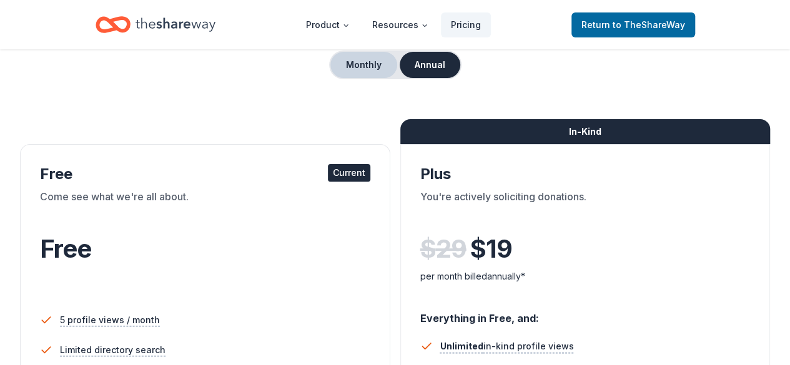
click at [367, 71] on button "Monthly" at bounding box center [363, 65] width 67 height 26
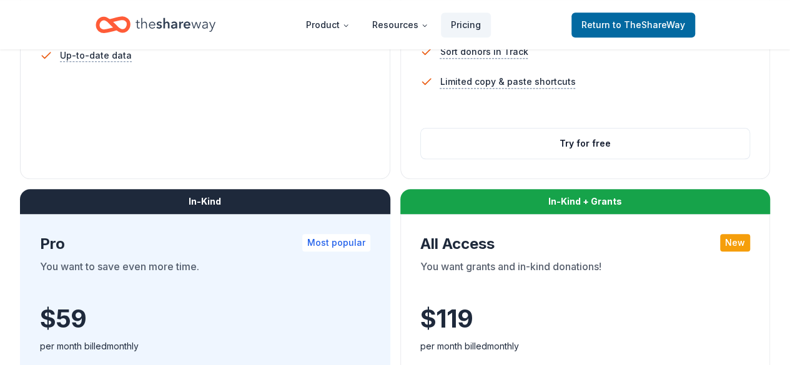
scroll to position [539, 0]
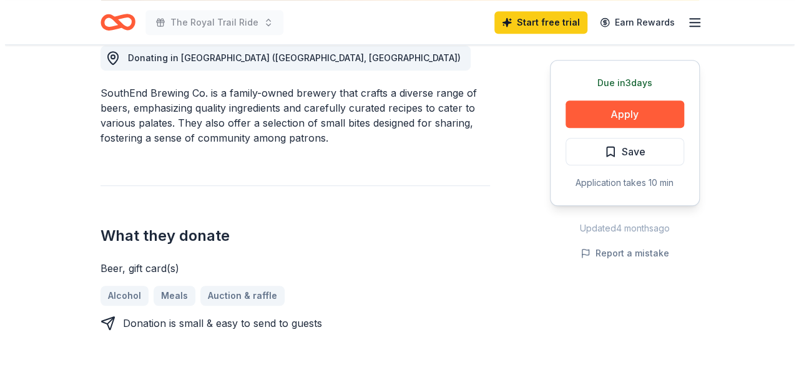
scroll to position [365, 0]
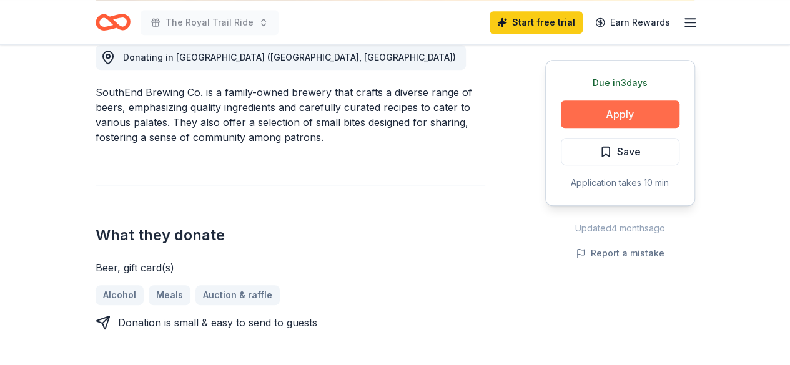
click at [599, 102] on button "Apply" at bounding box center [620, 114] width 119 height 27
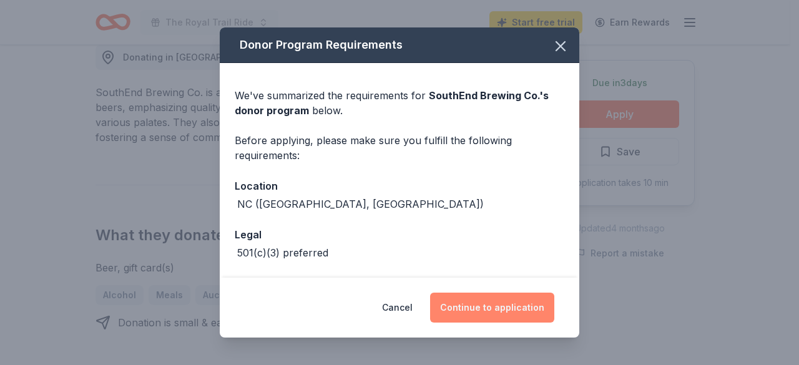
click at [470, 307] on button "Continue to application" at bounding box center [492, 308] width 124 height 30
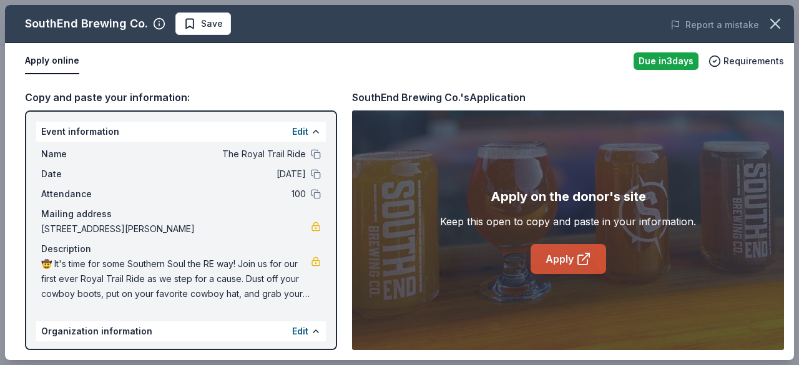
click at [558, 273] on link "Apply" at bounding box center [569, 259] width 76 height 30
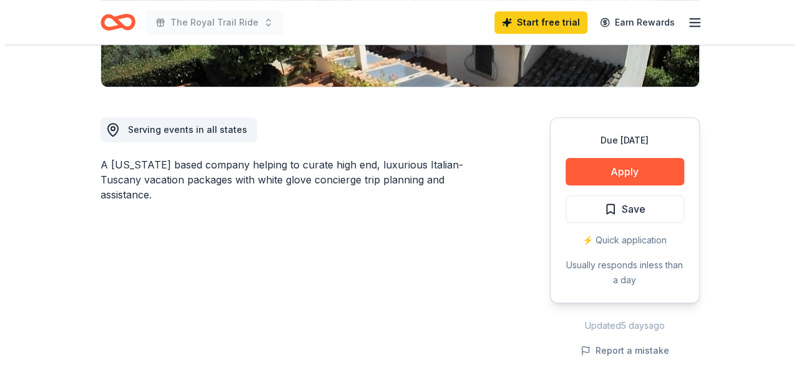
scroll to position [293, 0]
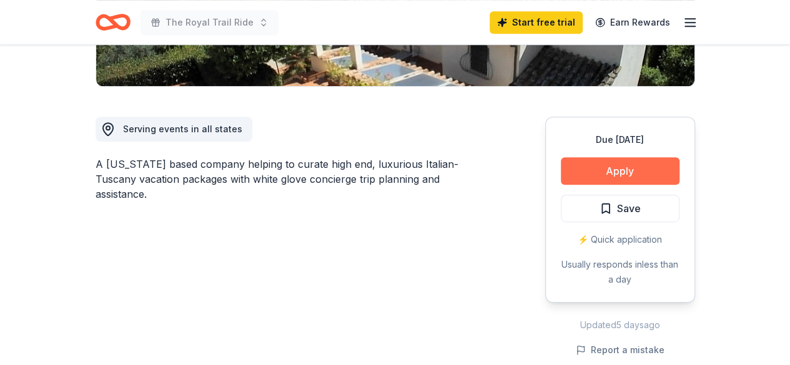
click at [592, 170] on button "Apply" at bounding box center [620, 170] width 119 height 27
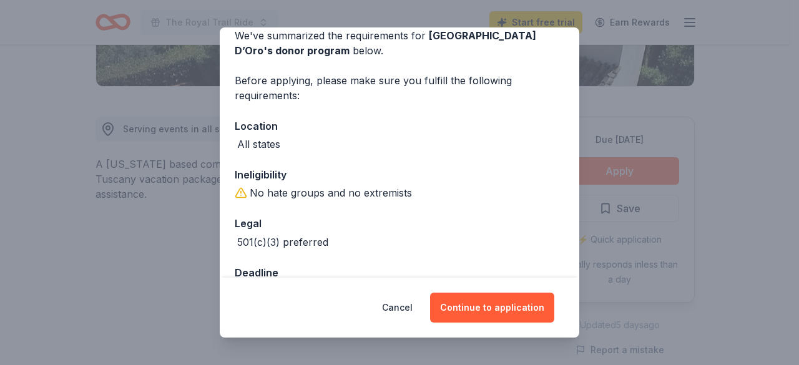
scroll to position [97, 0]
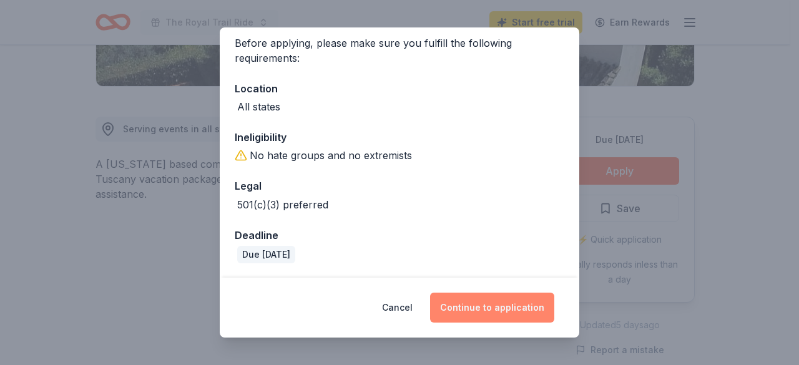
click at [478, 312] on button "Continue to application" at bounding box center [492, 308] width 124 height 30
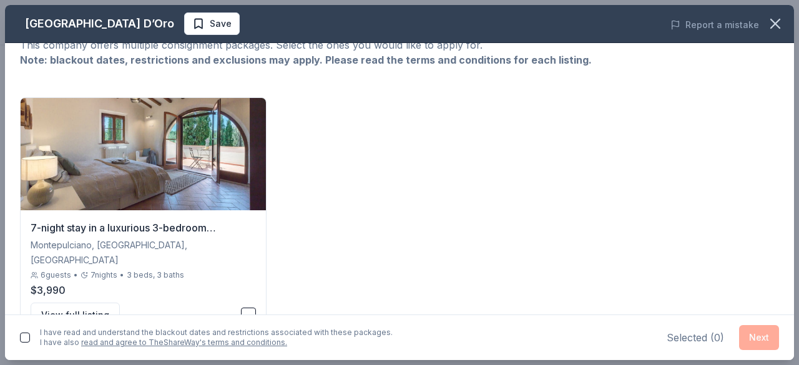
scroll to position [68, 0]
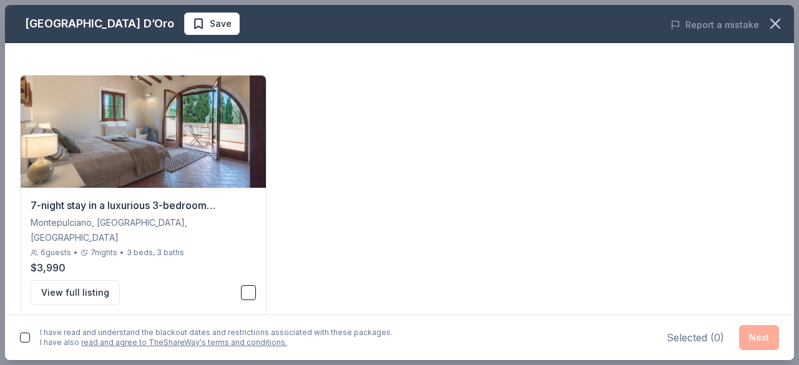
click at [24, 337] on button "button" at bounding box center [25, 338] width 10 height 10
click at [242, 285] on button "button" at bounding box center [248, 292] width 15 height 15
click at [756, 343] on button "Next" at bounding box center [759, 337] width 40 height 25
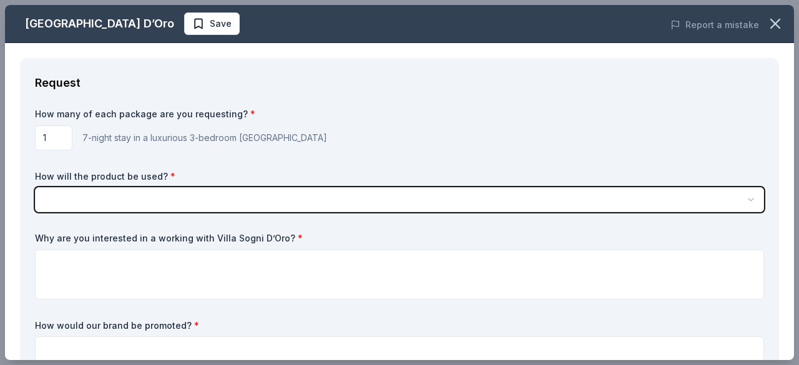
click at [245, 200] on button "button" at bounding box center [399, 199] width 729 height 25
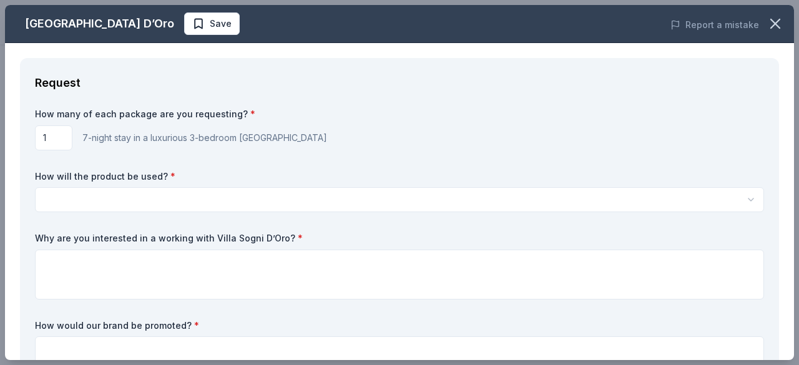
scroll to position [0, 0]
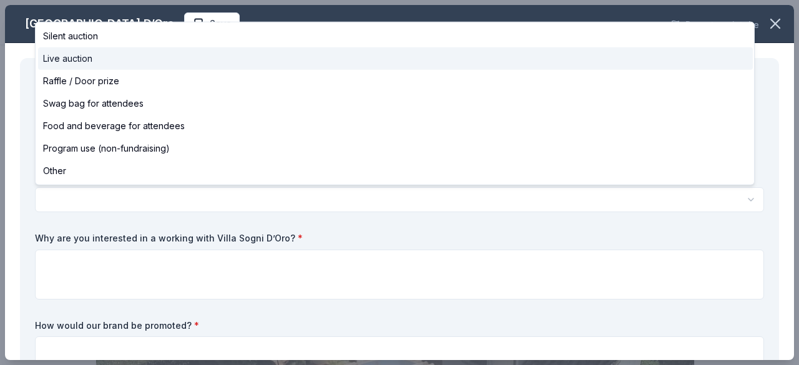
click at [164, 56] on div "Live auction" at bounding box center [395, 58] width 715 height 22
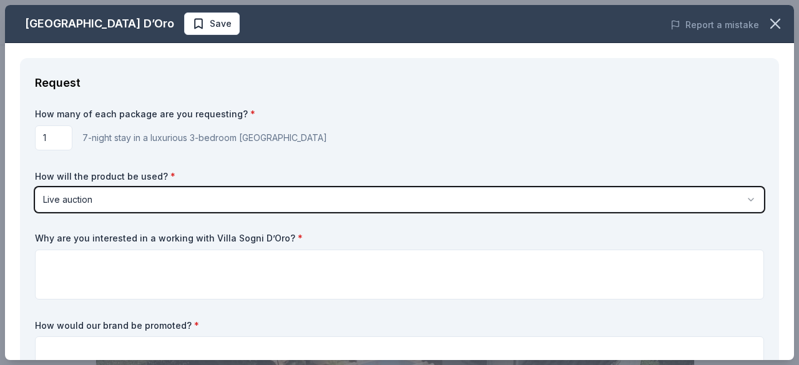
click at [180, 204] on button "Live auction" at bounding box center [399, 199] width 729 height 25
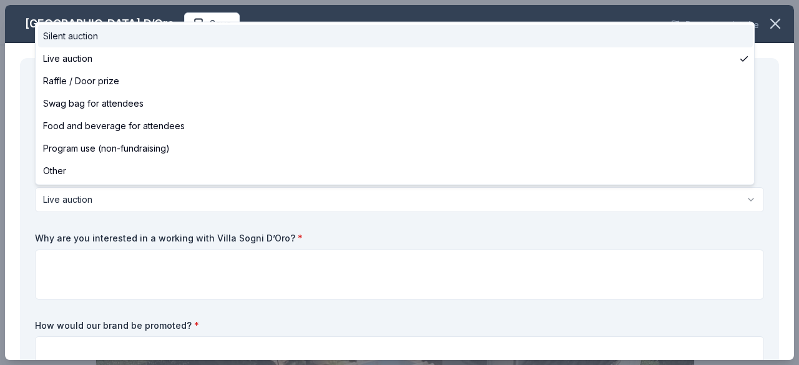
click at [182, 45] on div "Silent auction" at bounding box center [395, 36] width 715 height 22
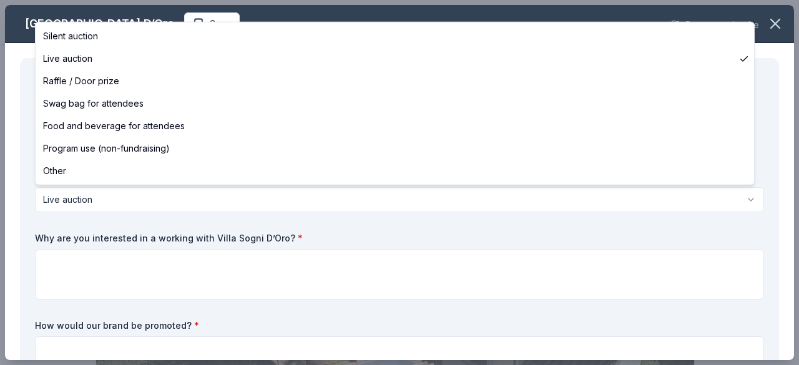
select select "silentAuction"
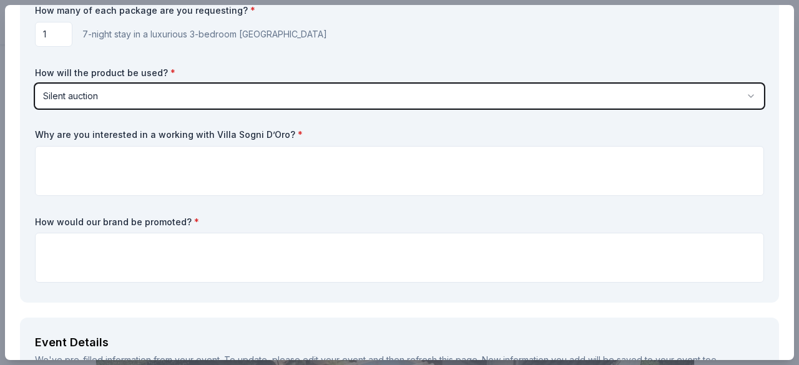
scroll to position [116, 0]
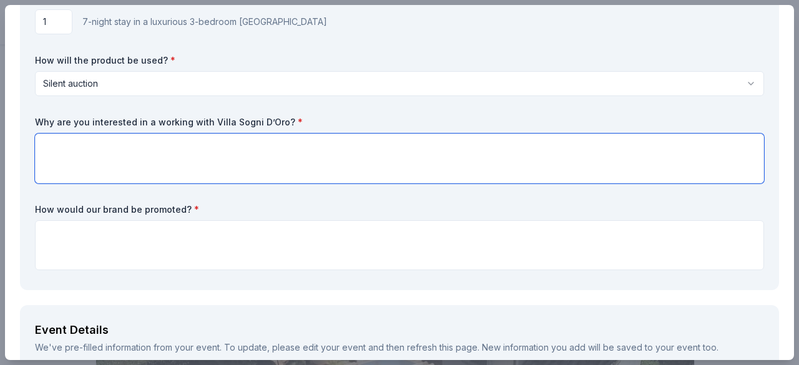
click at [228, 177] on textarea at bounding box center [399, 159] width 729 height 50
type textarea "T"
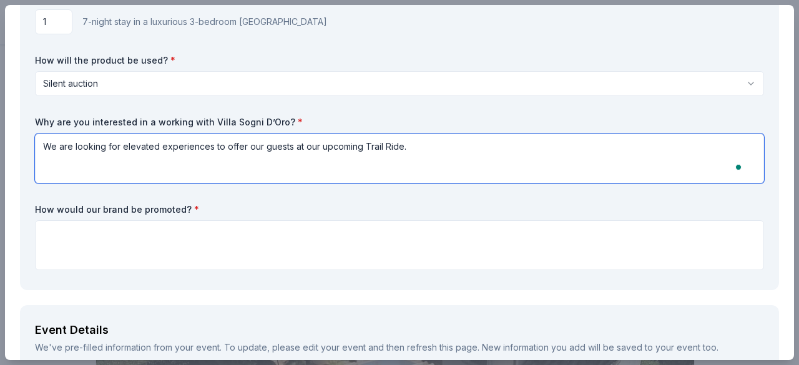
type textarea "We are looking for elevated experiences to offer our guests at our upcoming Tra…"
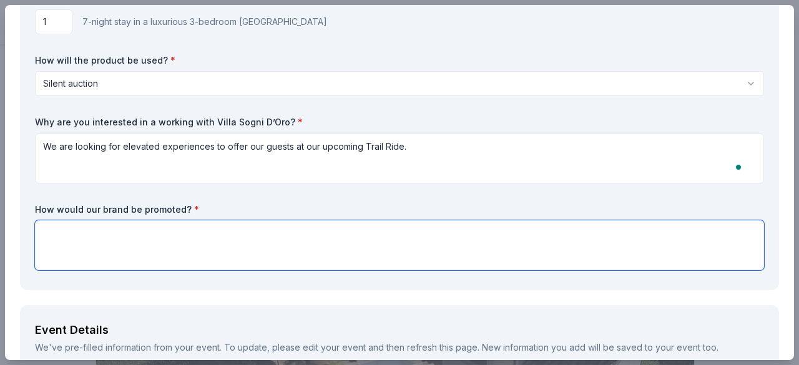
click at [249, 267] on textarea at bounding box center [399, 245] width 729 height 50
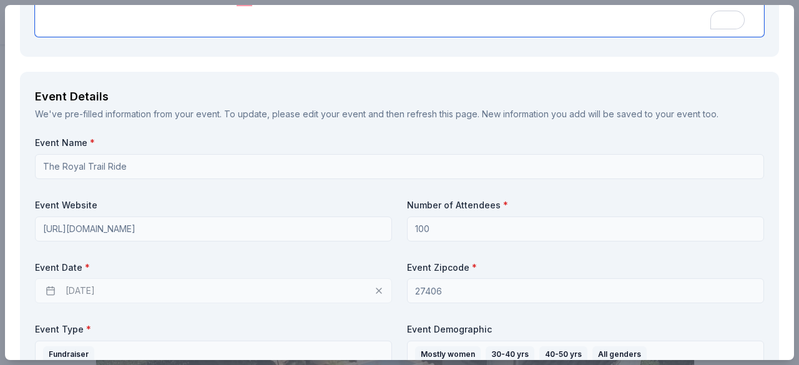
scroll to position [367, 0]
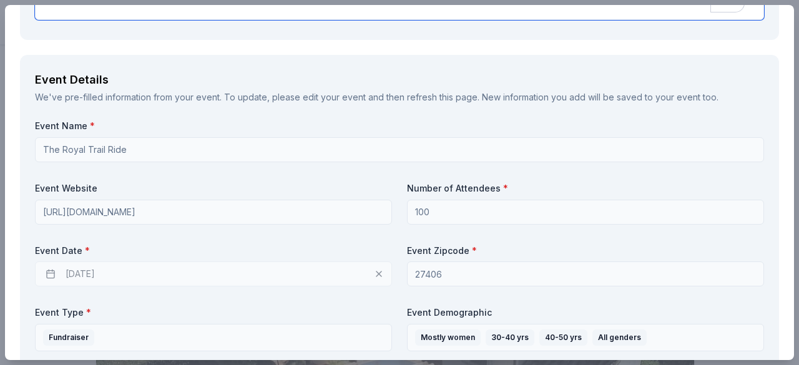
type textarea "We will announce the item on our social media and it will also be on display at…"
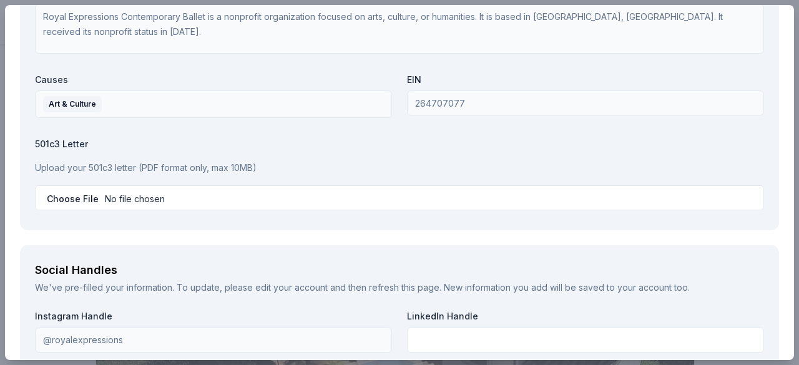
scroll to position [1235, 0]
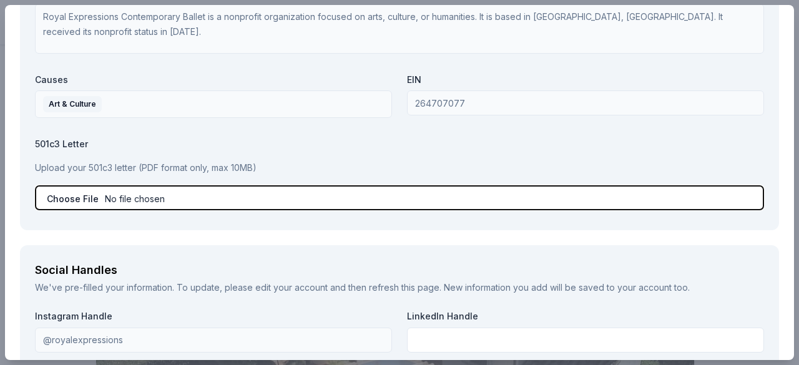
click at [175, 199] on input "file" at bounding box center [399, 197] width 729 height 25
type input "C:\fakepath\02 Nonprofit Determination Letter 09112014.pdf"
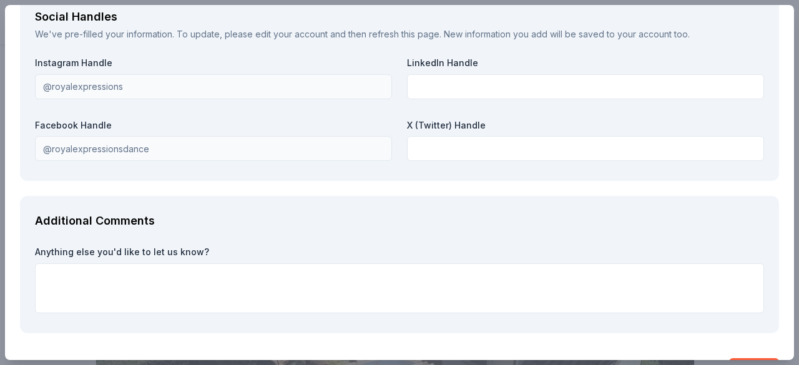
scroll to position [1524, 0]
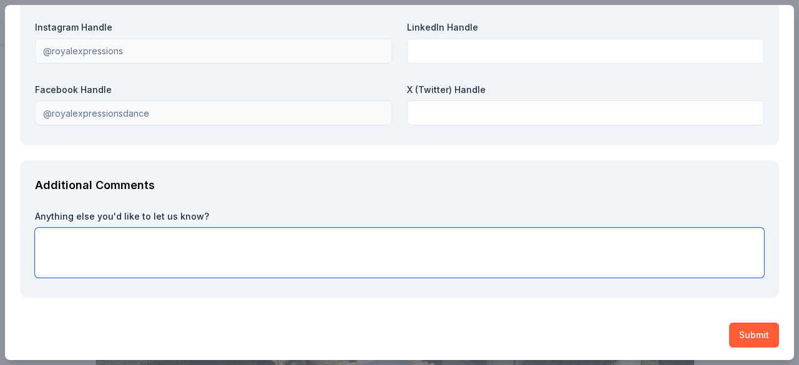
click at [293, 244] on textarea at bounding box center [399, 253] width 729 height 50
paste textarea "Last year, we moved to a new location—across the tracks, from midtown to the So…"
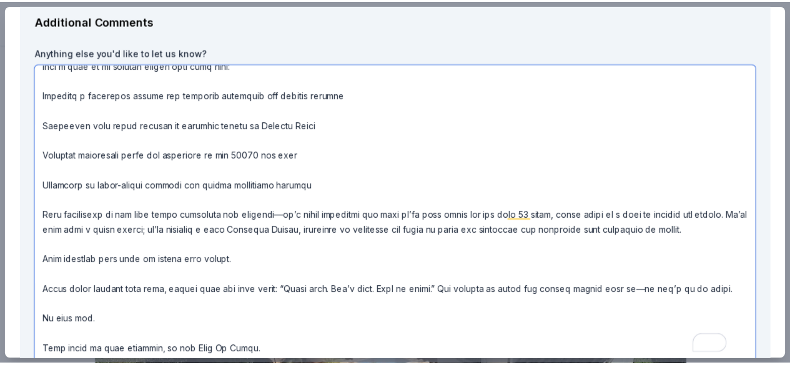
scroll to position [1774, 0]
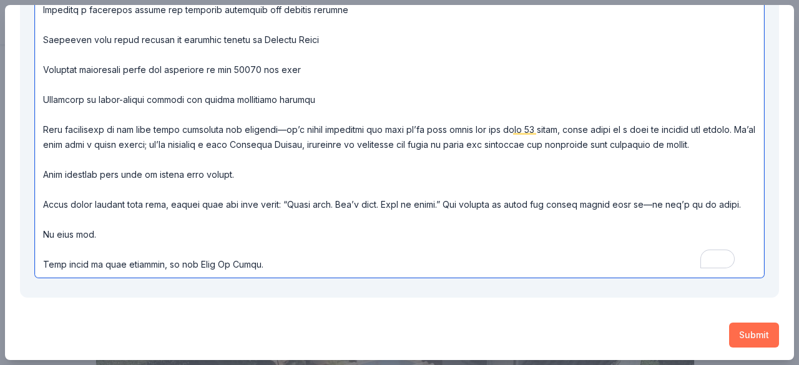
type textarea "Last year, we moved to a new location—across the tracks, from midtown to the So…"
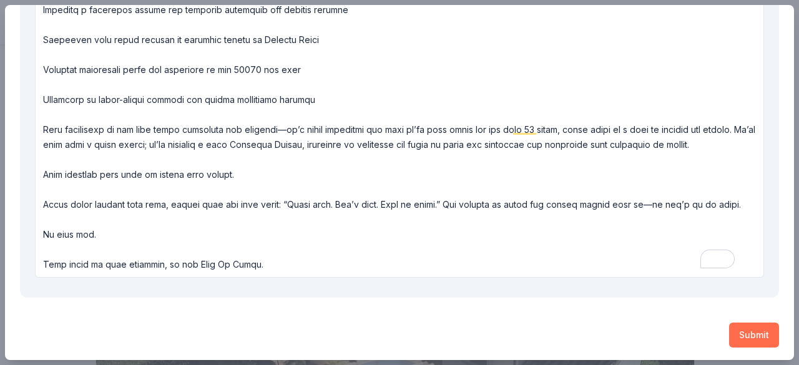
click at [744, 335] on button "Submit" at bounding box center [754, 335] width 50 height 25
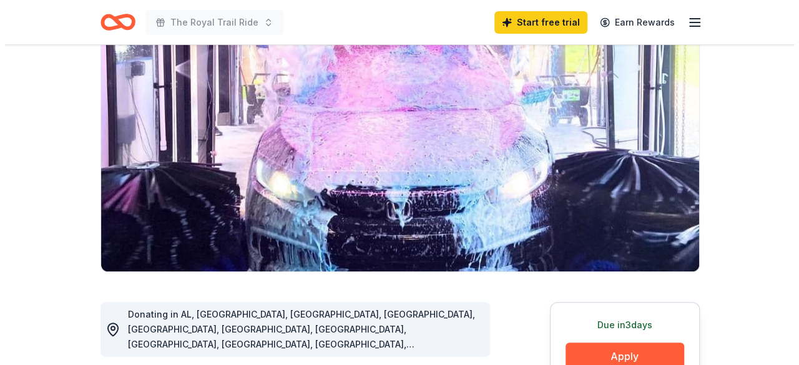
scroll to position [127, 0]
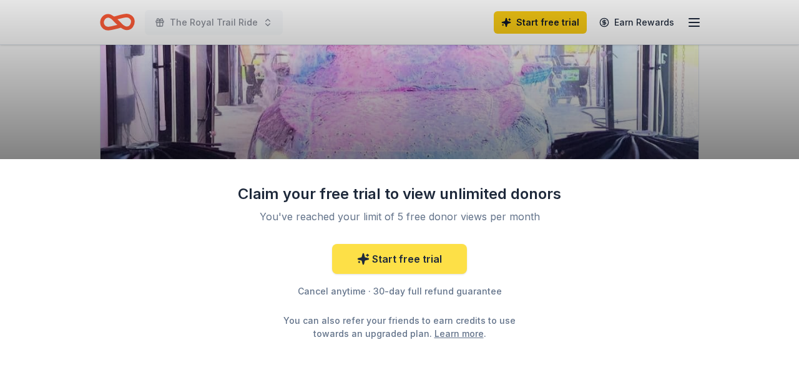
click at [421, 259] on link "Start free trial" at bounding box center [399, 259] width 135 height 30
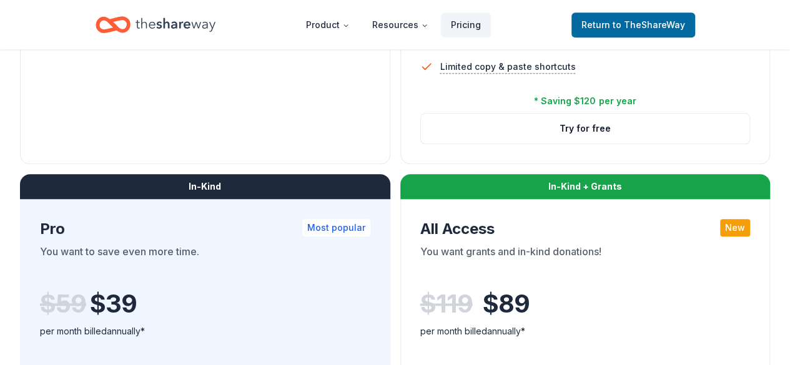
scroll to position [558, 0]
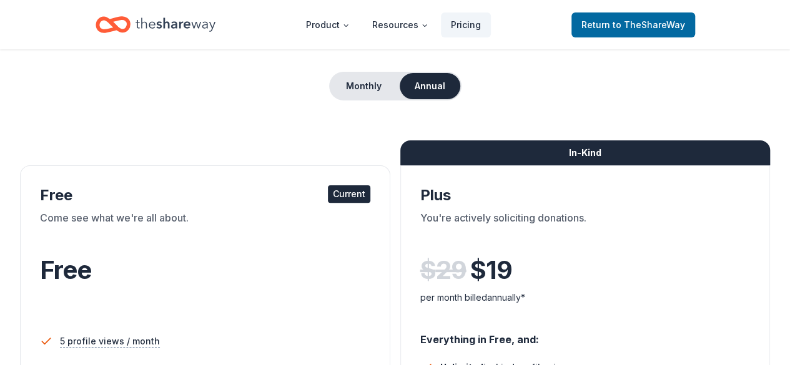
scroll to position [102, 0]
click at [374, 96] on button "Monthly" at bounding box center [363, 86] width 67 height 26
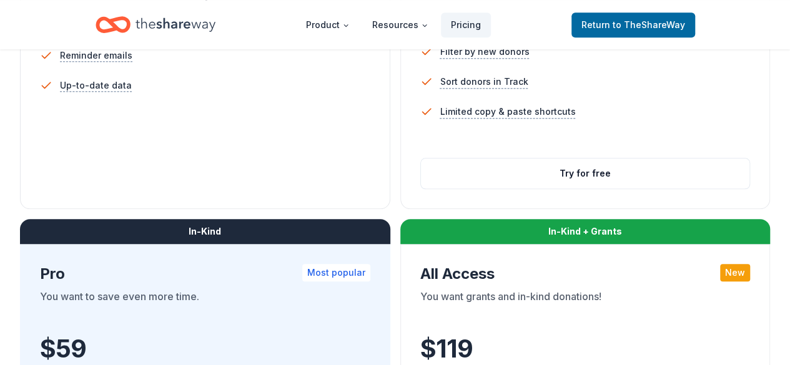
scroll to position [516, 0]
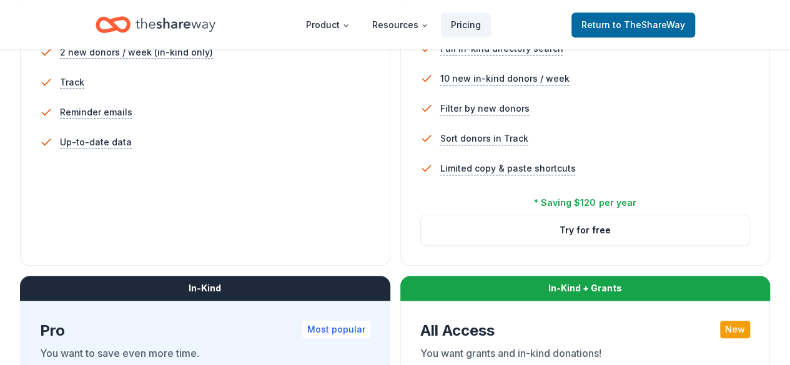
scroll to position [484, 0]
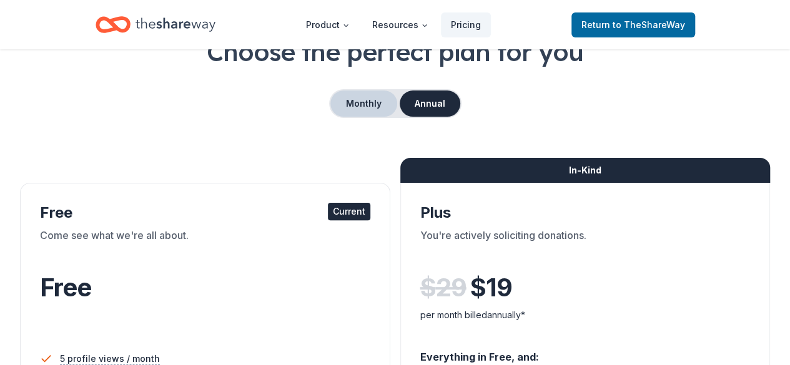
click at [363, 107] on button "Monthly" at bounding box center [363, 104] width 67 height 26
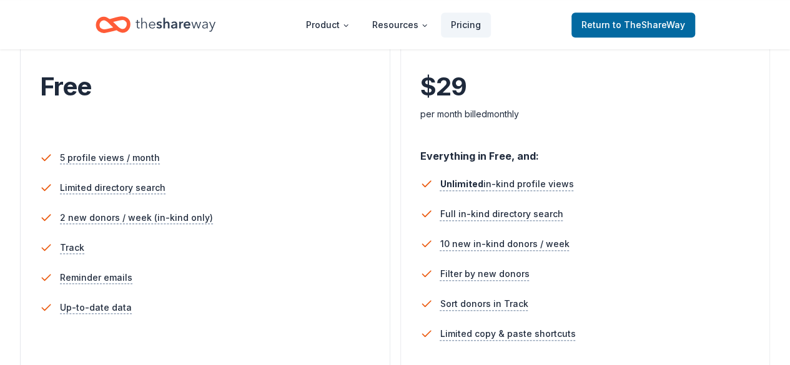
scroll to position [305, 0]
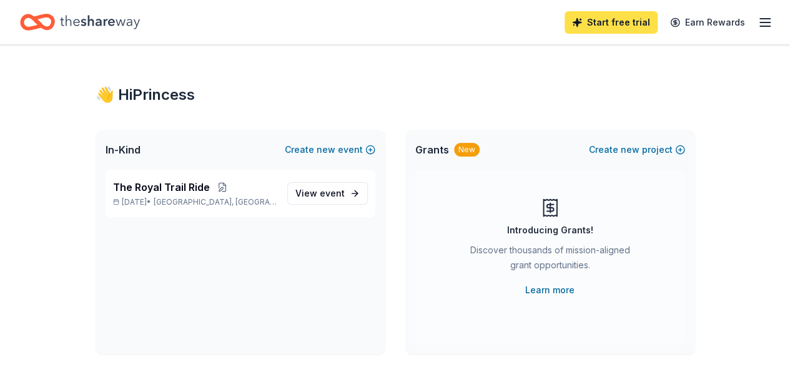
click at [591, 27] on link "Start free trial" at bounding box center [610, 22] width 93 height 22
click at [594, 21] on link "Start free trial" at bounding box center [610, 22] width 93 height 22
